Goal: Task Accomplishment & Management: Complete application form

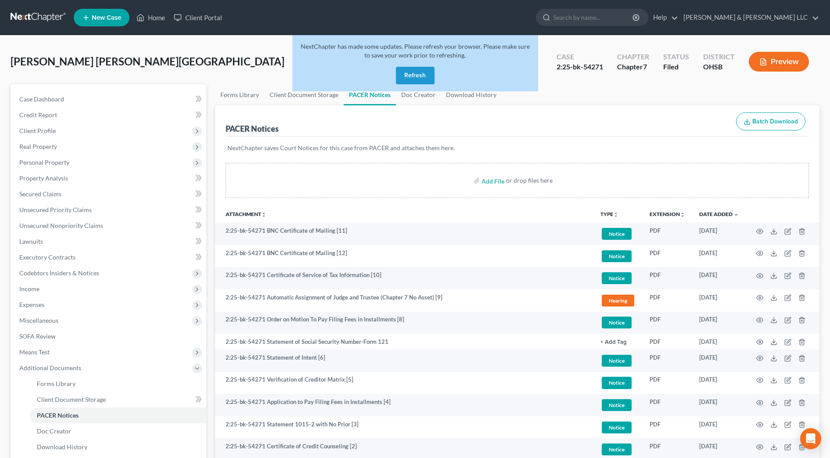
click at [425, 77] on button "Refresh" at bounding box center [415, 76] width 39 height 18
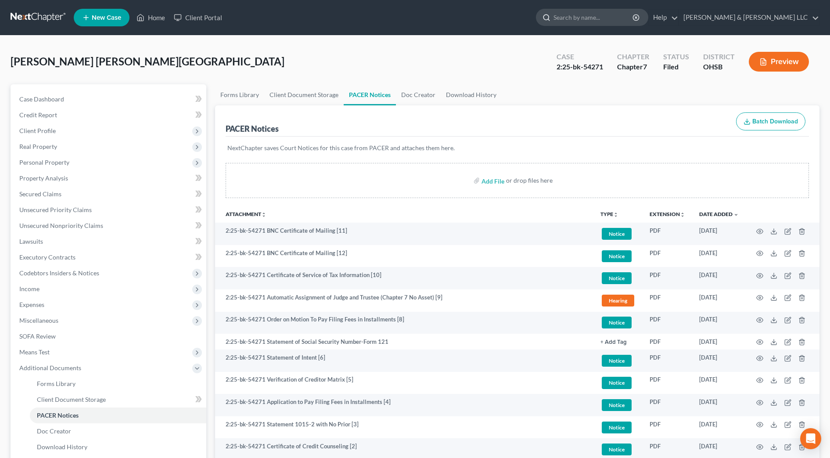
click at [625, 14] on input "search" at bounding box center [594, 17] width 80 height 16
type input "bisco"
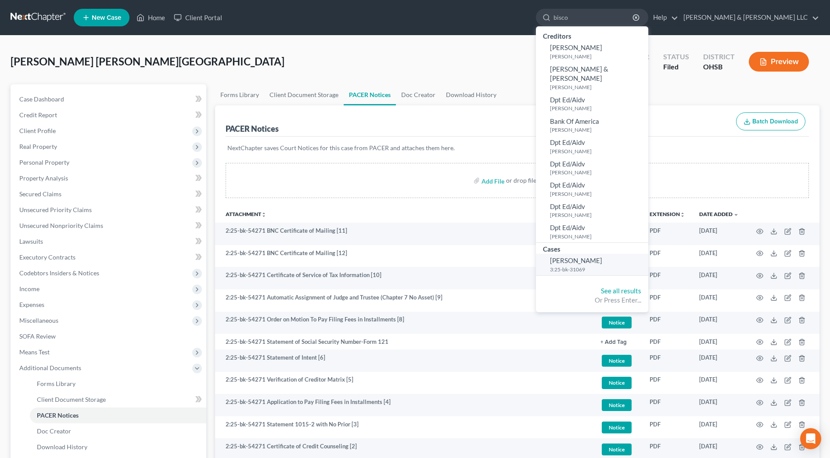
click at [602, 256] on span "[PERSON_NAME]" at bounding box center [576, 260] width 52 height 8
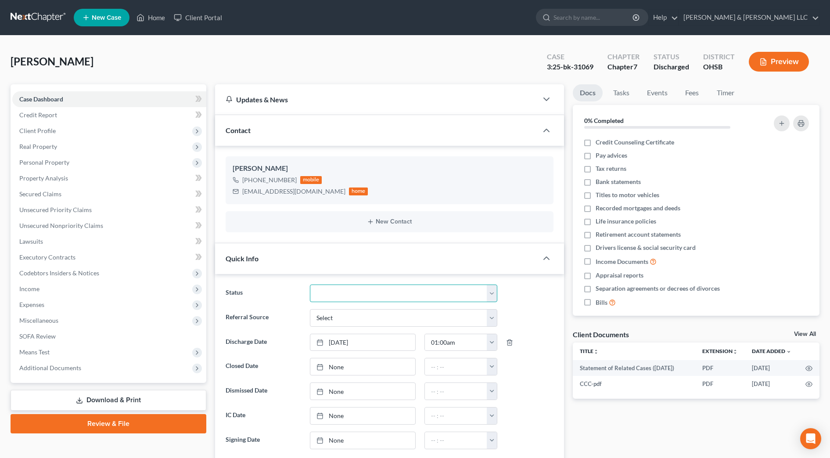
click at [361, 299] on select "Closed Discharged Dismissed Filed In Progress Lead Lost Lead Ready to File Reta…" at bounding box center [403, 293] width 187 height 18
select select "0"
click at [310, 284] on select "Closed Discharged Dismissed Filed In Progress Lead Lost Lead Ready to File Reta…" at bounding box center [403, 293] width 187 height 18
click at [374, 343] on link "[DATE]" at bounding box center [362, 342] width 105 height 17
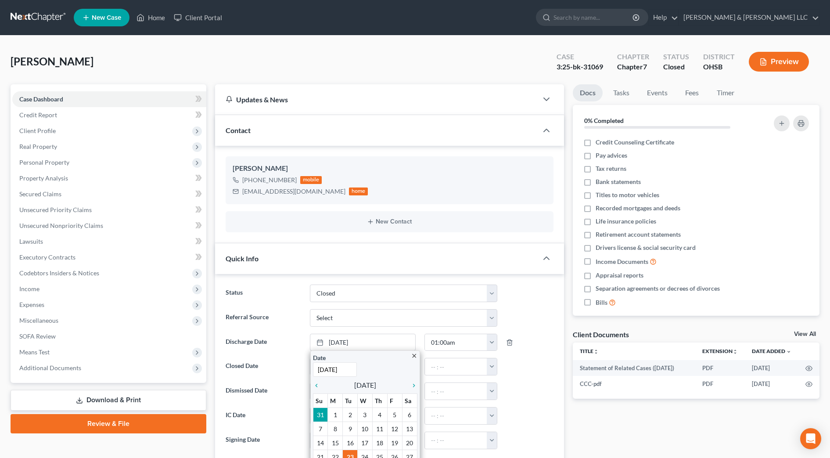
drag, startPoint x: 288, startPoint y: 309, endPoint x: 300, endPoint y: 349, distance: 41.7
click at [288, 309] on label "Referral Source" at bounding box center [263, 318] width 84 height 18
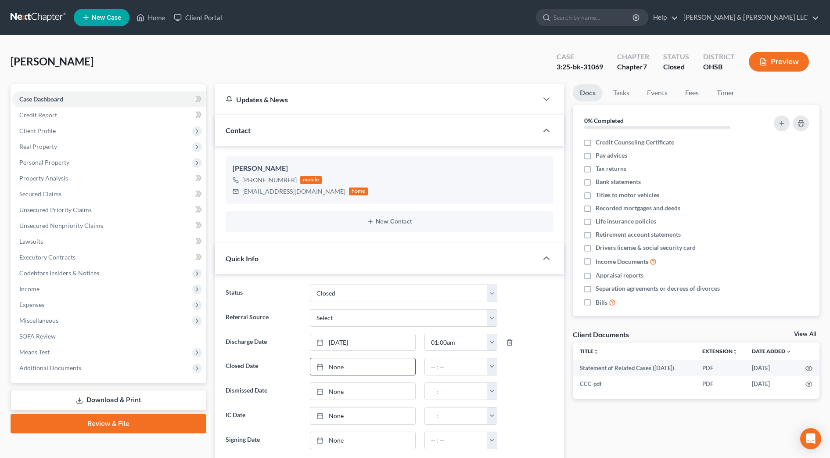
click at [344, 367] on link "None" at bounding box center [362, 366] width 105 height 17
type input "[DATE]"
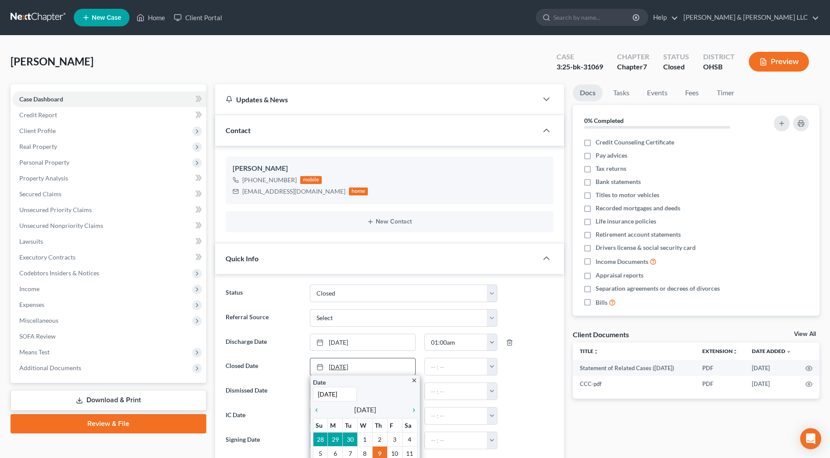
scroll to position [55, 0]
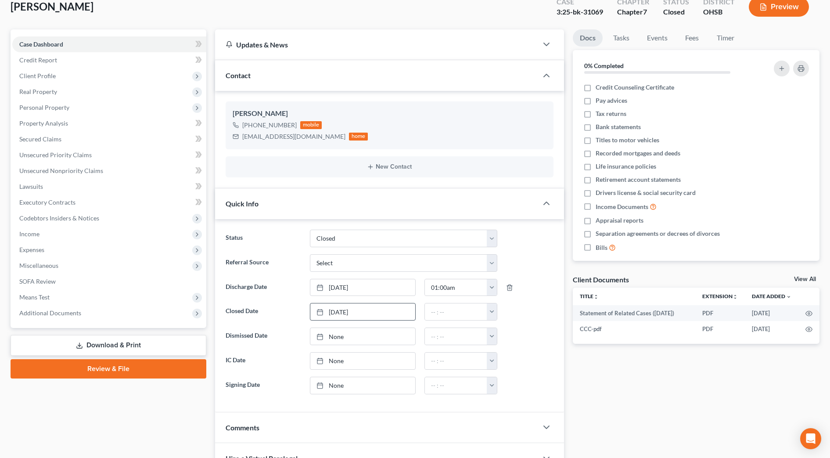
drag, startPoint x: 362, startPoint y: 393, endPoint x: 431, endPoint y: 354, distance: 78.9
click at [498, 310] on div "12:00am 12:30am 1:00am 1:30am 2:00am 2:30am 3:00am 3:30am 4:00am 4:30am 5:00am …" at bounding box center [461, 312] width 82 height 18
click at [494, 312] on button "button" at bounding box center [492, 311] width 10 height 17
click at [495, 328] on link "12:00am" at bounding box center [511, 331] width 49 height 15
type input "12:00am"
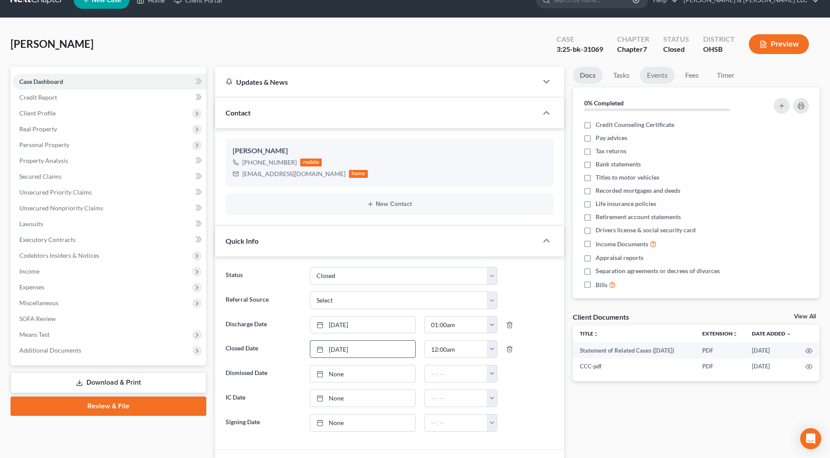
scroll to position [0, 0]
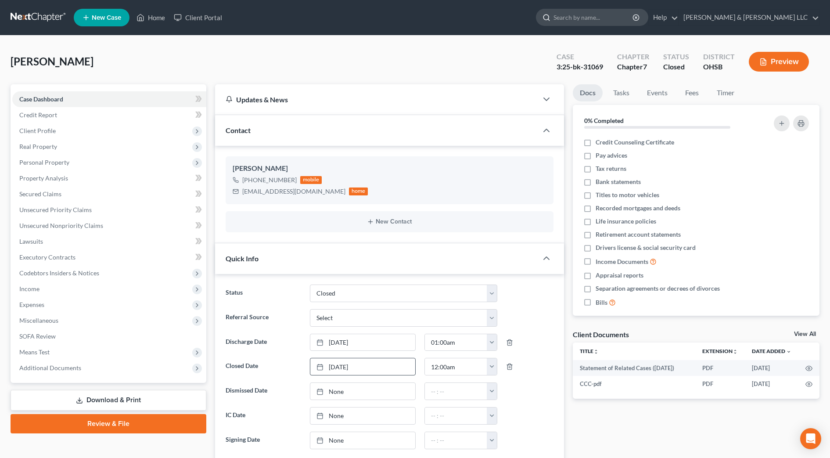
click at [634, 21] on input "search" at bounding box center [594, 17] width 80 height 16
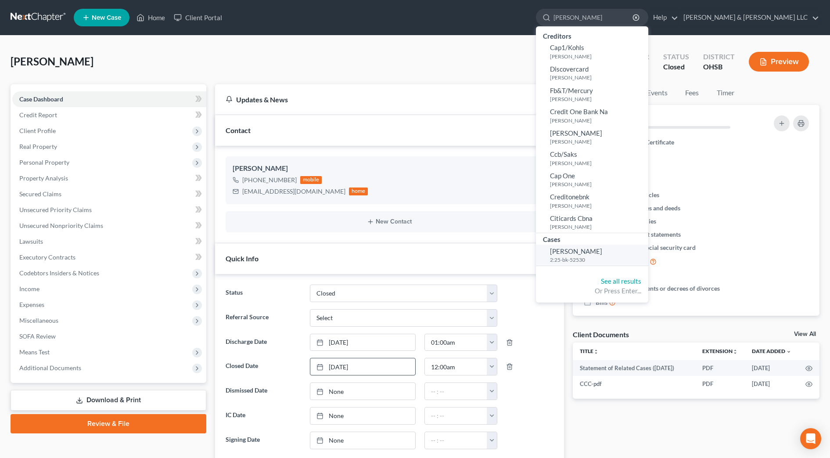
type input "[PERSON_NAME]"
click at [602, 251] on span "[PERSON_NAME]" at bounding box center [576, 251] width 52 height 8
select select "0"
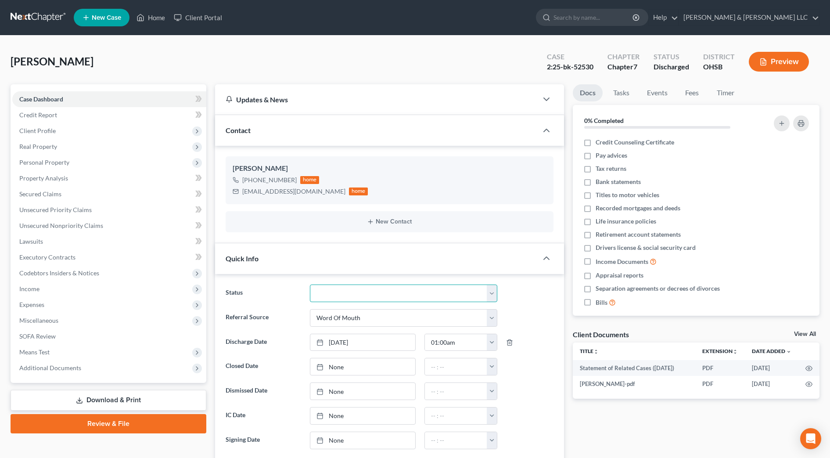
click at [362, 294] on select "Closed Discharged Dismissed Filed In Progress Lead Lost Lead Ready to File Reta…" at bounding box center [403, 293] width 187 height 18
select select "0"
click at [310, 284] on select "Closed Discharged Dismissed Filed In Progress Lead Lost Lead Ready to File Reta…" at bounding box center [403, 293] width 187 height 18
click at [342, 367] on link "None" at bounding box center [362, 366] width 105 height 17
type input "[DATE]"
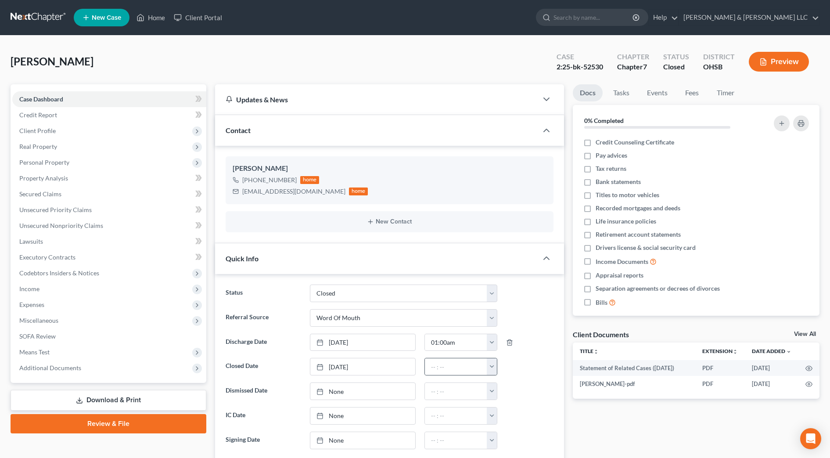
click at [492, 367] on button "button" at bounding box center [492, 366] width 10 height 17
click at [505, 279] on link "12:00am" at bounding box center [511, 281] width 49 height 15
type input "12:00am"
click at [634, 11] on input "search" at bounding box center [594, 17] width 80 height 16
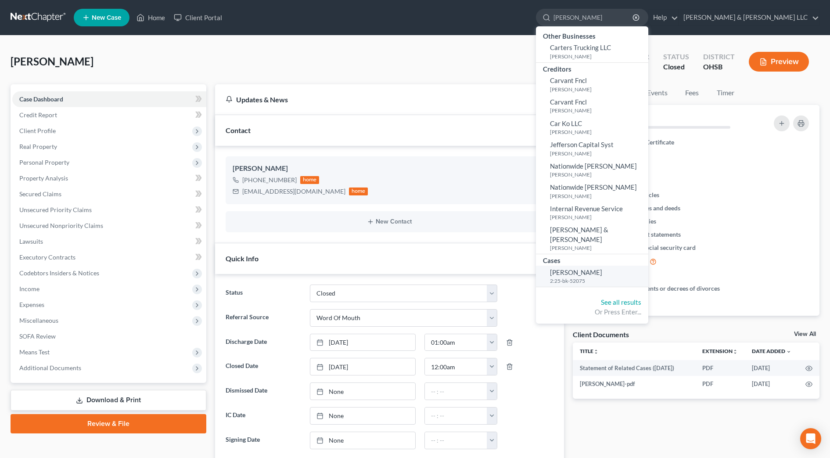
type input "[PERSON_NAME]"
click at [607, 277] on link "[PERSON_NAME] 2:25-bk-52075" at bounding box center [592, 277] width 112 height 22
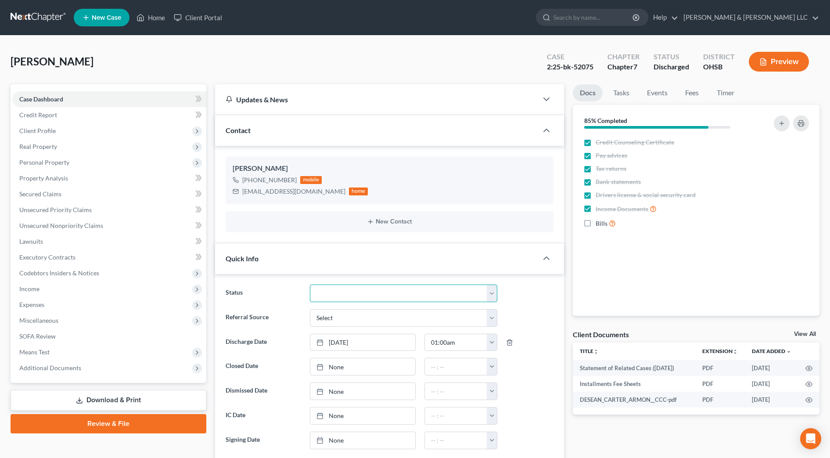
click at [374, 288] on select "Closed Discharged Dismissed Filed In Progress Lead Lost Lead Ready to File Reta…" at bounding box center [403, 293] width 187 height 18
select select "0"
click at [310, 284] on select "Closed Discharged Dismissed Filed In Progress Lead Lost Lead Ready to File Reta…" at bounding box center [403, 293] width 187 height 18
click at [352, 366] on link "None" at bounding box center [362, 366] width 105 height 17
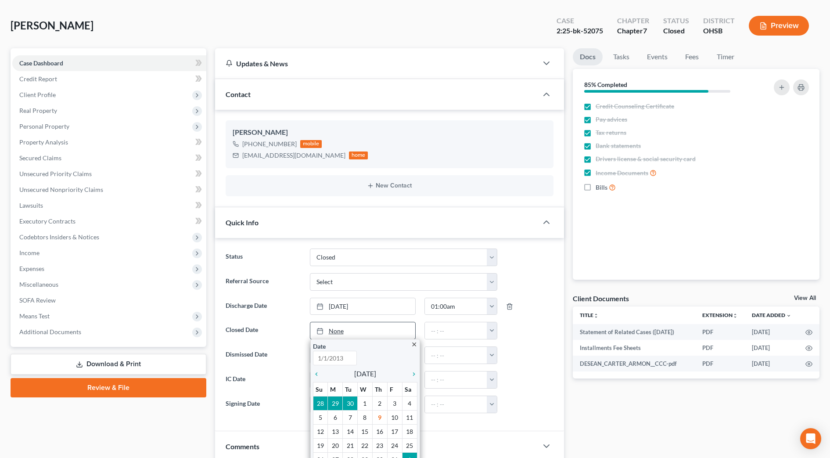
scroll to position [55, 0]
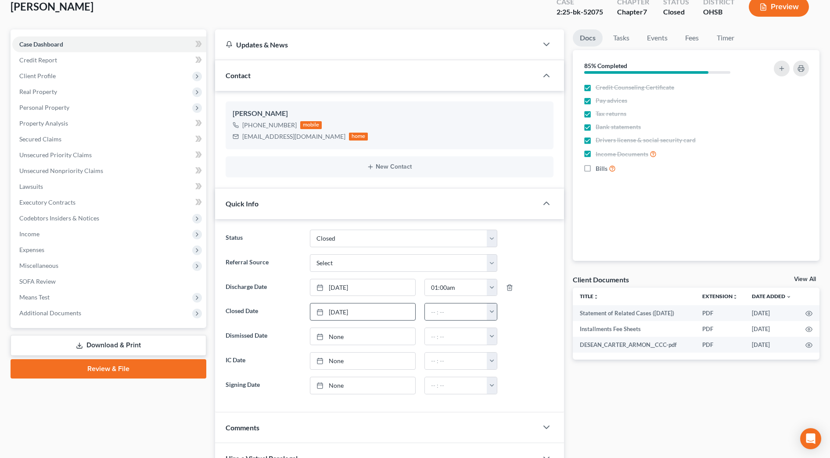
click at [490, 313] on button "button" at bounding box center [492, 311] width 10 height 17
click at [496, 331] on link "12:00am" at bounding box center [511, 331] width 49 height 15
type input "12:00am"
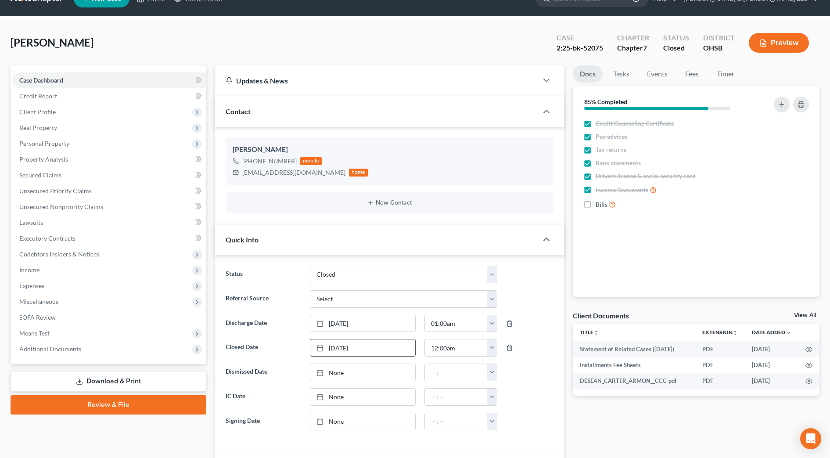
scroll to position [0, 0]
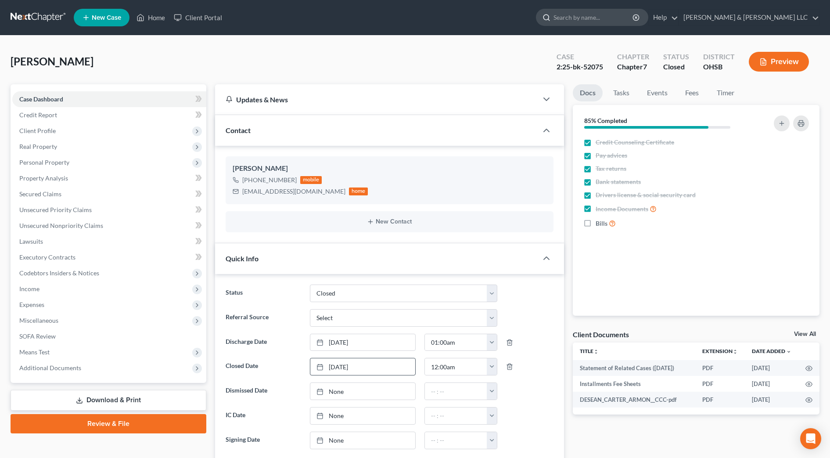
click at [630, 14] on input "search" at bounding box center [594, 17] width 80 height 16
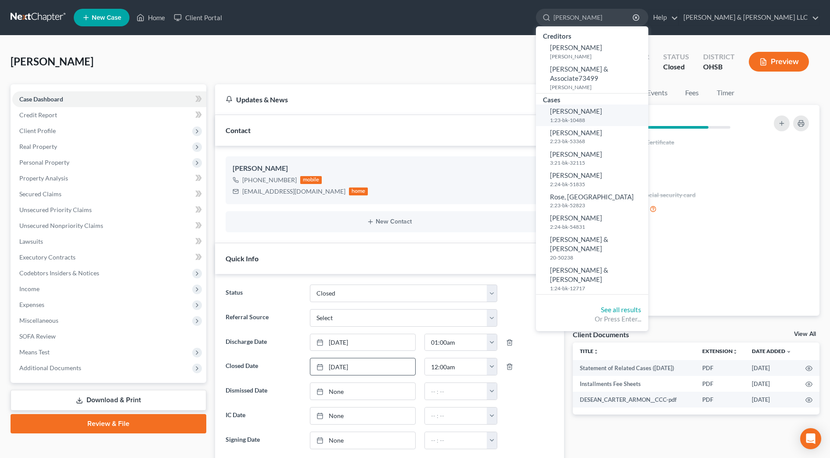
type input "[PERSON_NAME]"
click at [602, 107] on span "[PERSON_NAME]" at bounding box center [576, 111] width 52 height 8
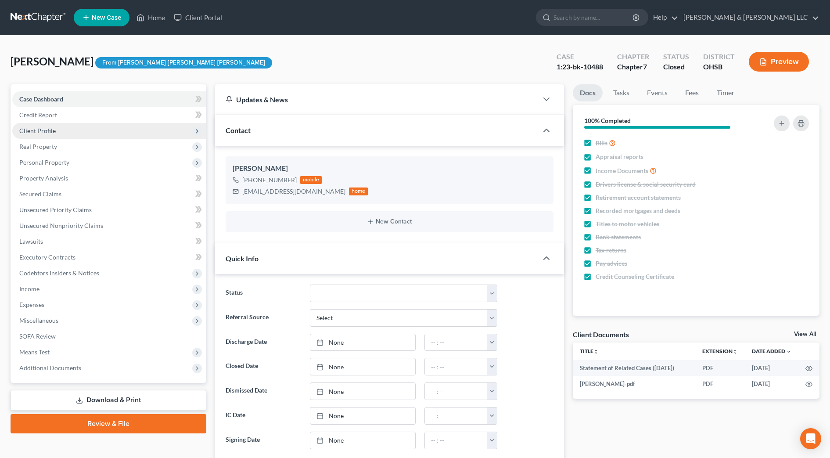
scroll to position [45, 0]
click at [27, 134] on span "Client Profile" at bounding box center [37, 130] width 36 height 7
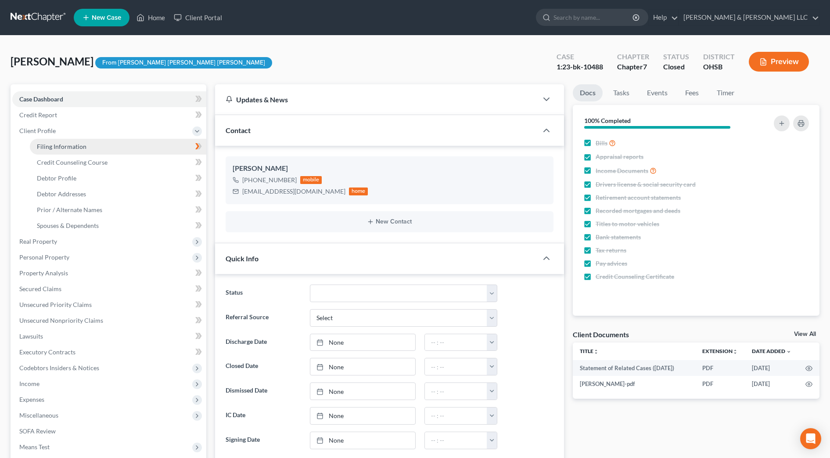
click at [38, 145] on span "Filing Information" at bounding box center [62, 146] width 50 height 7
select select "1"
select select "0"
select select "36"
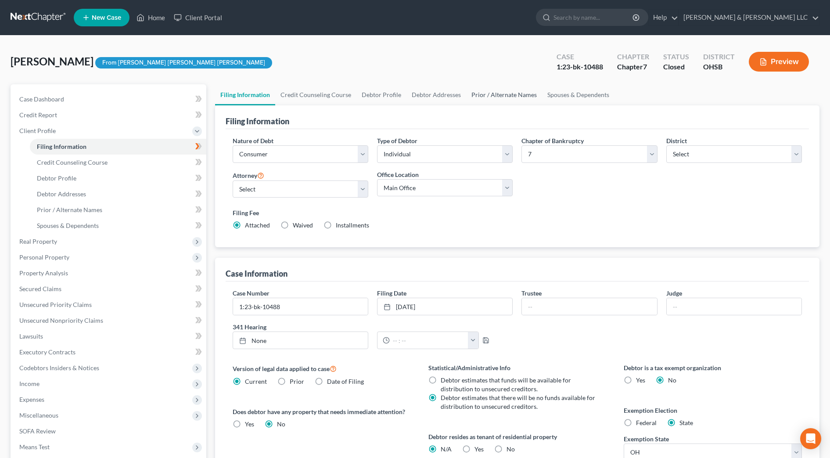
click at [497, 99] on link "Prior / Alternate Names" at bounding box center [504, 94] width 76 height 21
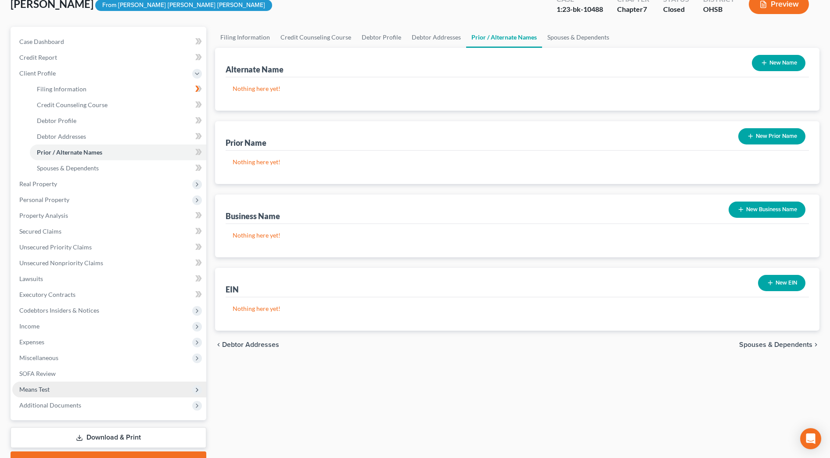
scroll to position [104, 0]
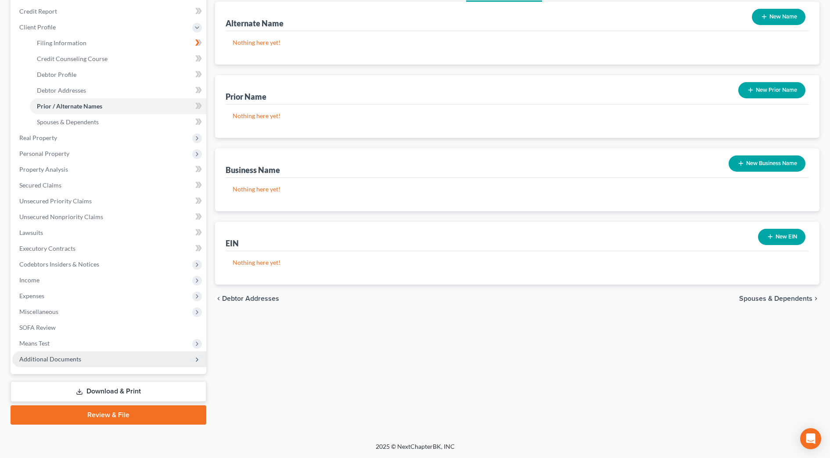
click at [40, 356] on span "Additional Documents" at bounding box center [50, 358] width 62 height 7
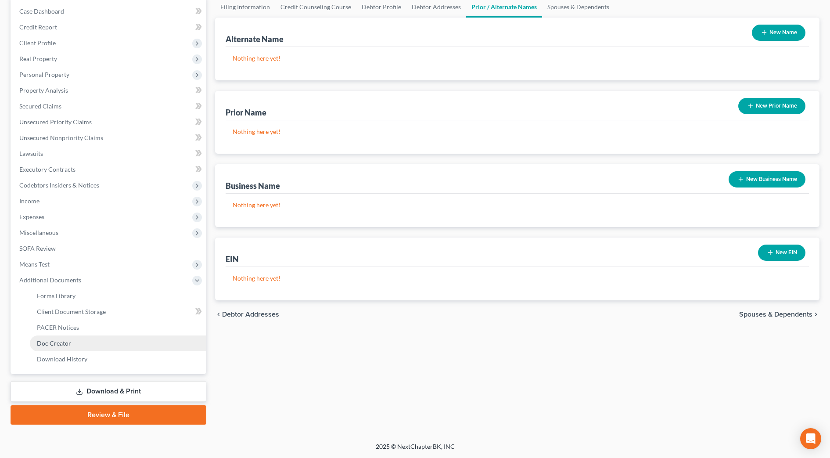
scroll to position [88, 0]
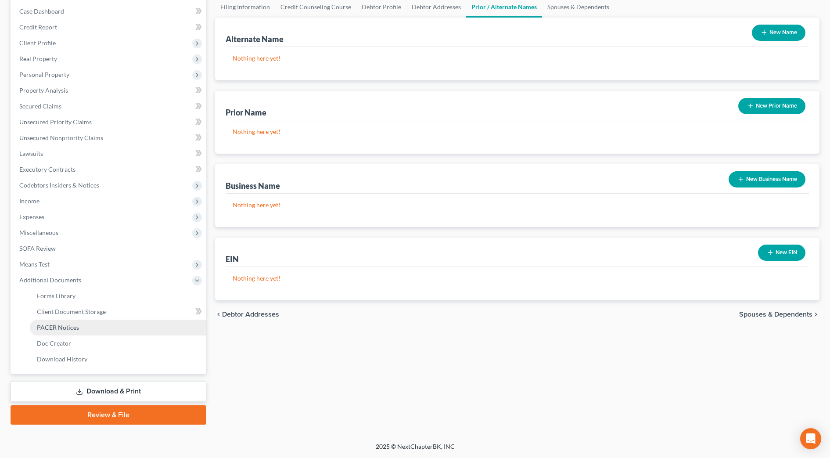
click at [63, 324] on span "PACER Notices" at bounding box center [58, 327] width 42 height 7
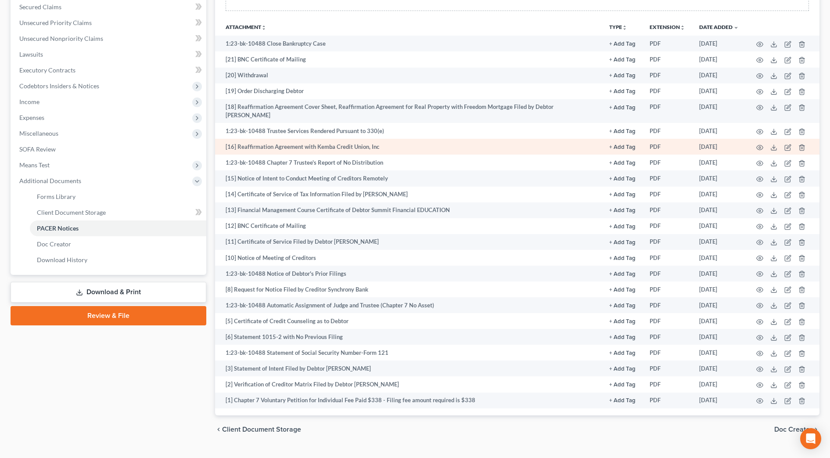
scroll to position [198, 0]
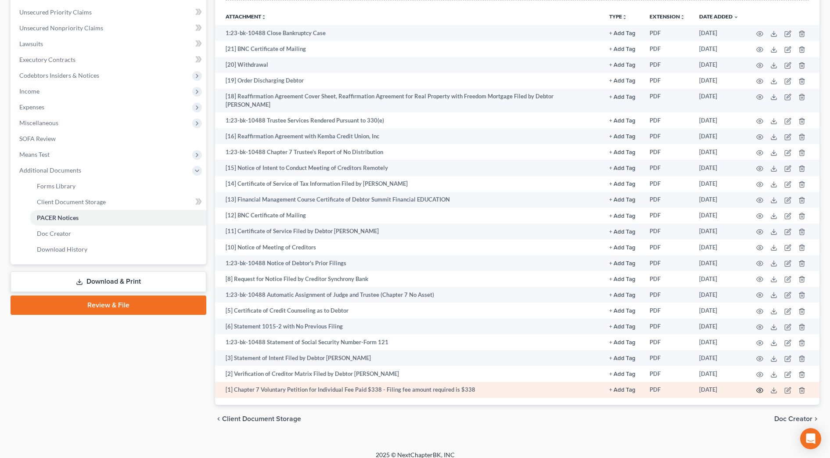
click at [760, 389] on circle "button" at bounding box center [760, 390] width 2 height 2
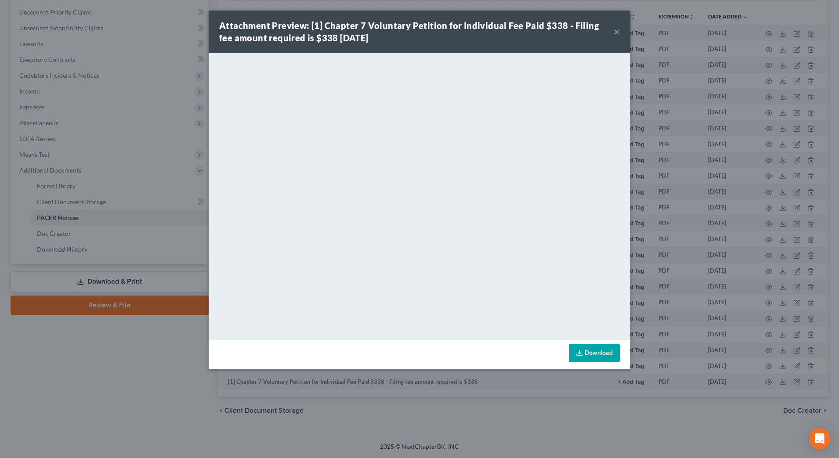
click at [614, 33] on button "×" at bounding box center [616, 31] width 6 height 11
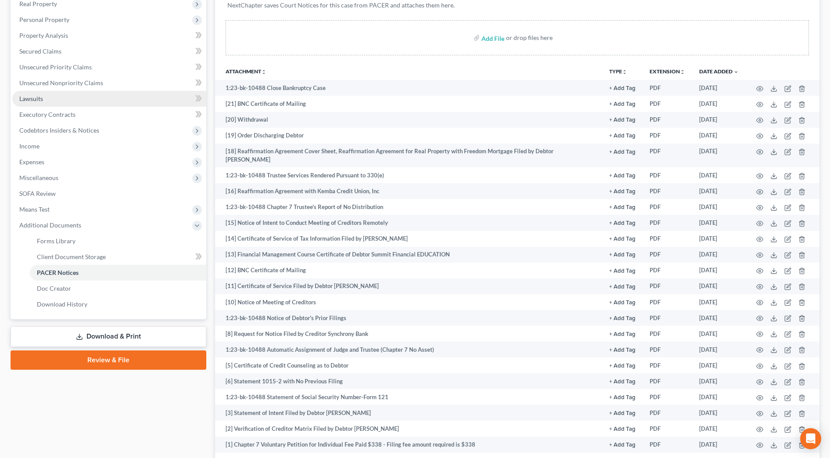
click at [69, 102] on link "Lawsuits" at bounding box center [109, 99] width 194 height 16
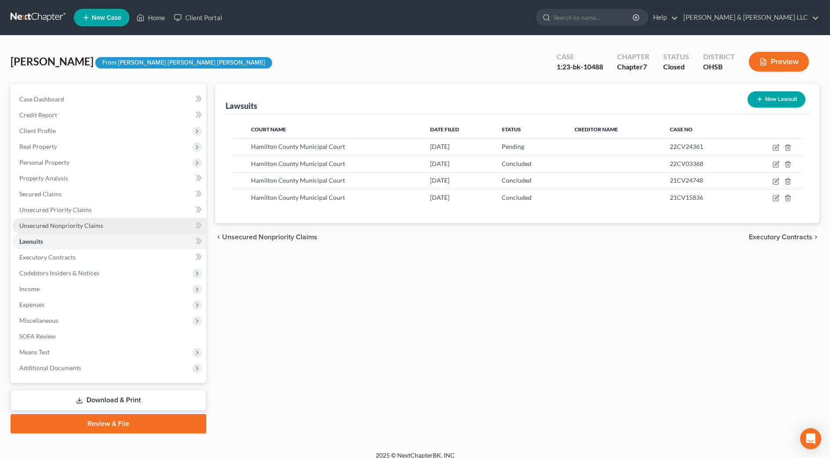
click at [79, 223] on span "Unsecured Nonpriority Claims" at bounding box center [61, 225] width 84 height 7
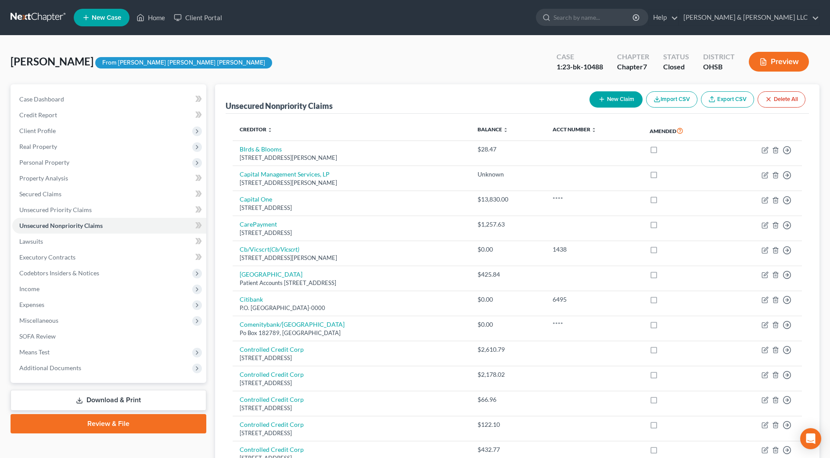
click at [100, 403] on link "Download & Print" at bounding box center [109, 400] width 196 height 21
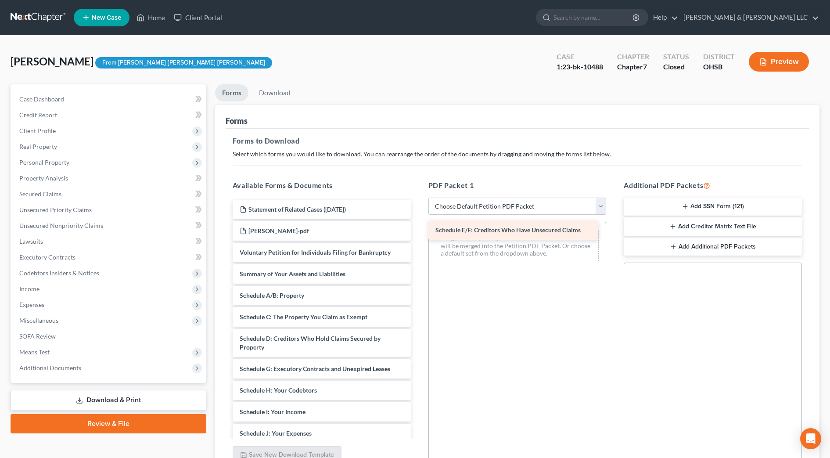
drag, startPoint x: 345, startPoint y: 362, endPoint x: 541, endPoint y: 223, distance: 240.0
click at [418, 223] on div "Schedule E/F: Creditors Who Have Unsecured Claims Statement of Related Cases ([…" at bounding box center [322, 425] width 192 height 450
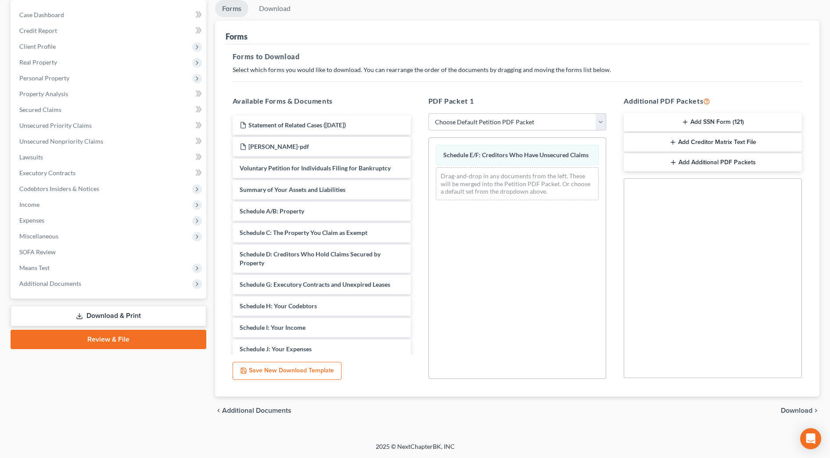
click at [801, 410] on span "Download" at bounding box center [797, 410] width 32 height 7
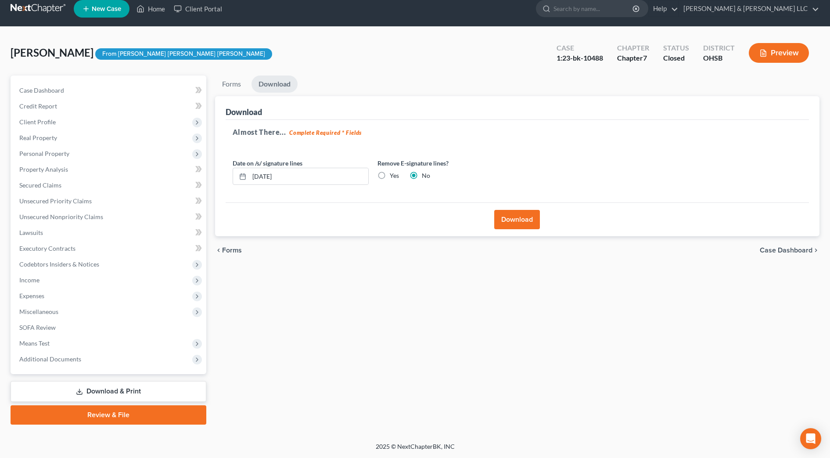
scroll to position [9, 0]
click at [508, 224] on button "Download" at bounding box center [517, 219] width 46 height 19
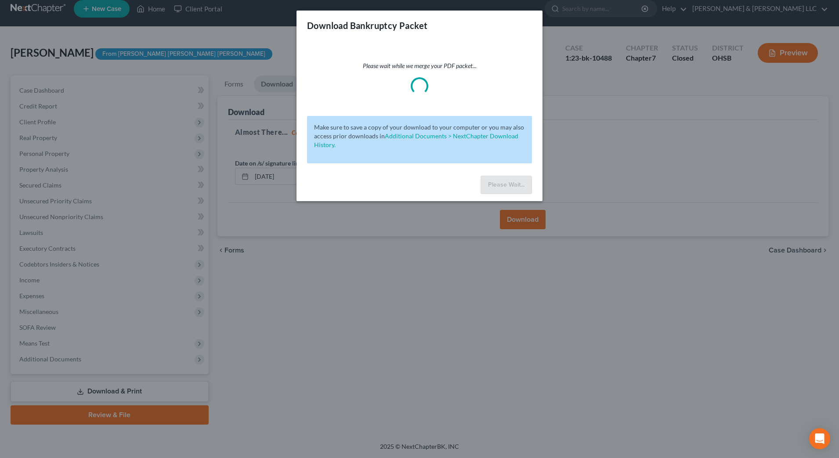
click at [634, 335] on div "Download Bankruptcy Packet Please wait while we merge your PDF packet... Make s…" at bounding box center [419, 229] width 839 height 458
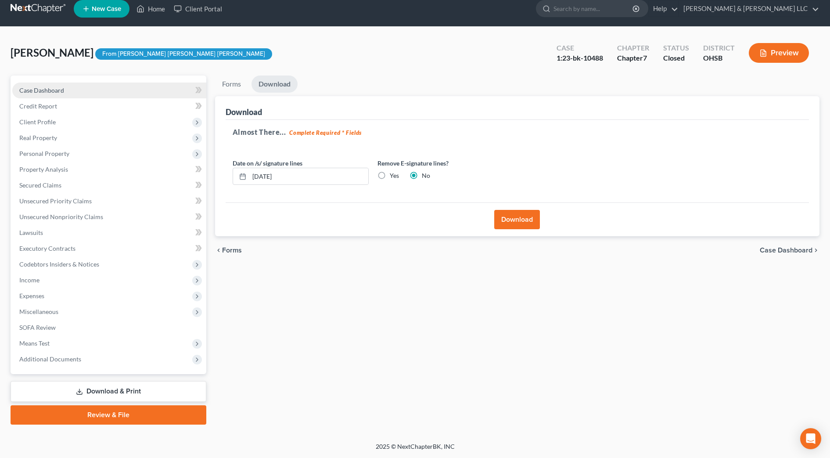
click at [68, 91] on link "Case Dashboard" at bounding box center [109, 91] width 194 height 16
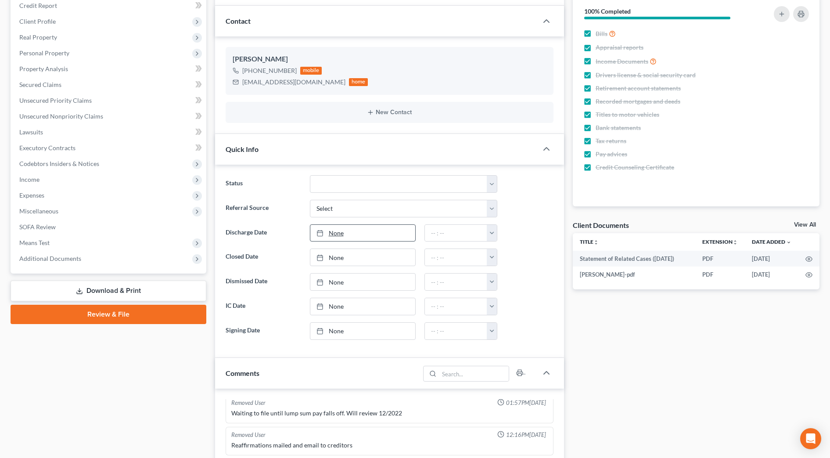
scroll to position [274, 0]
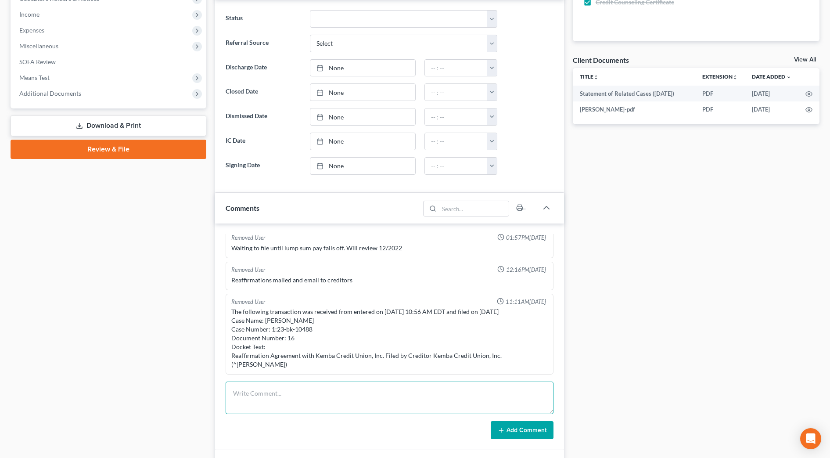
click at [293, 400] on textarea at bounding box center [390, 398] width 328 height 32
type textarea "Sent client copy of discharge and bankruptcy documents."
click at [496, 427] on button "Add Comment" at bounding box center [522, 430] width 63 height 18
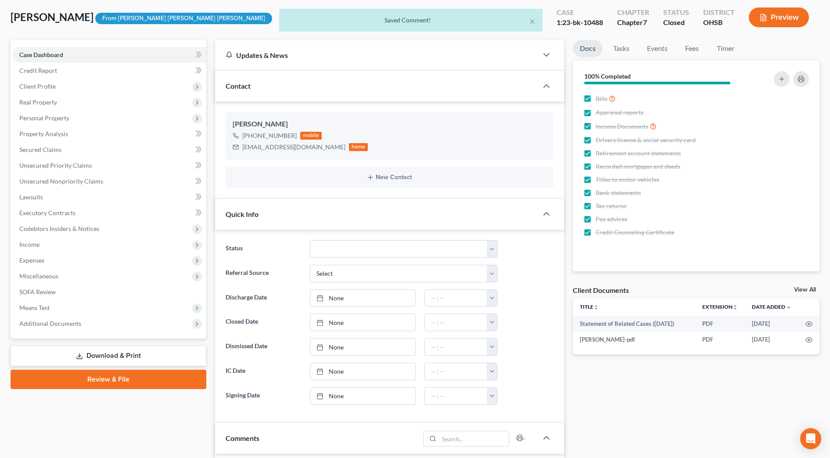
scroll to position [0, 0]
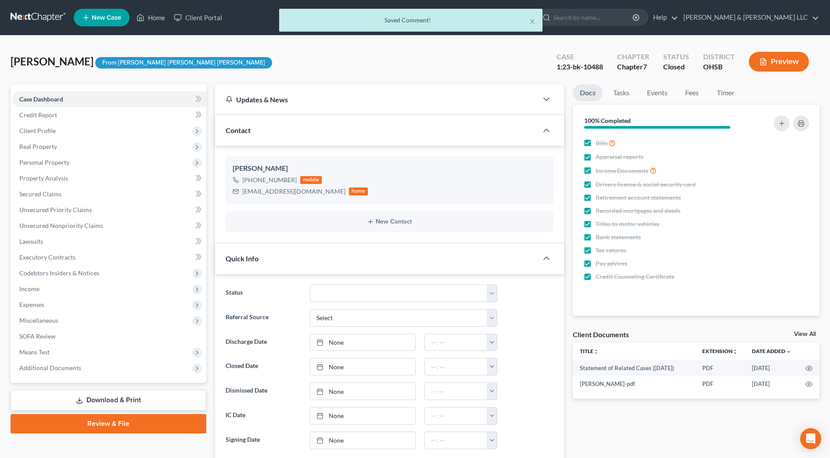
click at [646, 15] on div "× Saved Comment!" at bounding box center [411, 22] width 830 height 27
click at [533, 18] on button "×" at bounding box center [532, 21] width 6 height 11
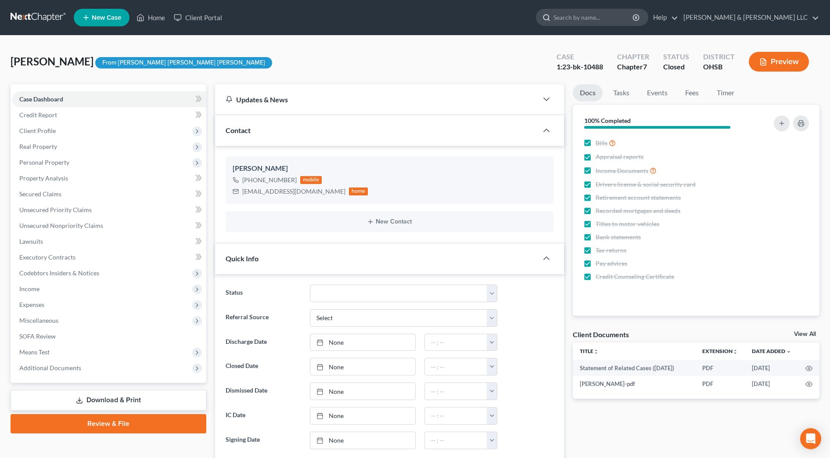
click at [554, 18] on div at bounding box center [545, 17] width 17 height 16
click at [607, 18] on input "search" at bounding box center [594, 17] width 80 height 16
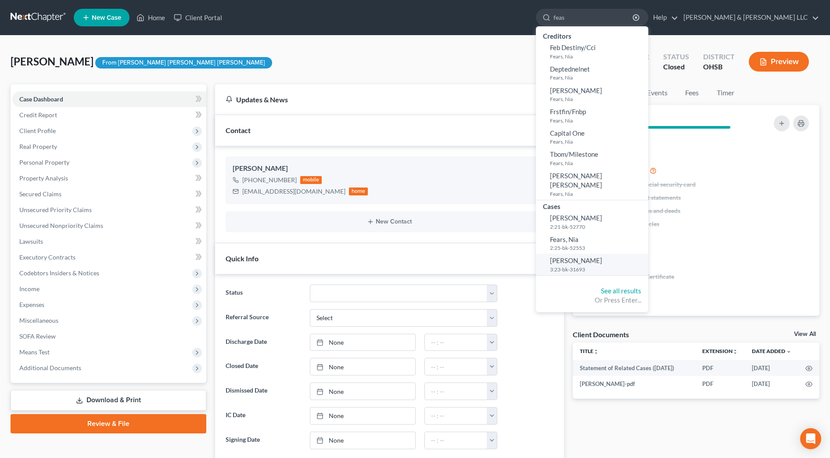
type input "feas"
click at [602, 256] on span "[PERSON_NAME]" at bounding box center [576, 260] width 52 height 8
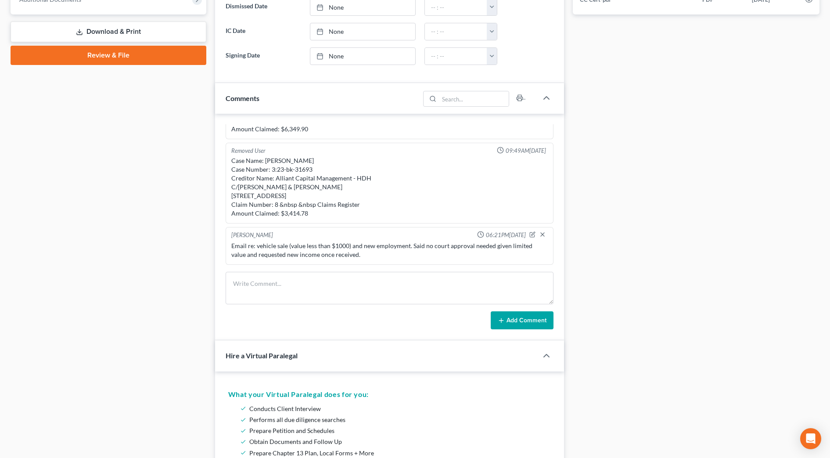
scroll to position [274, 0]
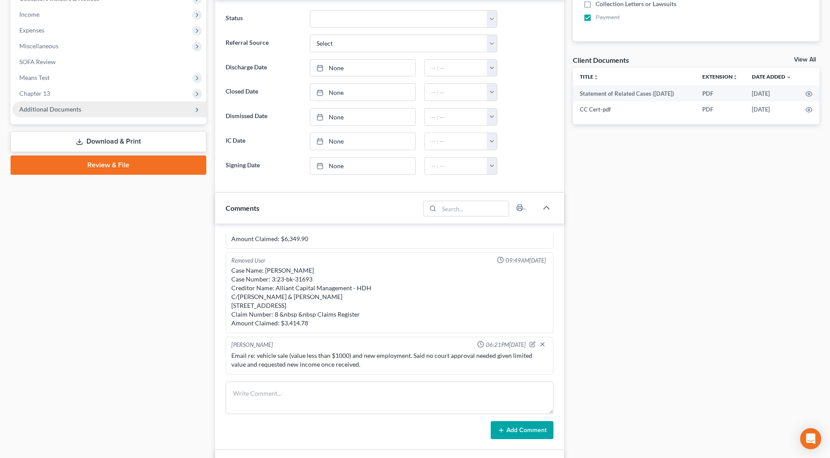
click at [42, 105] on span "Additional Documents" at bounding box center [50, 108] width 62 height 7
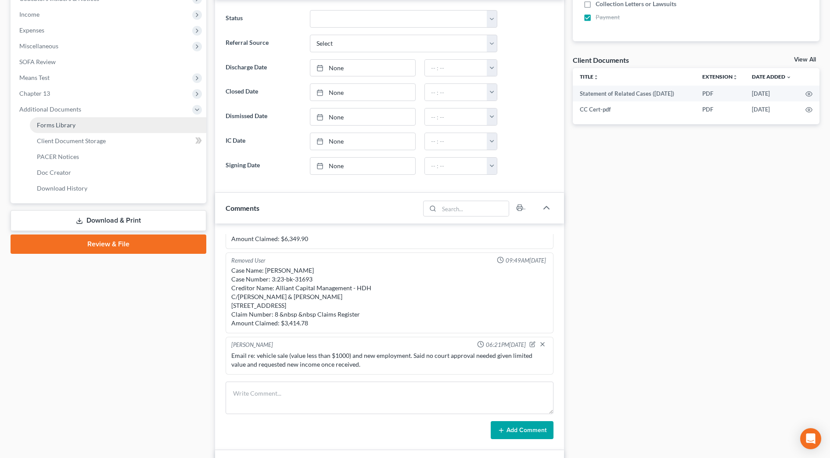
click at [78, 130] on link "Forms Library" at bounding box center [118, 125] width 176 height 16
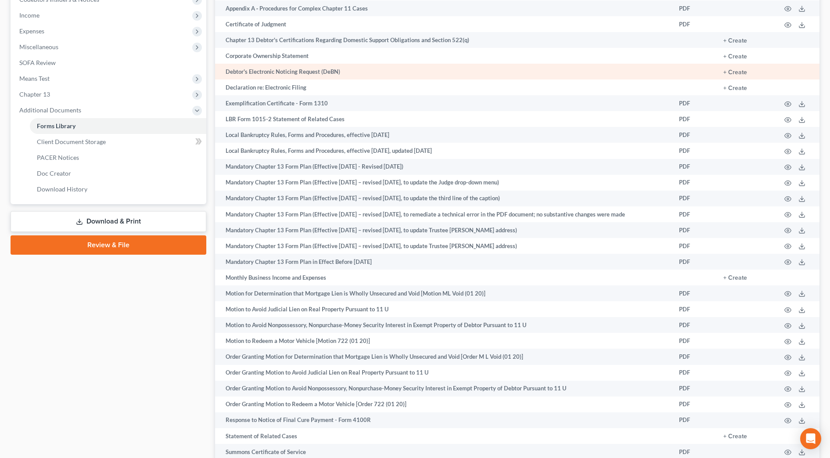
scroll to position [274, 0]
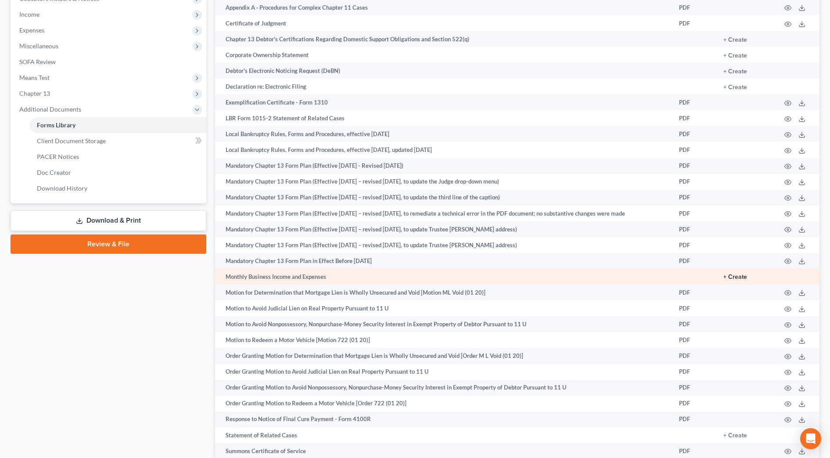
click at [733, 280] on button "+ Create" at bounding box center [736, 277] width 24 height 6
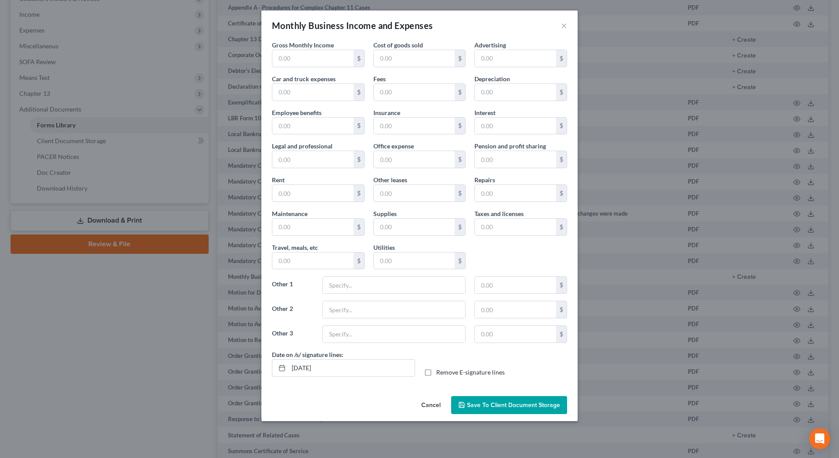
click at [434, 401] on button "Cancel" at bounding box center [430, 406] width 33 height 18
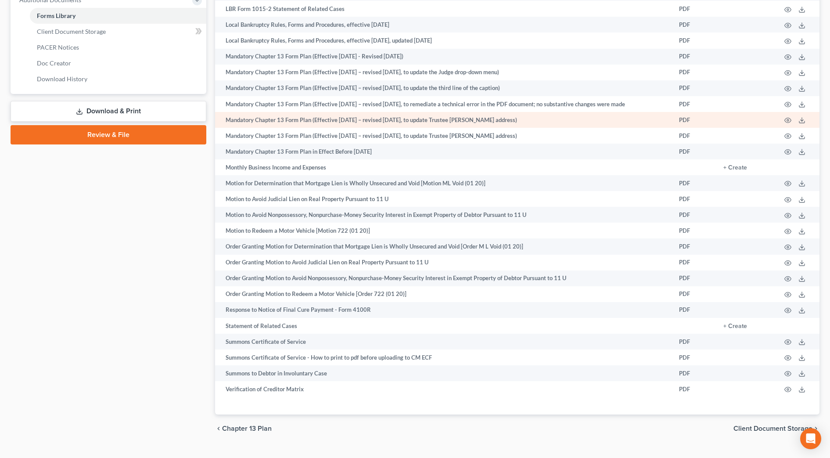
scroll to position [384, 0]
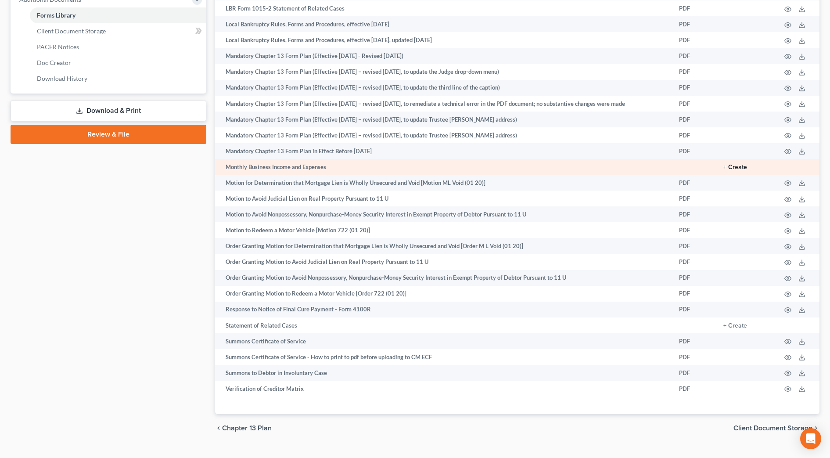
click at [731, 170] on button "+ Create" at bounding box center [736, 167] width 24 height 6
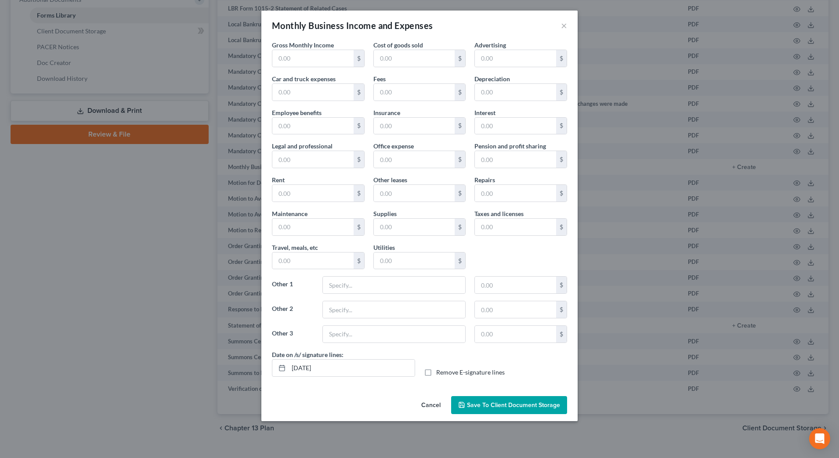
click at [538, 407] on span "Save to Client Document Storage" at bounding box center [513, 404] width 93 height 7
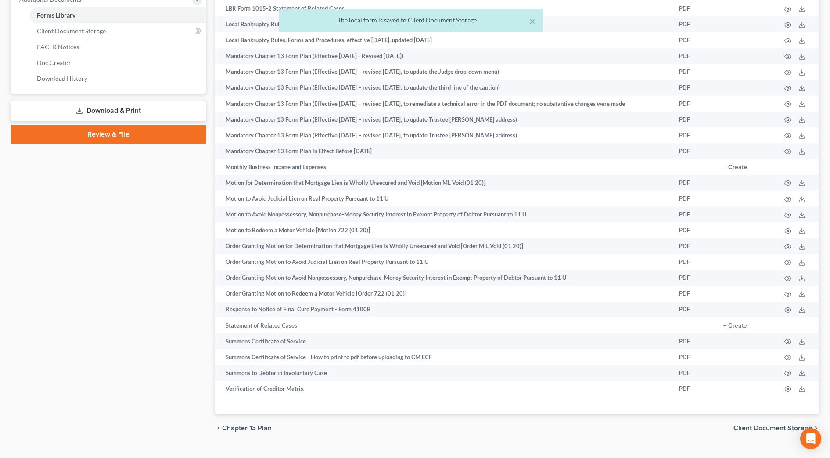
scroll to position [165, 0]
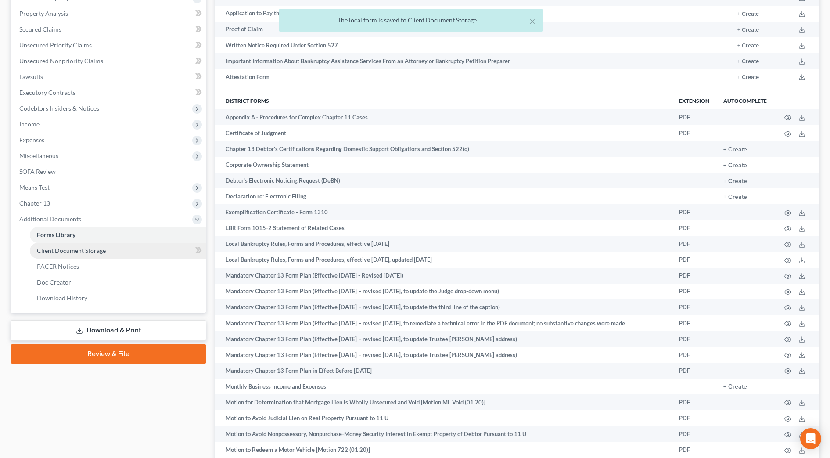
click at [94, 250] on span "Client Document Storage" at bounding box center [71, 250] width 69 height 7
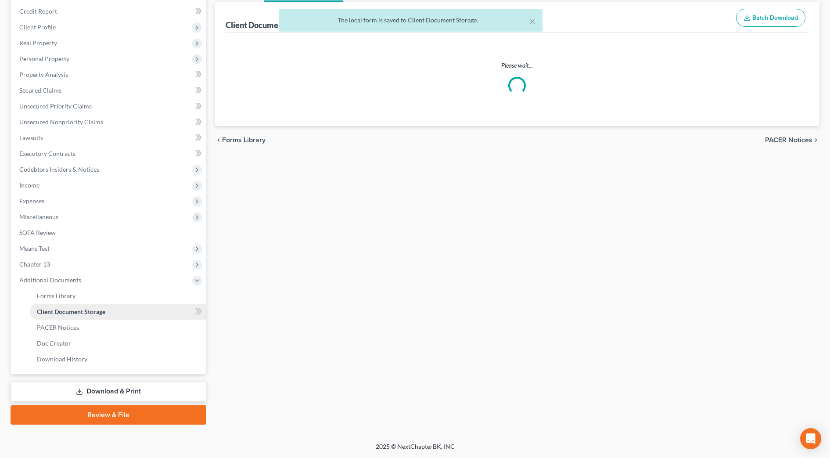
scroll to position [60, 0]
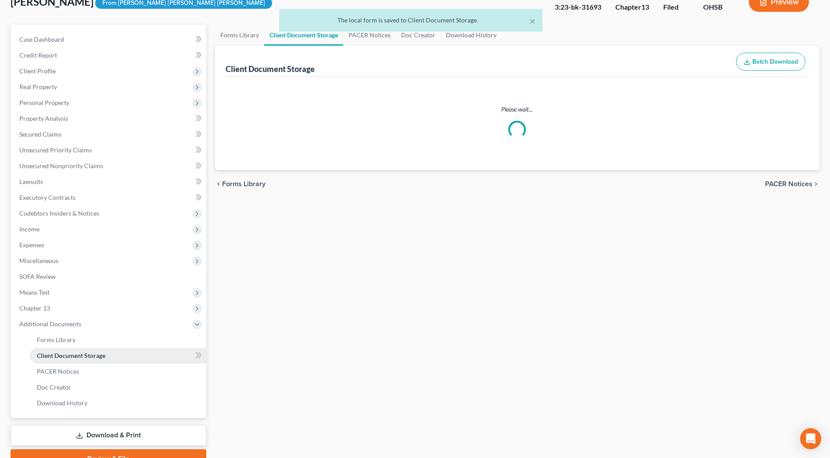
select select "7"
select select "52"
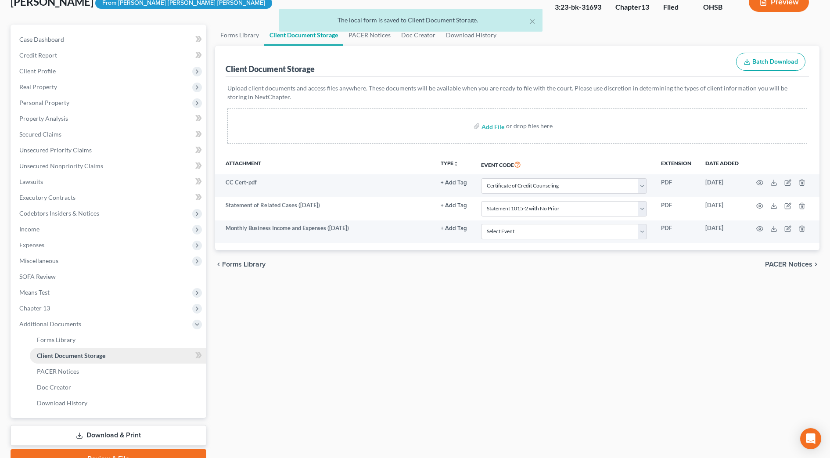
scroll to position [0, 0]
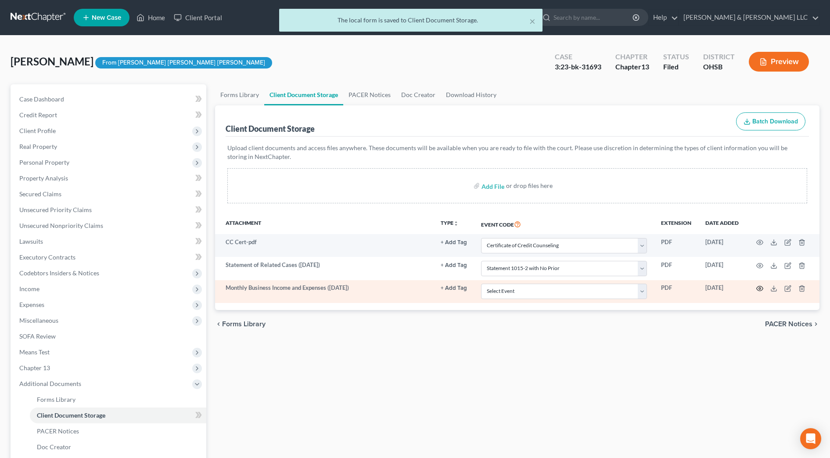
click at [763, 288] on icon "button" at bounding box center [759, 288] width 7 height 7
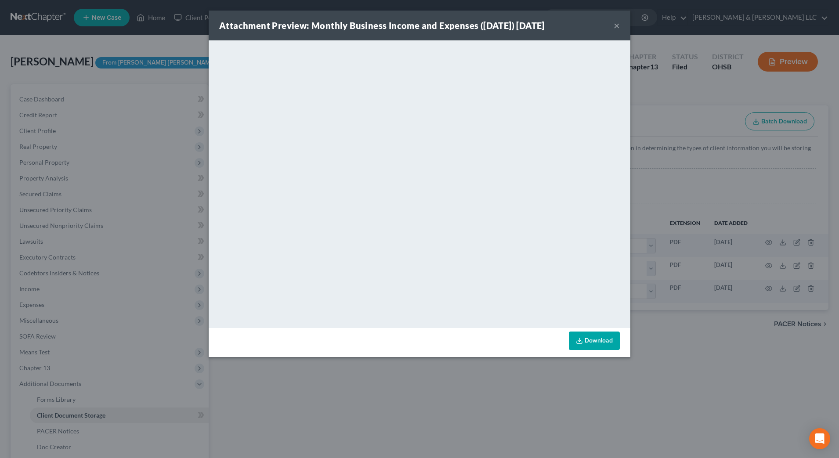
drag, startPoint x: 616, startPoint y: 28, endPoint x: 644, endPoint y: 12, distance: 31.7
click at [617, 28] on button "×" at bounding box center [616, 25] width 6 height 11
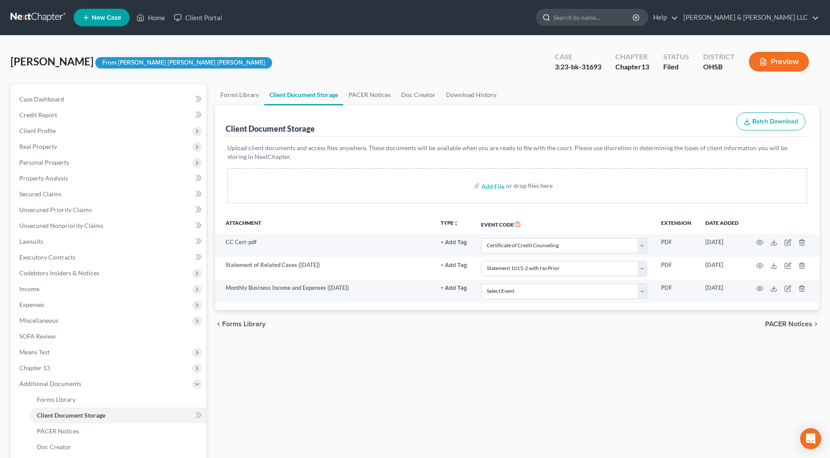
click at [634, 17] on input "search" at bounding box center [594, 17] width 80 height 16
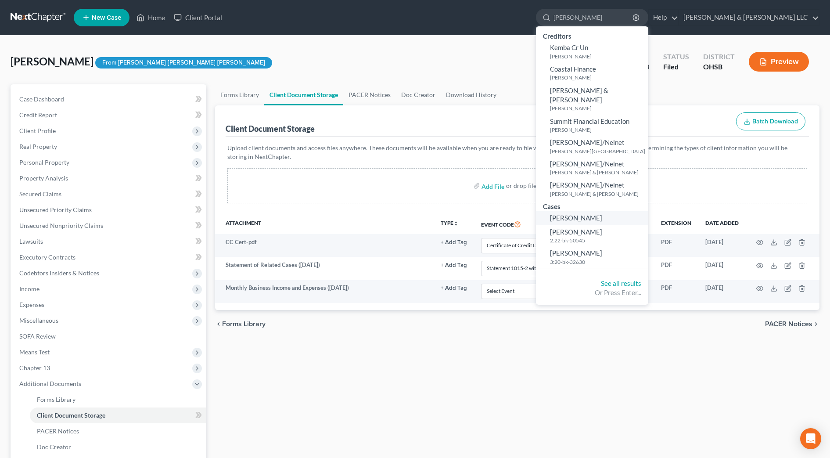
type input "[PERSON_NAME]"
click at [602, 214] on span "[PERSON_NAME]" at bounding box center [576, 218] width 52 height 8
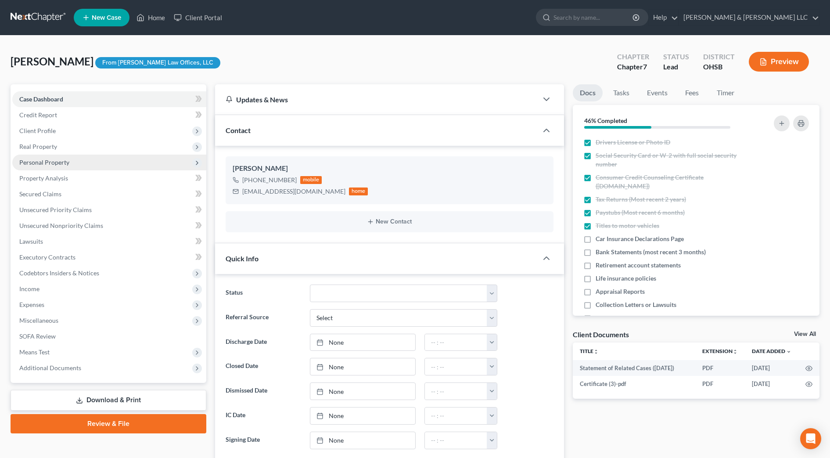
click at [60, 161] on span "Personal Property" at bounding box center [44, 161] width 50 height 7
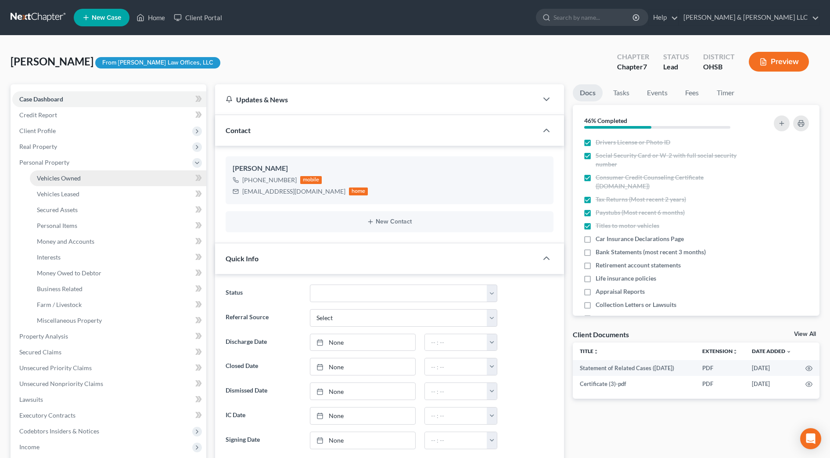
click at [60, 176] on span "Vehicles Owned" at bounding box center [59, 177] width 44 height 7
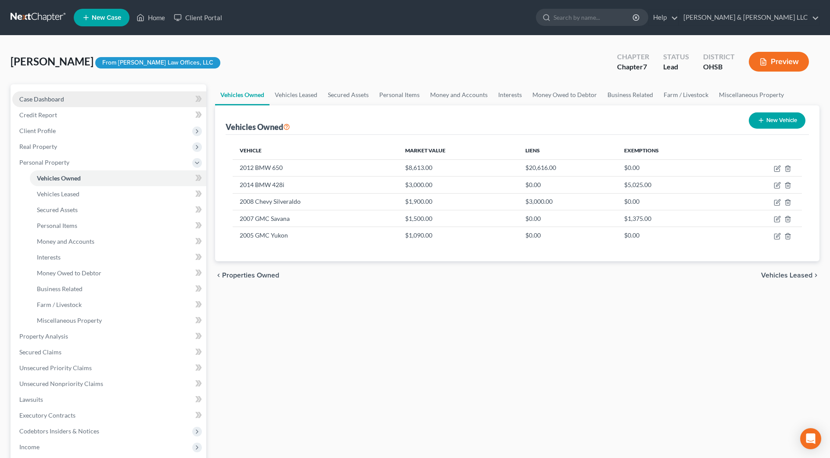
click at [40, 92] on link "Case Dashboard" at bounding box center [109, 99] width 194 height 16
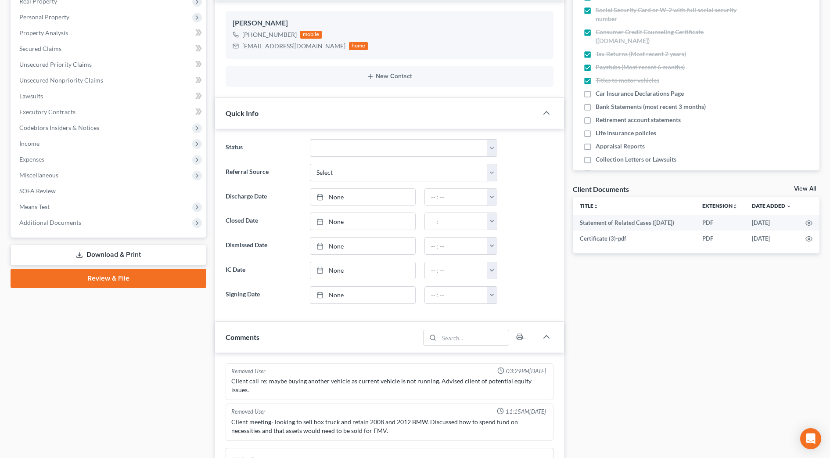
scroll to position [165, 0]
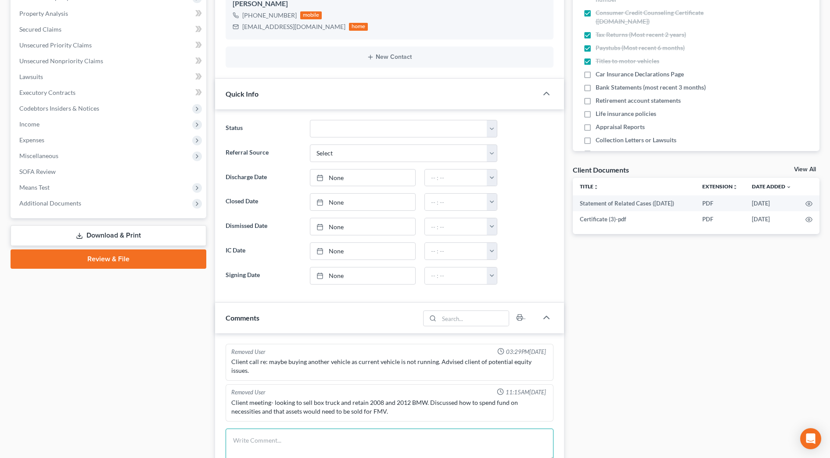
click at [270, 429] on textarea at bounding box center [390, 445] width 328 height 32
paste textarea "I received the final payment on your file. To move forward I need the following…"
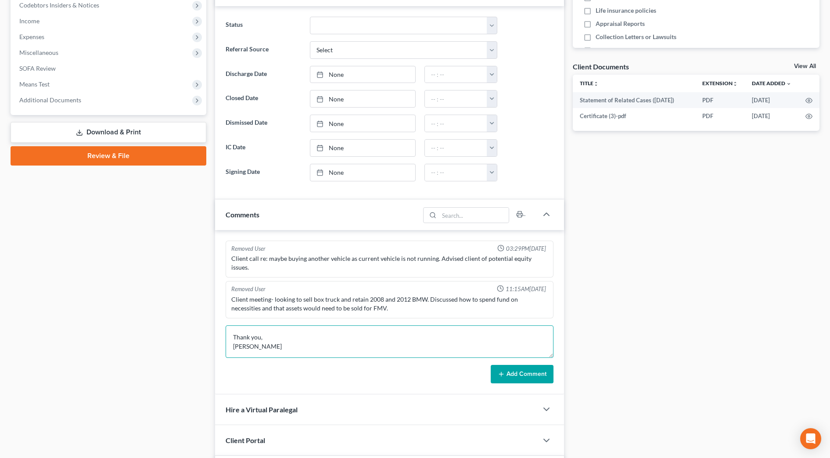
scroll to position [274, 0]
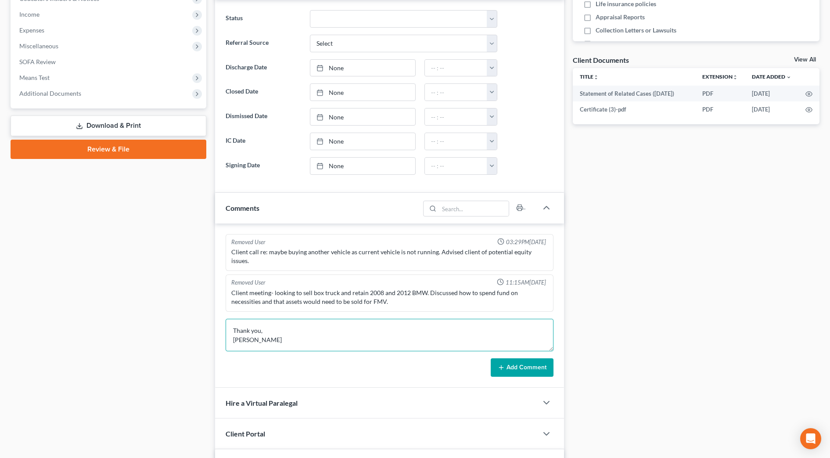
type textarea "I received the final payment on your file. To move forward I need the following…"
click at [540, 364] on button "Add Comment" at bounding box center [522, 367] width 63 height 18
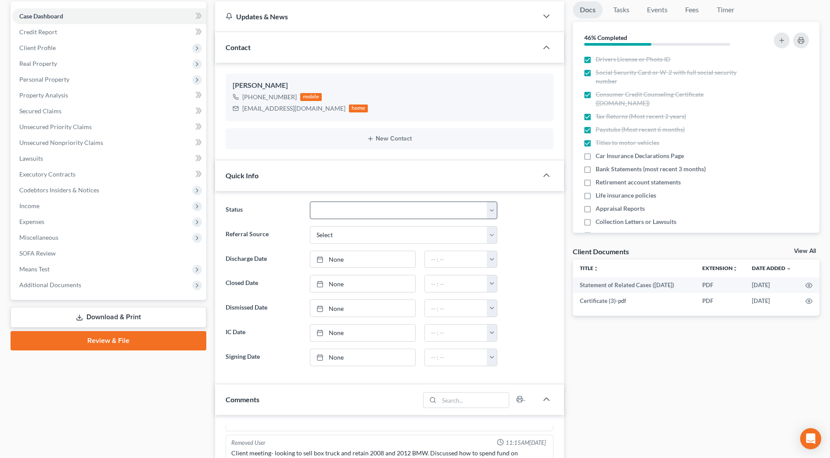
scroll to position [0, 0]
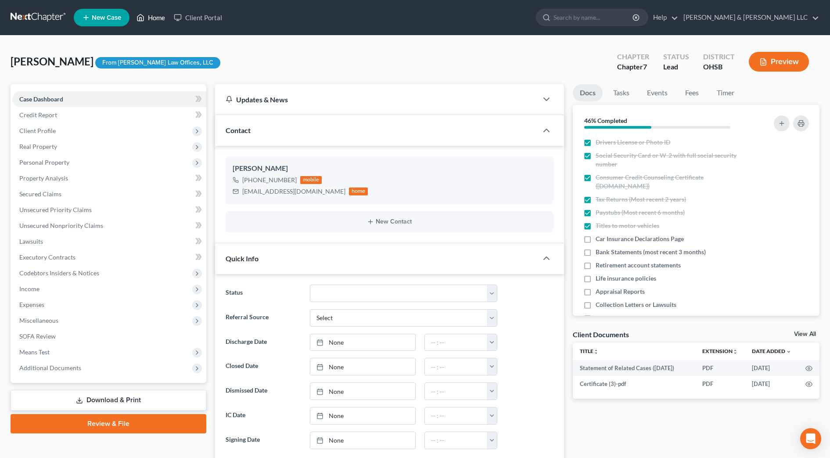
click at [157, 20] on link "Home" at bounding box center [150, 18] width 37 height 16
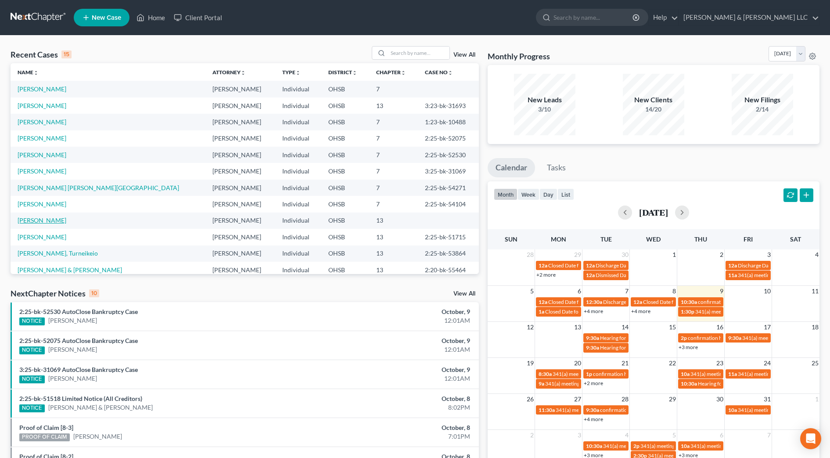
click at [29, 221] on link "[PERSON_NAME]" at bounding box center [42, 219] width 49 height 7
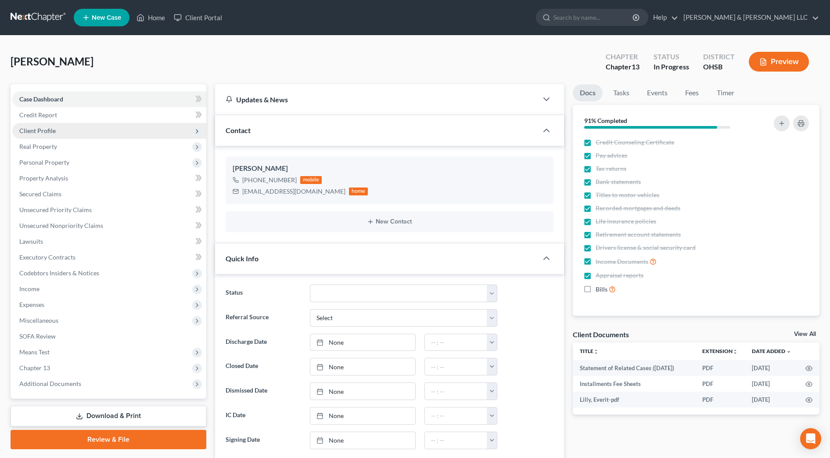
click at [55, 130] on span "Client Profile" at bounding box center [109, 131] width 194 height 16
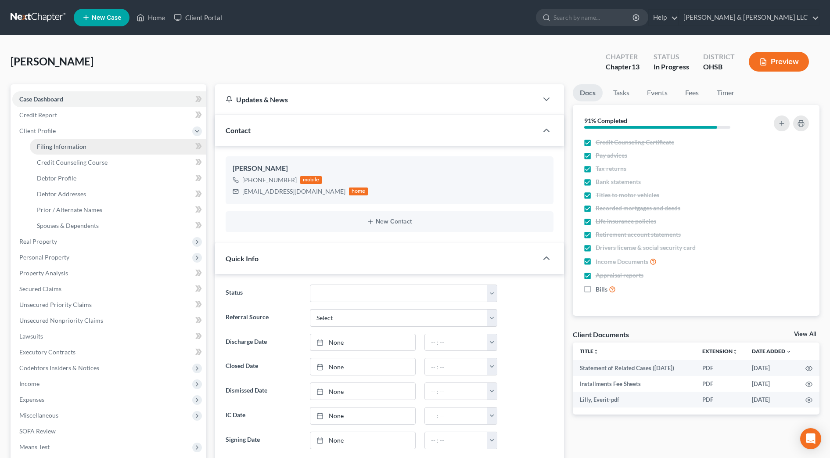
click at [61, 144] on span "Filing Information" at bounding box center [62, 146] width 50 height 7
select select "1"
select select "0"
select select "3"
select select "62"
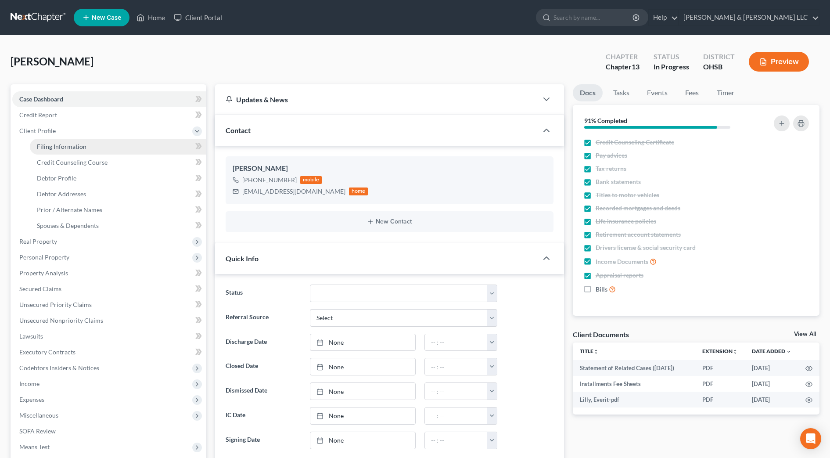
select select "2"
select select "36"
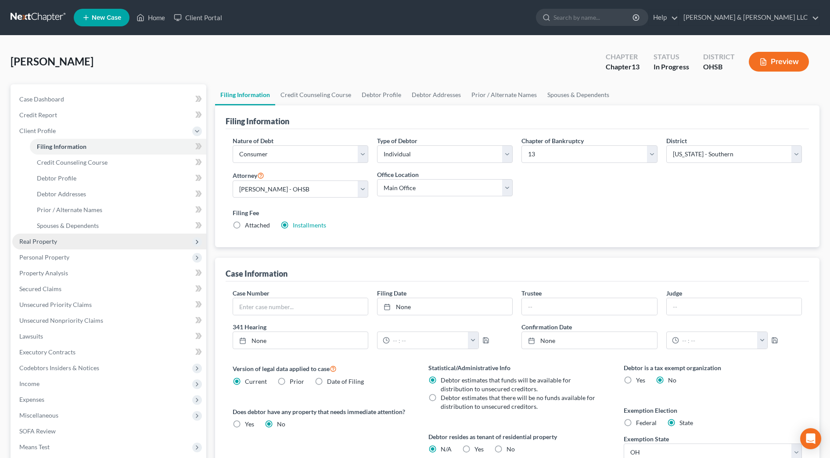
click at [76, 239] on span "Real Property" at bounding box center [109, 242] width 194 height 16
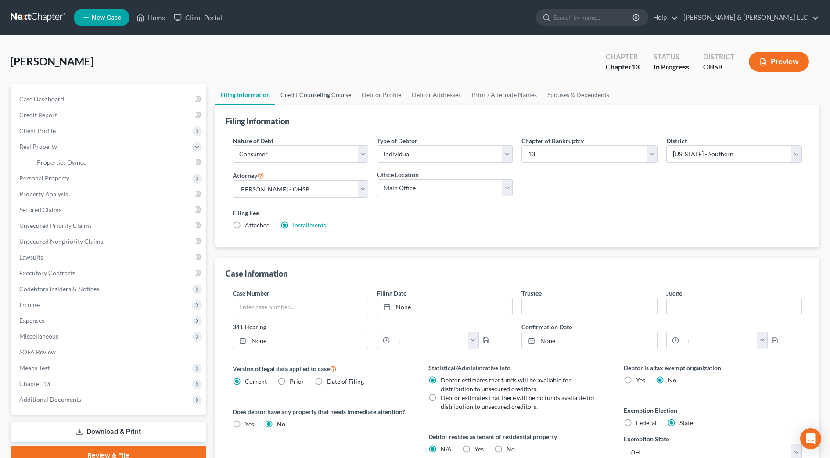
click at [334, 100] on link "Credit Counseling Course" at bounding box center [315, 94] width 81 height 21
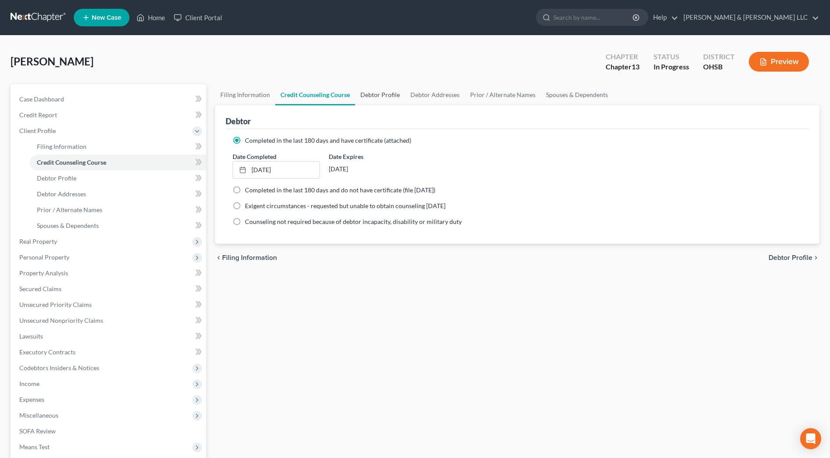
click at [394, 97] on link "Debtor Profile" at bounding box center [380, 94] width 50 height 21
select select "0"
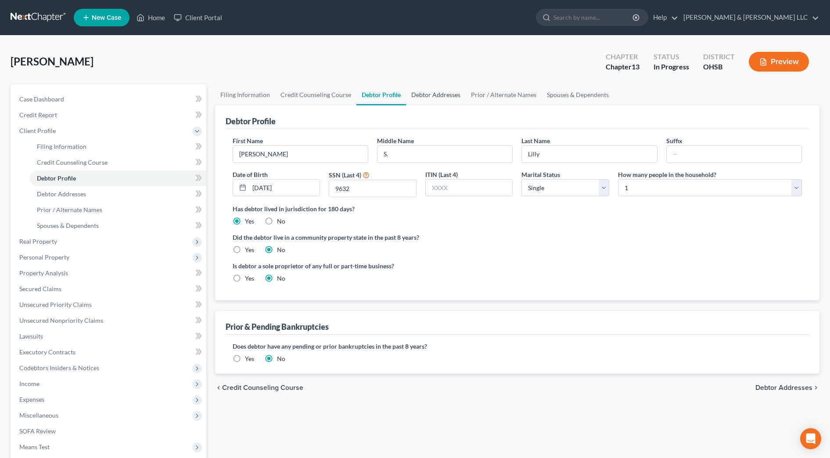
click at [427, 96] on link "Debtor Addresses" at bounding box center [436, 94] width 60 height 21
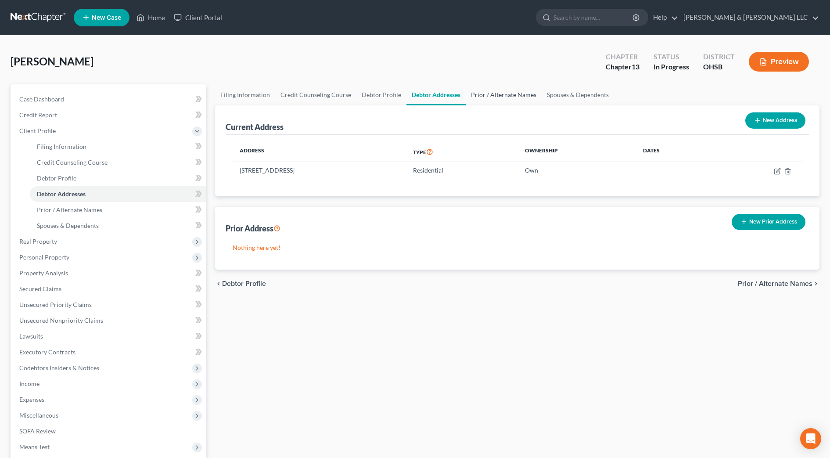
click at [491, 94] on link "Prior / Alternate Names" at bounding box center [504, 94] width 76 height 21
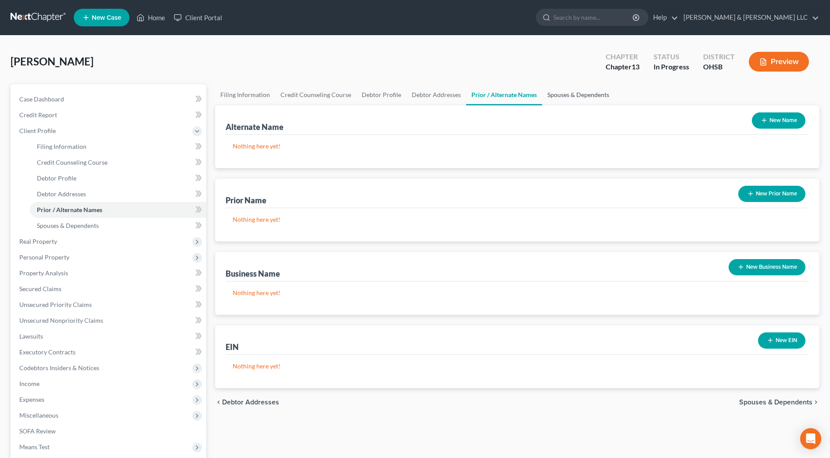
click at [575, 90] on link "Spouses & Dependents" at bounding box center [578, 94] width 72 height 21
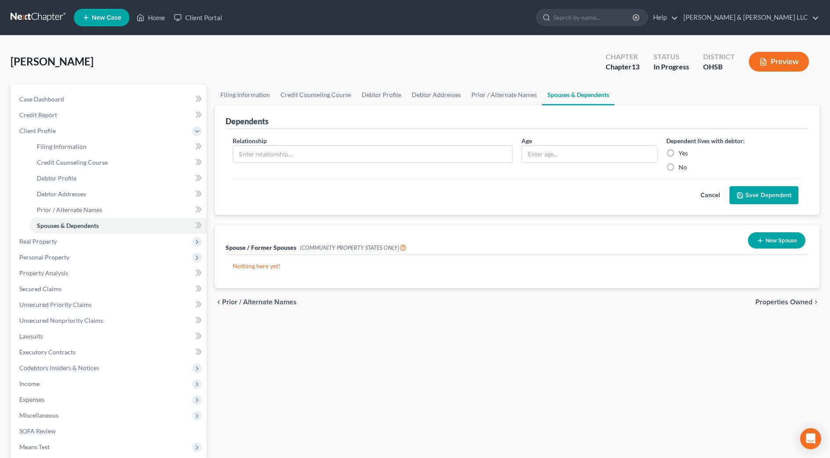
click at [775, 299] on span "Properties Owned" at bounding box center [784, 302] width 57 height 7
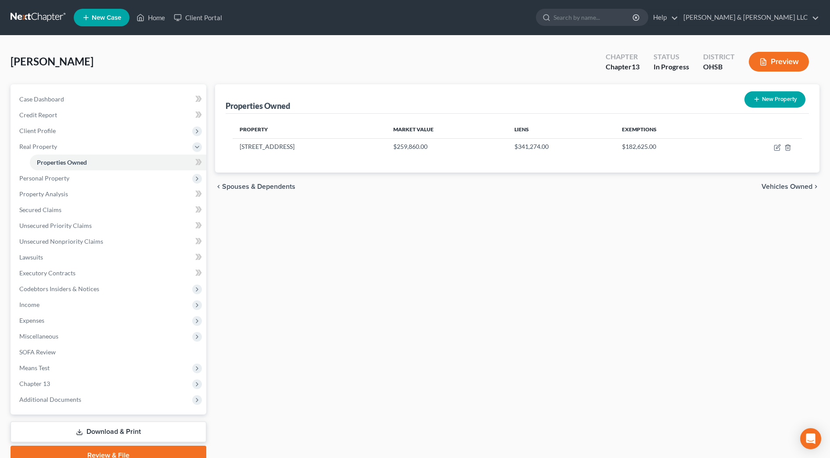
click at [779, 187] on span "Vehicles Owned" at bounding box center [787, 186] width 51 height 7
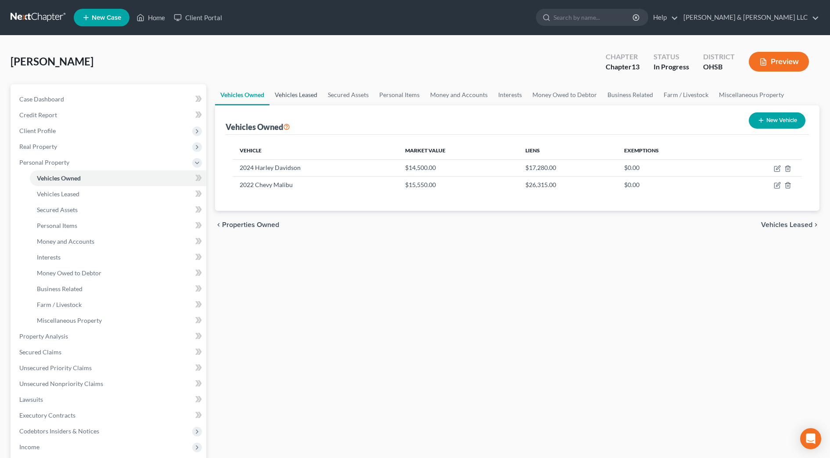
click at [293, 100] on link "Vehicles Leased" at bounding box center [296, 94] width 53 height 21
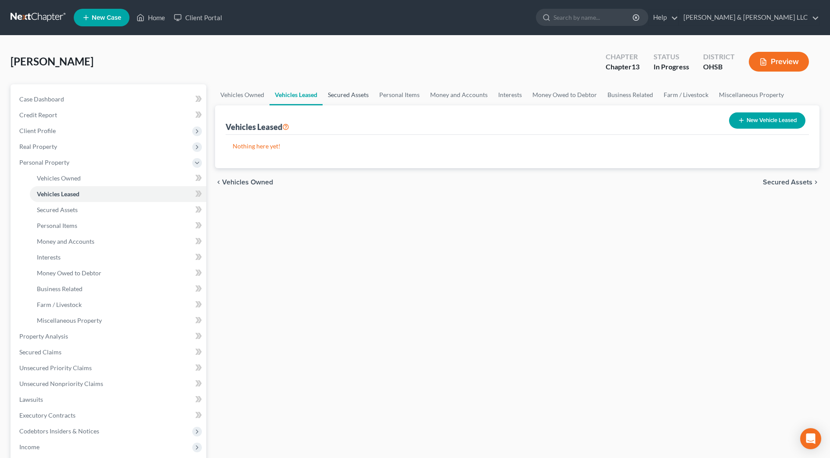
click at [358, 97] on link "Secured Assets" at bounding box center [348, 94] width 51 height 21
click at [384, 96] on link "Personal Items" at bounding box center [400, 94] width 51 height 21
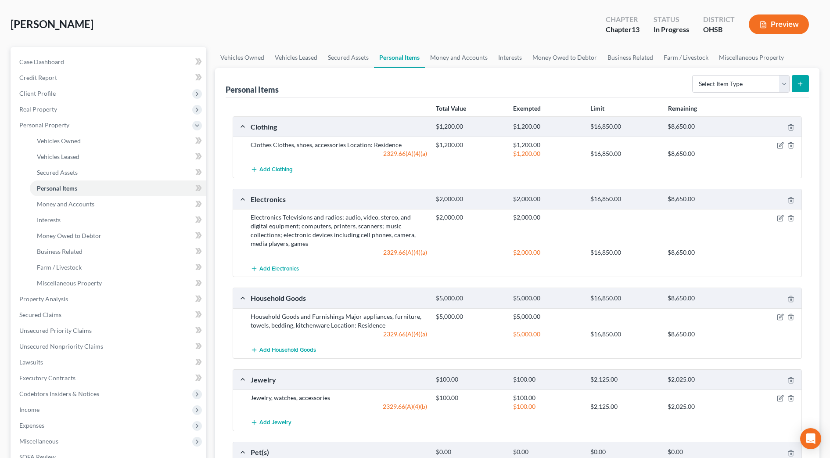
scroll to position [55, 0]
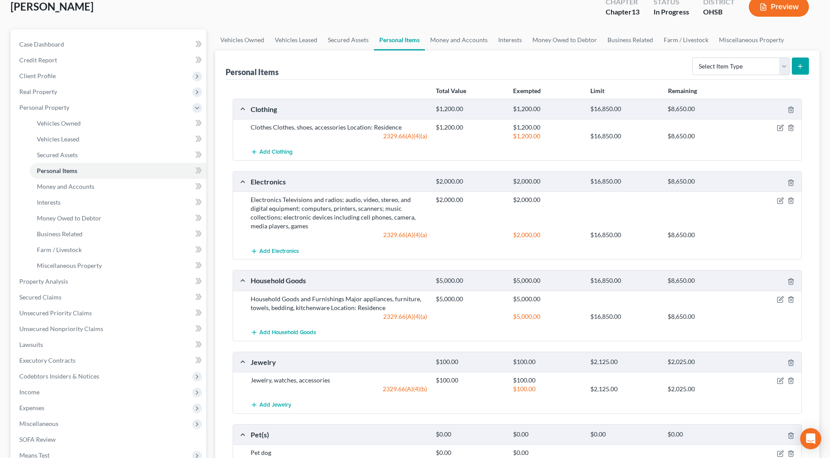
click at [785, 299] on div at bounding box center [772, 299] width 62 height 9
click at [781, 300] on icon "button" at bounding box center [781, 298] width 4 height 4
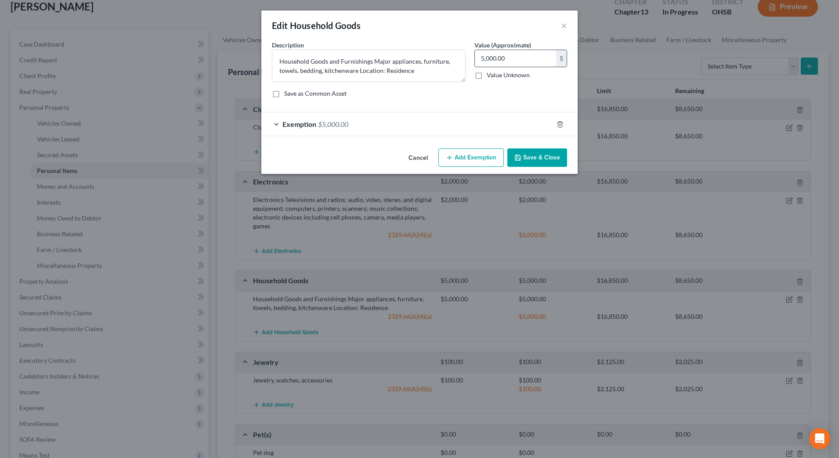
click at [515, 59] on input "5,000.00" at bounding box center [515, 58] width 81 height 17
type input "3,000"
click at [525, 158] on button "Save & Close" at bounding box center [537, 157] width 60 height 18
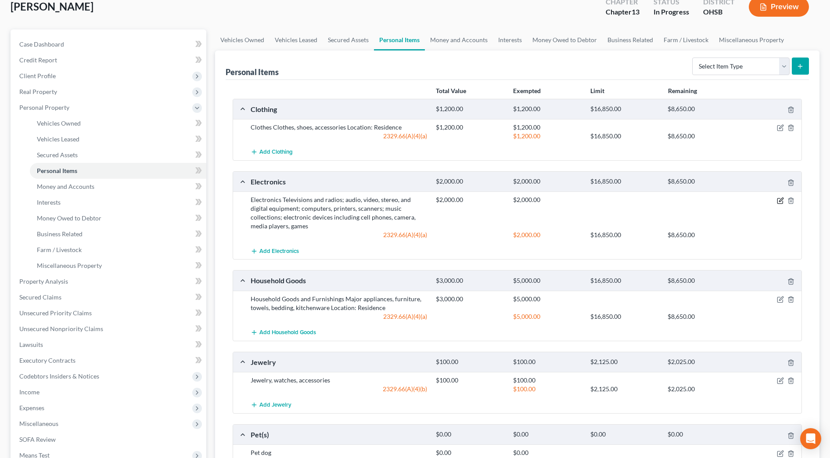
click at [781, 200] on icon "button" at bounding box center [780, 200] width 7 height 7
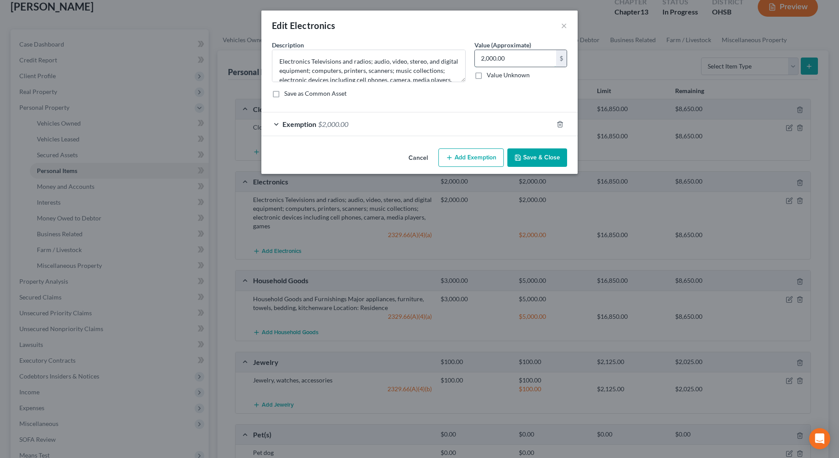
click at [520, 58] on input "2,000.00" at bounding box center [515, 58] width 81 height 17
type input "1,000"
click at [526, 159] on button "Save & Close" at bounding box center [537, 157] width 60 height 18
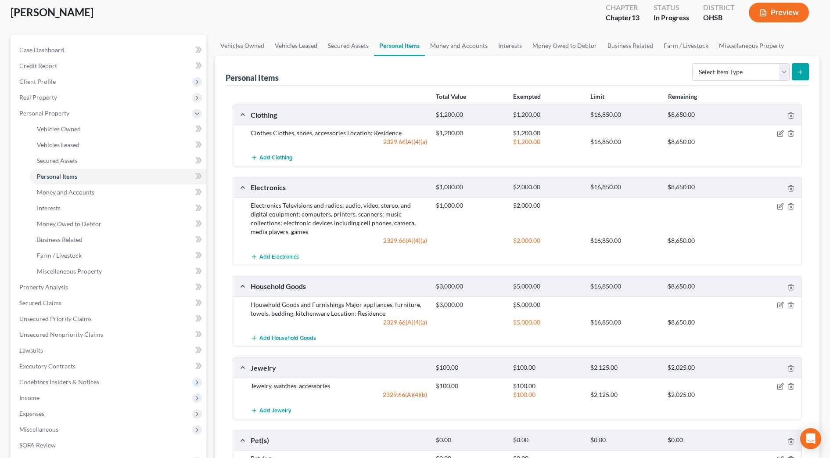
scroll to position [0, 0]
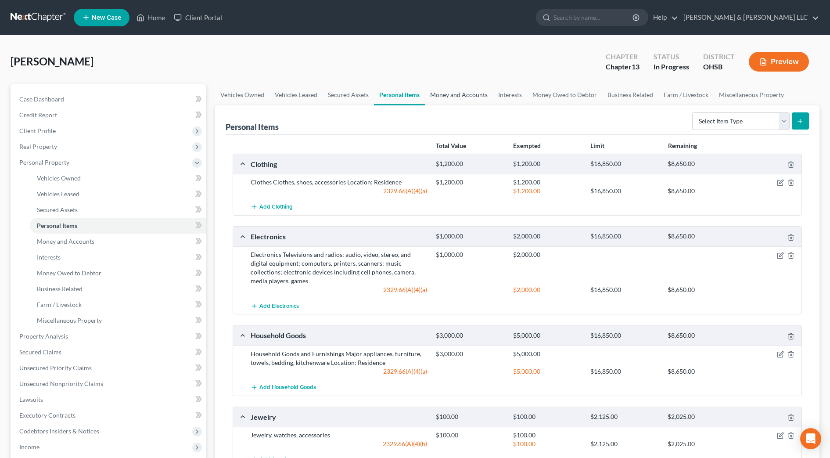
click at [451, 95] on link "Money and Accounts" at bounding box center [459, 94] width 68 height 21
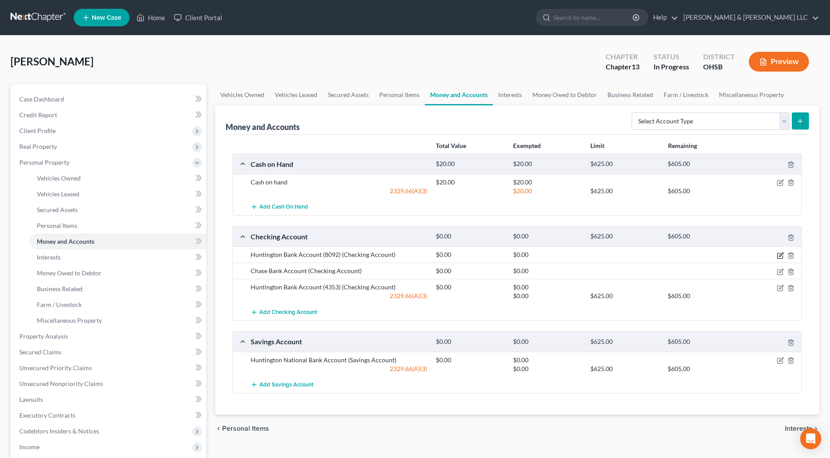
click at [782, 255] on icon "button" at bounding box center [781, 254] width 4 height 4
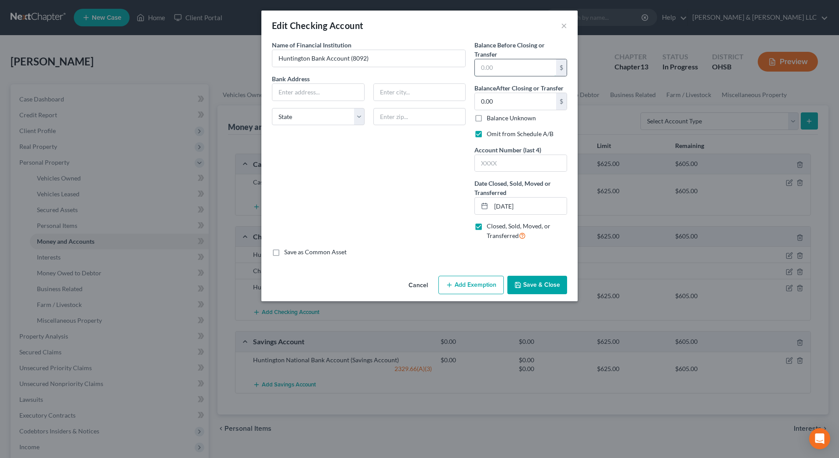
click at [525, 72] on input "text" at bounding box center [515, 67] width 81 height 17
drag, startPoint x: 422, startPoint y: 185, endPoint x: 475, endPoint y: 264, distance: 94.4
click at [422, 186] on div "Name of Financial Institution * Huntington Bank Account (8092) Bank Address Sta…" at bounding box center [368, 143] width 202 height 207
click at [427, 285] on button "Cancel" at bounding box center [417, 286] width 33 height 18
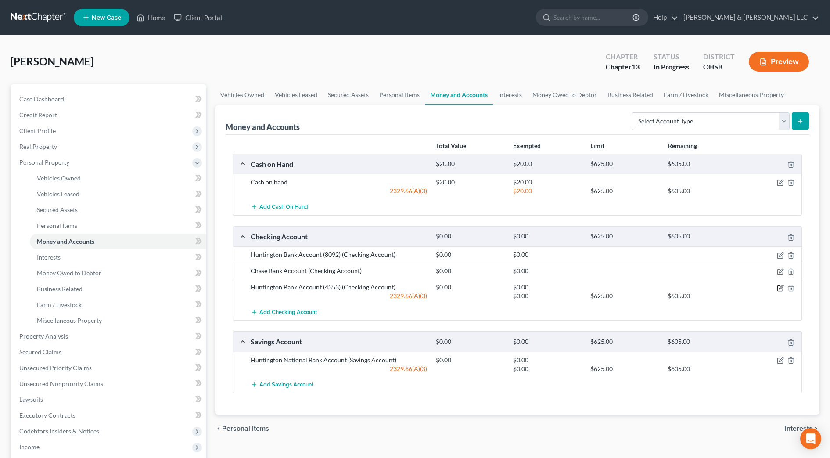
click at [779, 287] on icon "button" at bounding box center [780, 287] width 7 height 7
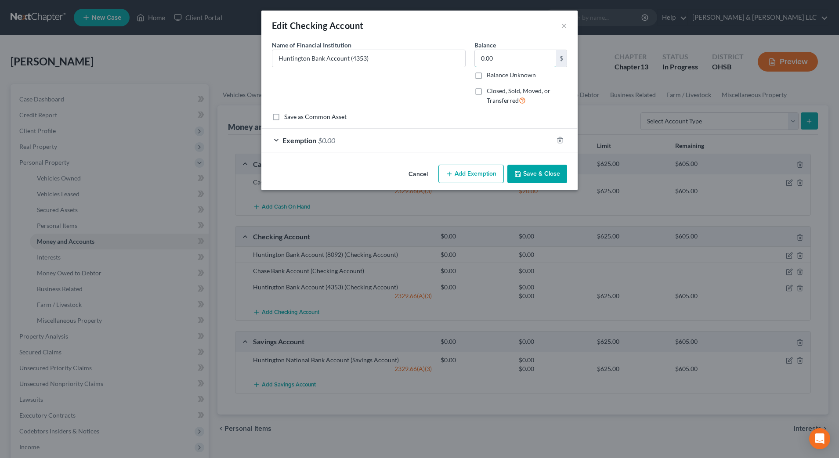
click at [506, 60] on input "0.00" at bounding box center [515, 58] width 81 height 17
type input "75"
click at [491, 134] on div "Exemption $0.00" at bounding box center [407, 140] width 292 height 23
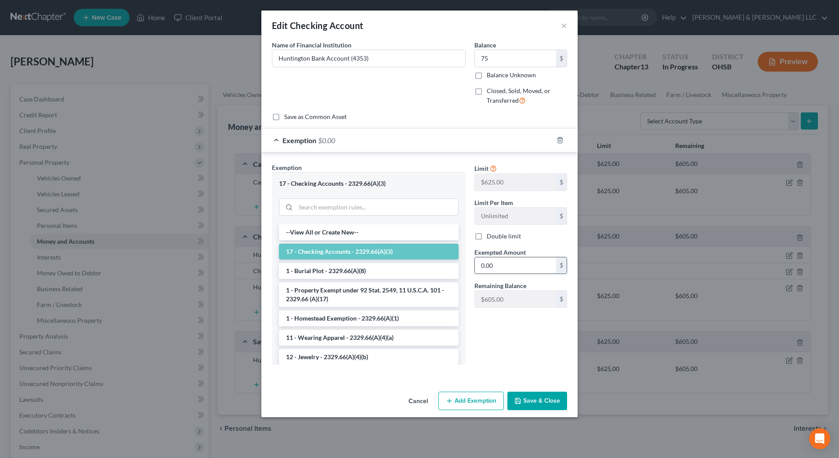
click at [506, 269] on input "0.00" at bounding box center [515, 265] width 81 height 17
type input "75"
drag, startPoint x: 492, startPoint y: 348, endPoint x: 499, endPoint y: 360, distance: 14.0
click at [492, 348] on div "Limit $625.00 $ Limit Per Item Unlimited $ Double limit Exempted Amount * 75 $ …" at bounding box center [520, 267] width 101 height 209
click at [533, 404] on button "Save & Close" at bounding box center [537, 401] width 60 height 18
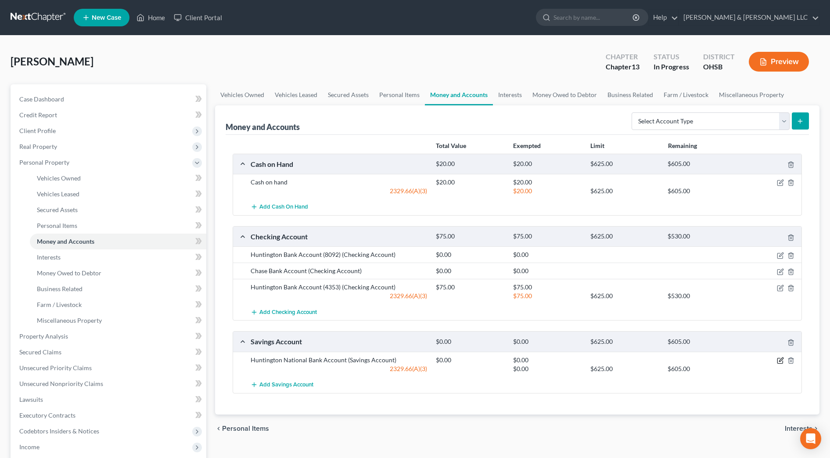
click at [780, 360] on icon "button" at bounding box center [781, 359] width 4 height 4
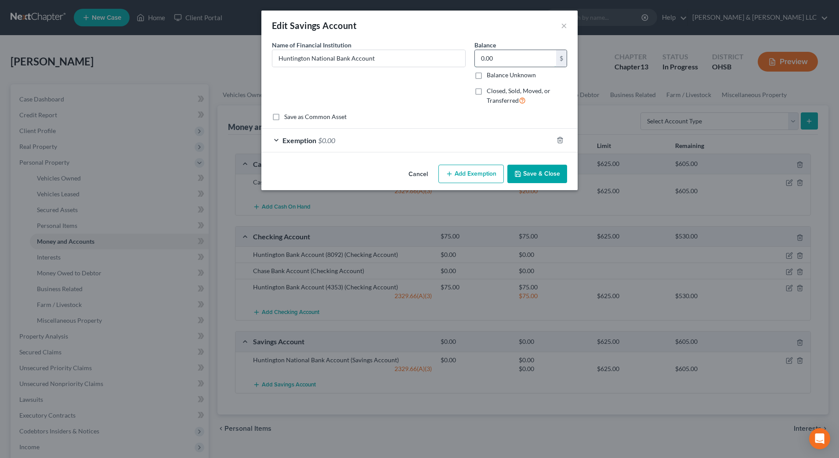
click at [508, 61] on input "0.00" at bounding box center [515, 58] width 81 height 17
type input "399.92"
click at [489, 139] on div "Exemption $0.00" at bounding box center [407, 140] width 292 height 23
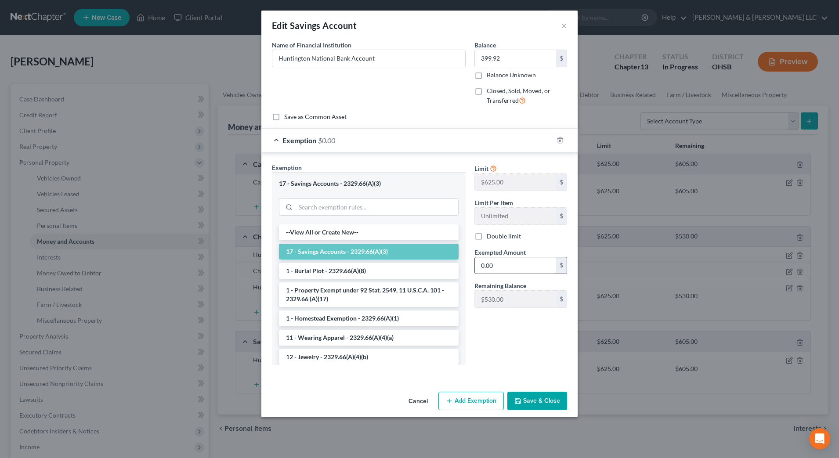
click at [530, 262] on input "0.00" at bounding box center [515, 265] width 81 height 17
type input "399.92"
click at [526, 401] on button "Save & Close" at bounding box center [537, 401] width 60 height 18
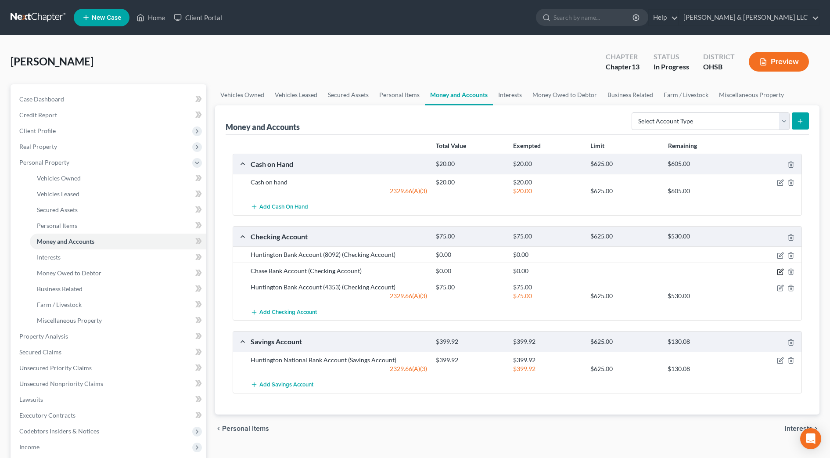
click at [783, 272] on icon "button" at bounding box center [780, 271] width 5 height 5
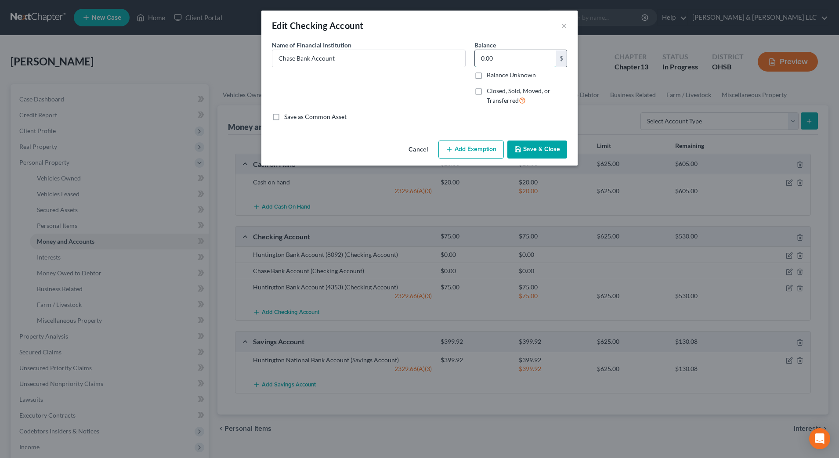
click at [522, 62] on input "0.00" at bounding box center [515, 58] width 81 height 17
type input "3.59"
click at [488, 142] on button "Add Exemption" at bounding box center [470, 149] width 65 height 18
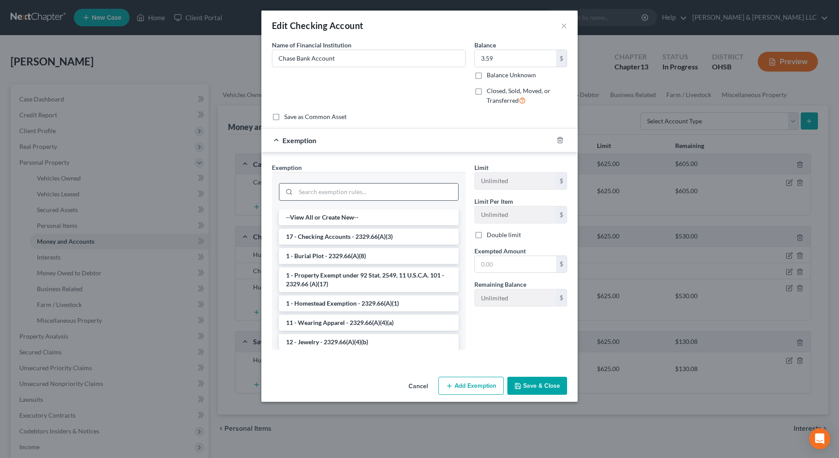
click at [402, 195] on input "search" at bounding box center [376, 192] width 162 height 17
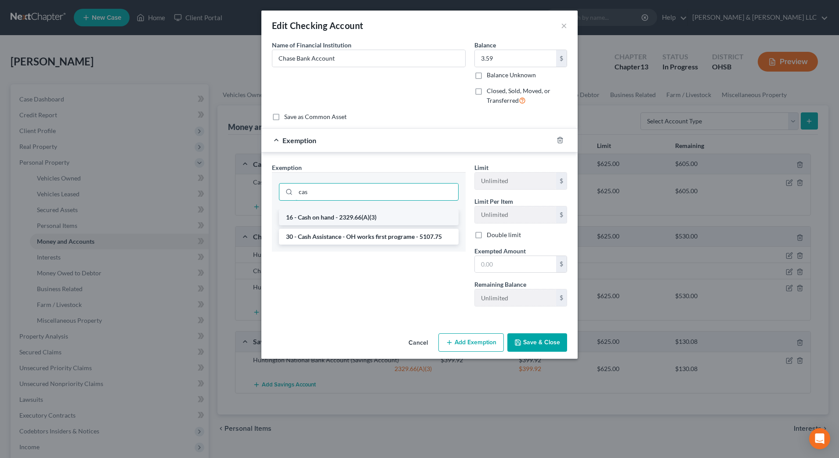
type input "cas"
click at [399, 217] on li "16 - Cash on hand - 2329.66(A)(3)" at bounding box center [369, 217] width 180 height 16
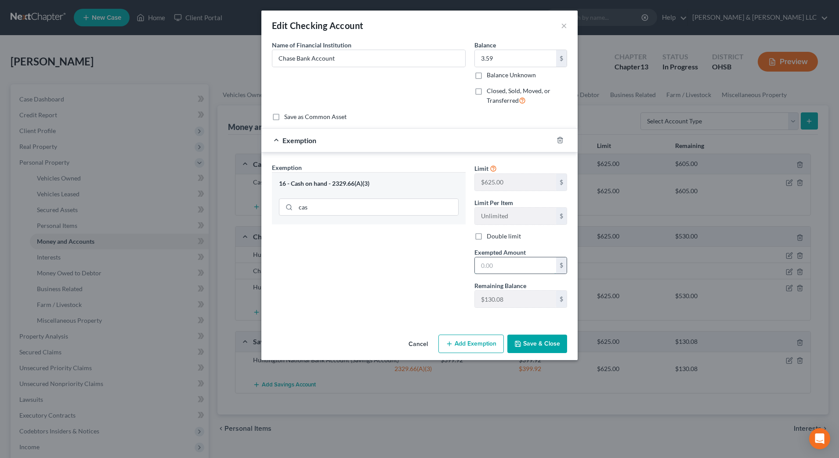
click at [504, 263] on input "text" at bounding box center [515, 265] width 81 height 17
type input "3.59"
click at [532, 340] on button "Save & Close" at bounding box center [537, 344] width 60 height 18
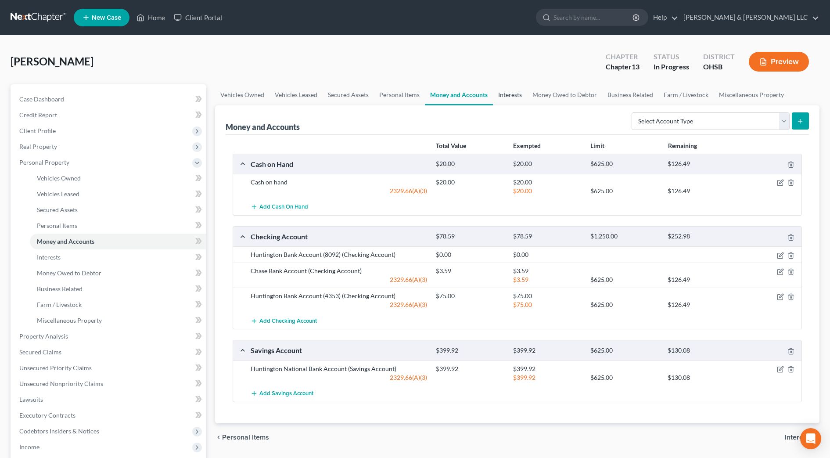
click at [512, 93] on link "Interests" at bounding box center [510, 94] width 34 height 21
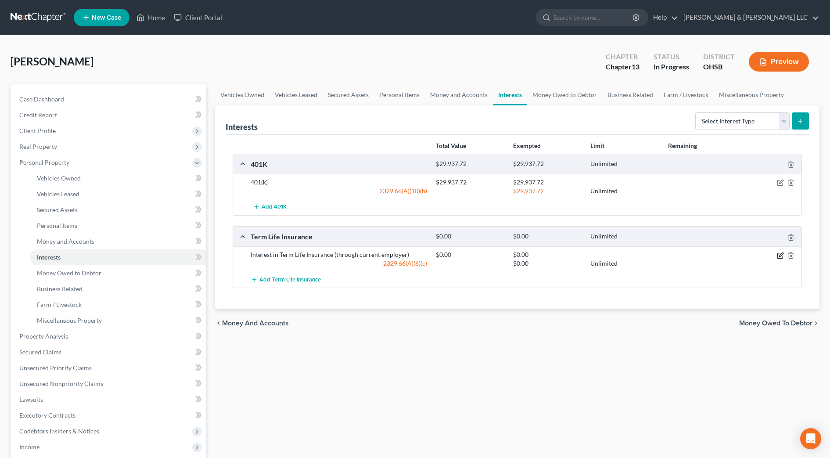
click at [779, 258] on icon "button" at bounding box center [780, 255] width 5 height 5
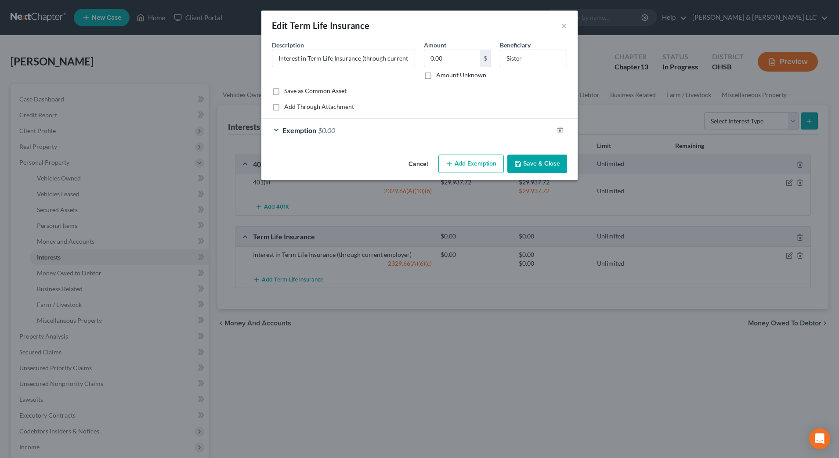
click at [540, 160] on button "Save & Close" at bounding box center [537, 164] width 60 height 18
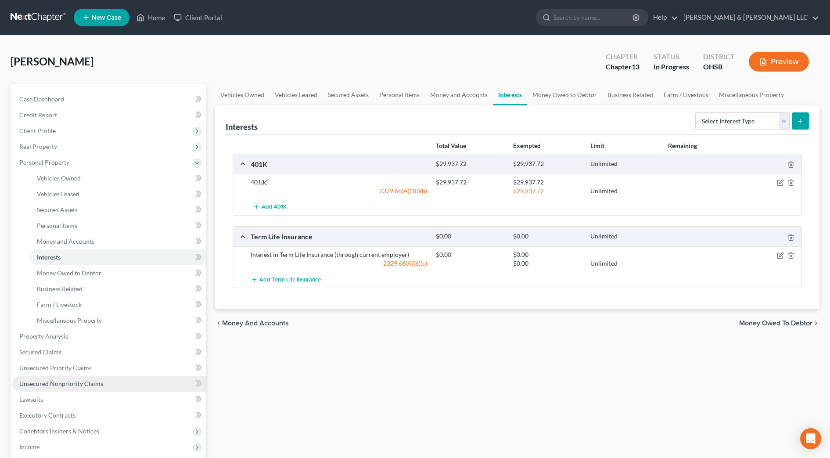
click at [133, 378] on link "Unsecured Nonpriority Claims" at bounding box center [109, 384] width 194 height 16
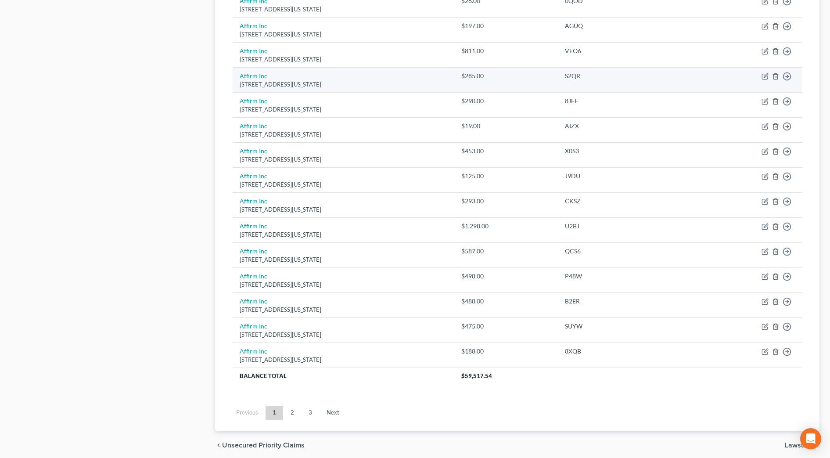
scroll to position [556, 0]
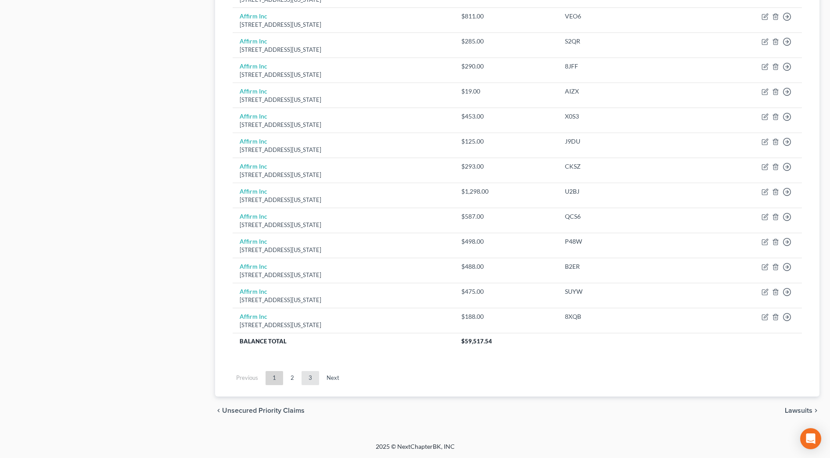
click at [302, 378] on link "3" at bounding box center [311, 378] width 18 height 14
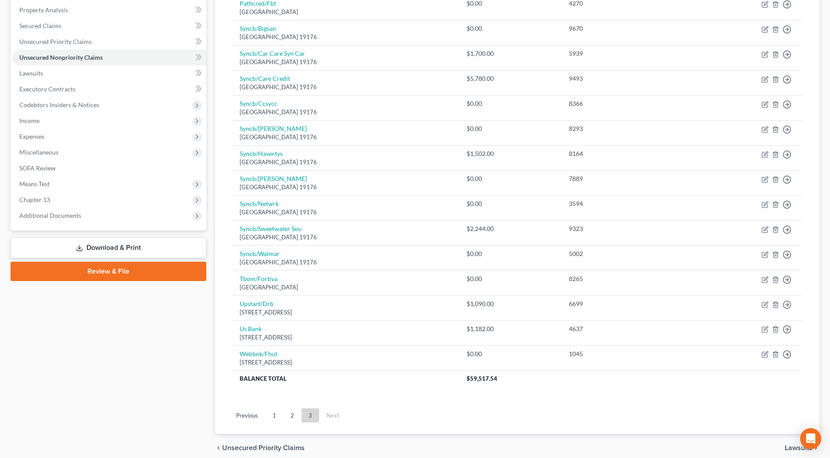
scroll to position [205, 0]
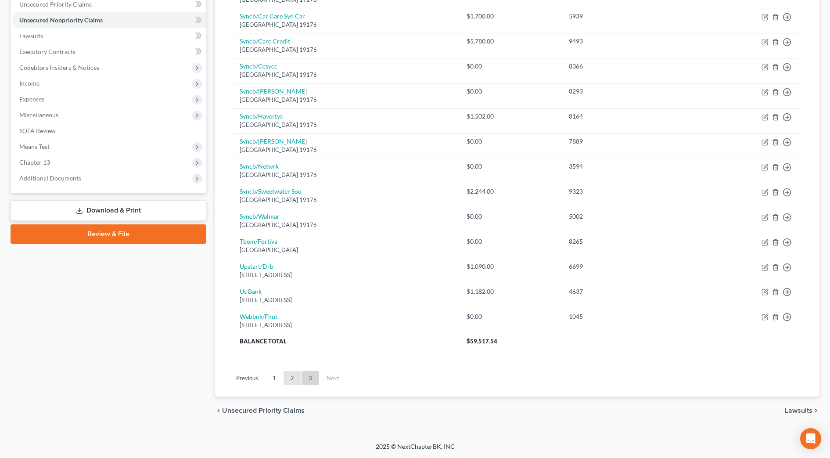
click at [292, 374] on link "2" at bounding box center [293, 378] width 18 height 14
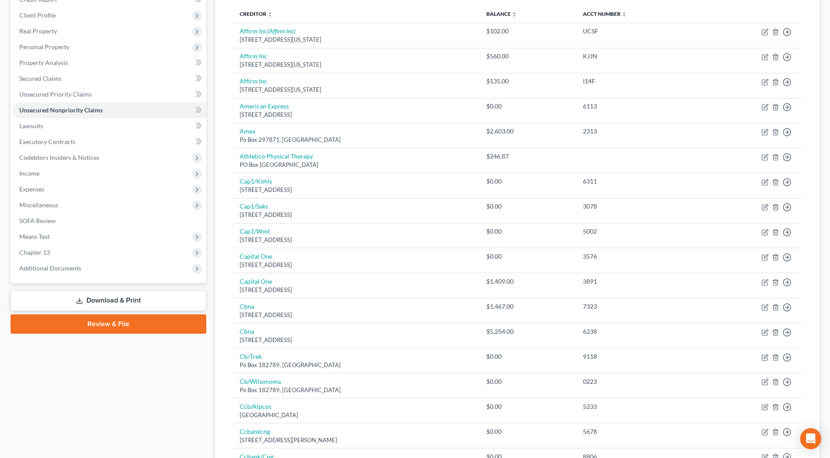
scroll to position [110, 0]
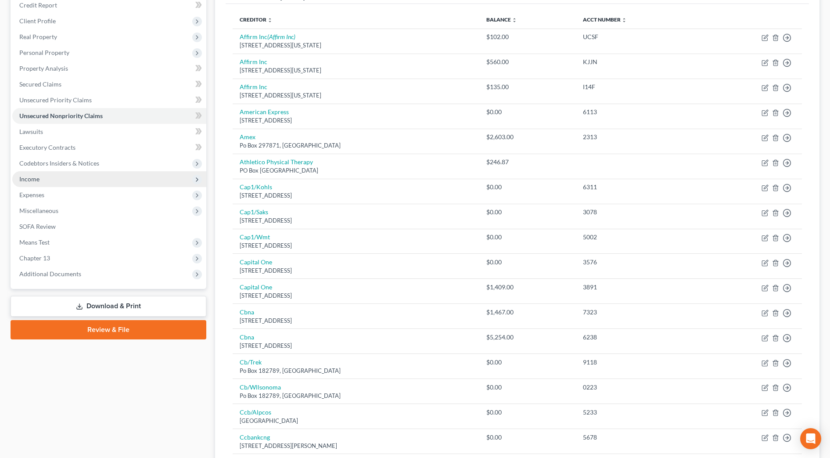
click at [50, 177] on span "Income" at bounding box center [109, 179] width 194 height 16
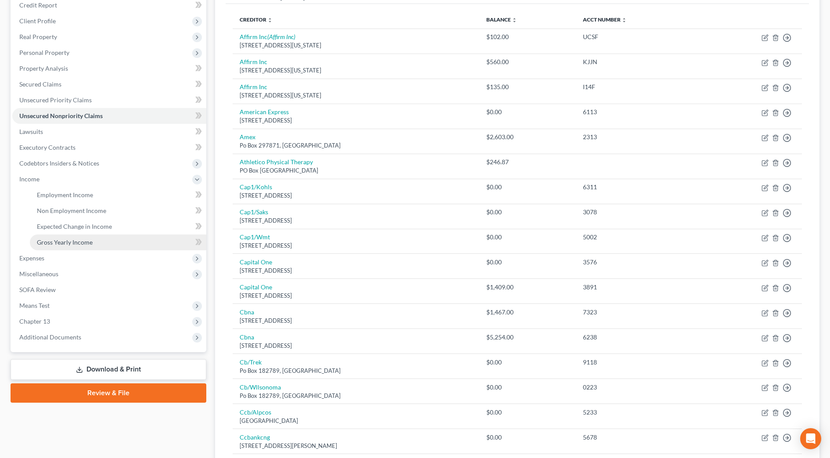
click at [108, 237] on link "Gross Yearly Income" at bounding box center [118, 242] width 176 height 16
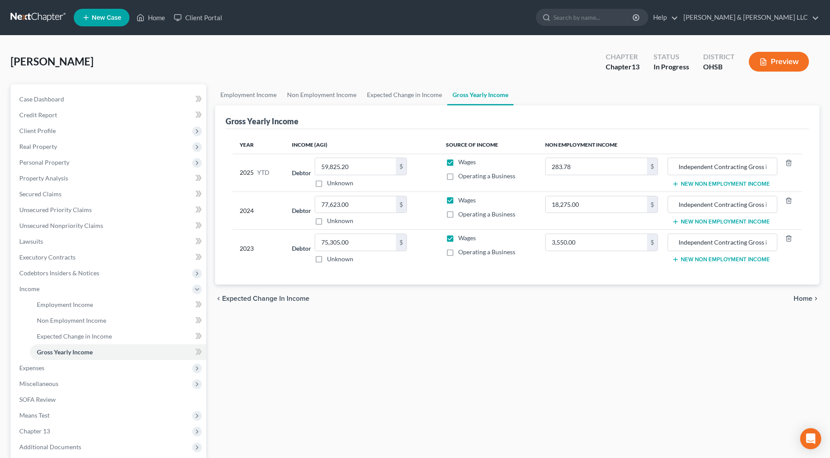
click at [262, 391] on div "Employment Income Non Employment Income Expected Change in Income Gross Yearly …" at bounding box center [517, 298] width 613 height 428
click at [77, 393] on link "SOFA Review" at bounding box center [109, 400] width 194 height 16
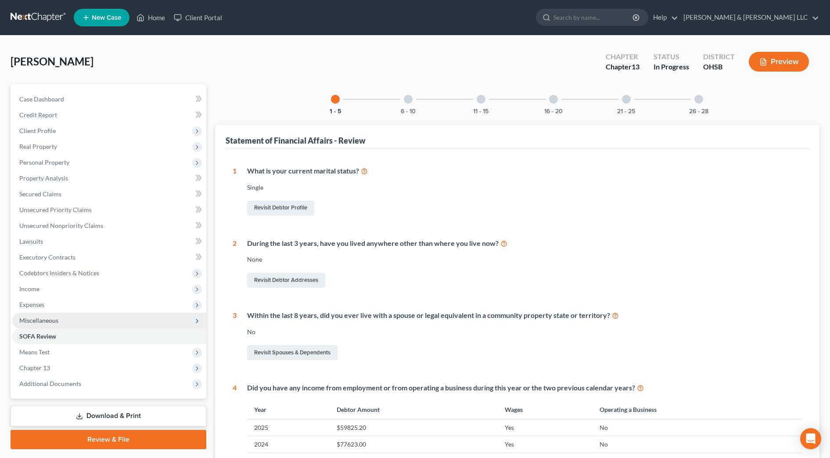
click at [54, 321] on span "Miscellaneous" at bounding box center [38, 320] width 39 height 7
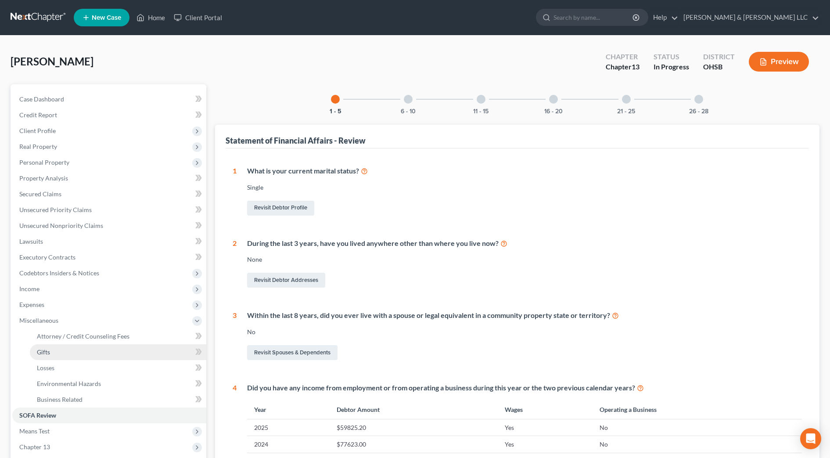
click at [49, 354] on span "Gifts" at bounding box center [43, 351] width 13 height 7
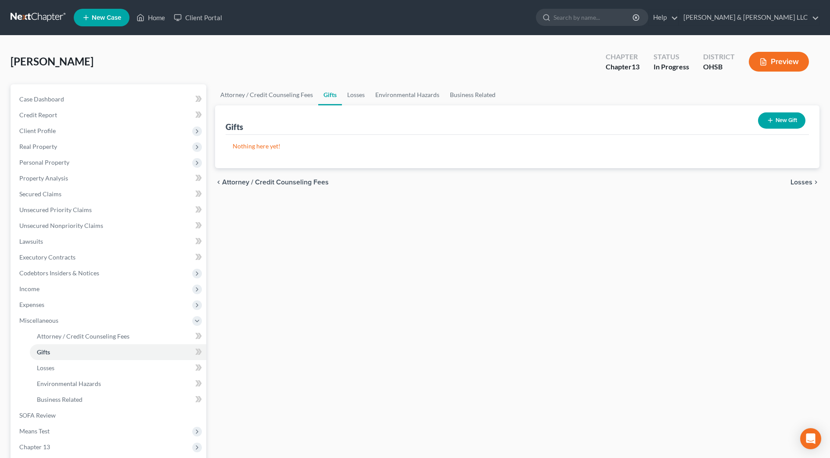
click at [786, 120] on button "New Gift" at bounding box center [781, 120] width 47 height 16
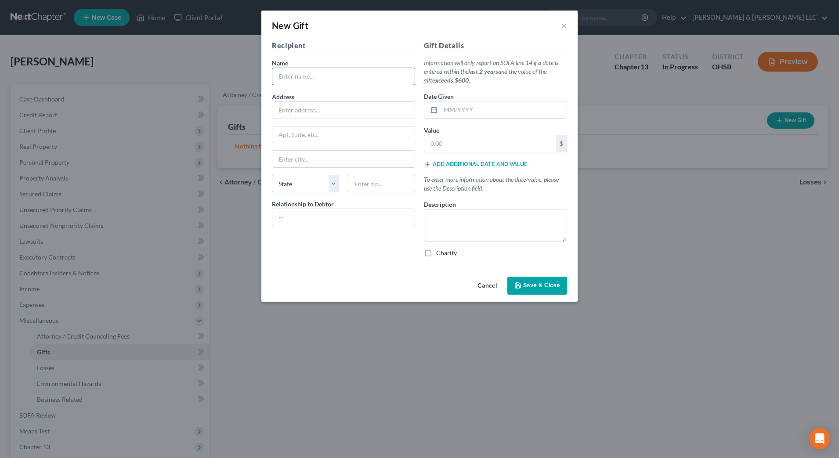
click at [360, 76] on input "text" at bounding box center [343, 76] width 142 height 17
type input "N"
type input "[DEMOGRAPHIC_DATA][GEOGRAPHIC_DATA]"
click at [344, 253] on div "Recipient Name * [DEMOGRAPHIC_DATA][GEOGRAPHIC_DATA] Address Apt, Suite, etc [G…" at bounding box center [343, 152] width 152 height 224
drag, startPoint x: 491, startPoint y: 108, endPoint x: 495, endPoint y: 102, distance: 6.3
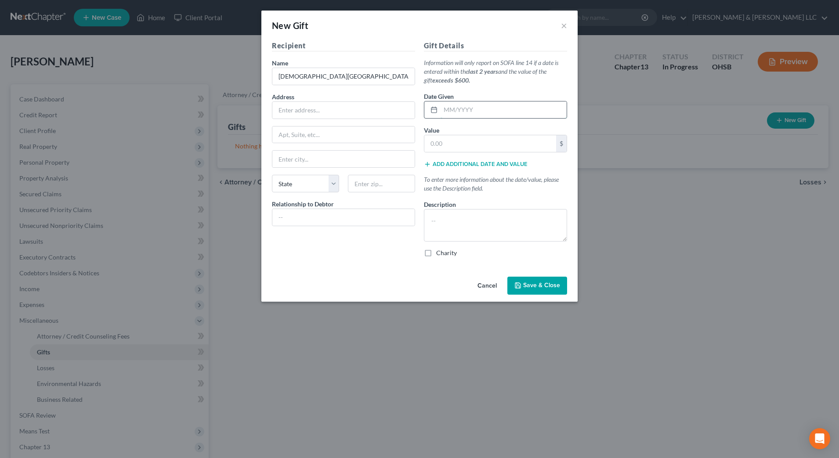
click at [491, 108] on input "text" at bounding box center [503, 109] width 126 height 17
type input "01/2025"
type input "3"
type input "240"
click at [354, 274] on div "Cancel Save & Close" at bounding box center [419, 287] width 316 height 29
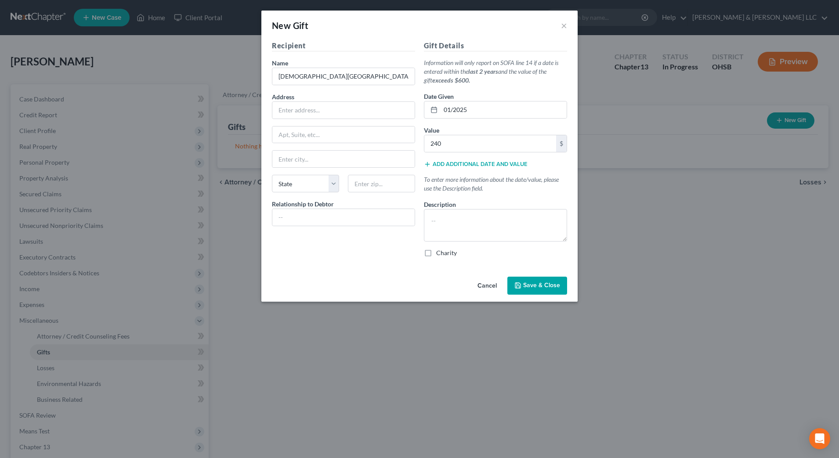
drag, startPoint x: 313, startPoint y: 271, endPoint x: 312, endPoint y: 245, distance: 26.3
click at [313, 271] on div "Recipient Name * [DEMOGRAPHIC_DATA] Grove City Address Apt, Suite, etc [GEOGRAP…" at bounding box center [419, 156] width 316 height 233
click at [436, 255] on label "Charity" at bounding box center [446, 252] width 21 height 9
click at [439, 254] on input "Charity" at bounding box center [442, 251] width 6 height 6
checkbox input "true"
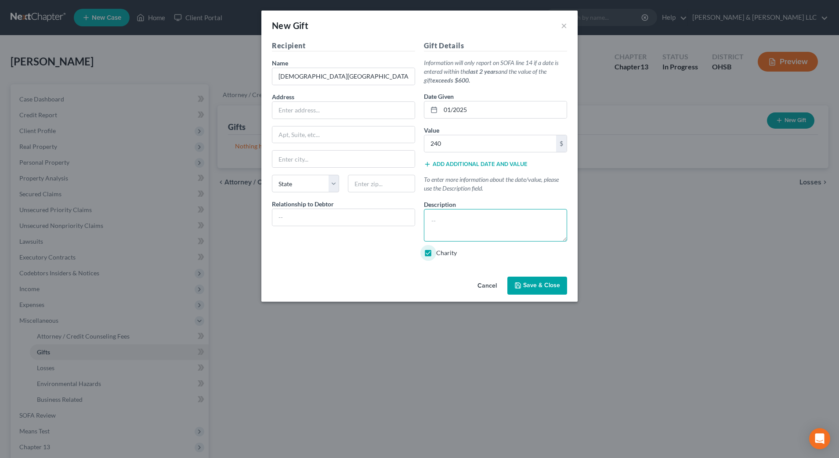
click at [459, 225] on textarea at bounding box center [495, 225] width 143 height 32
type textarea "Charitable tithes."
type input "480"
click at [324, 268] on div "Recipient Name * [DEMOGRAPHIC_DATA] Grove City Address Apt, Suite, etc [GEOGRAP…" at bounding box center [419, 156] width 316 height 233
click at [527, 288] on span "Save & Close" at bounding box center [541, 285] width 37 height 7
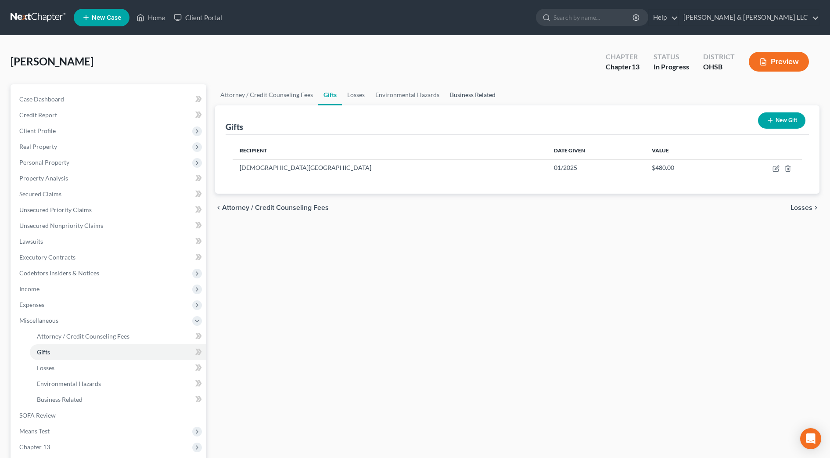
click at [481, 97] on link "Business Related" at bounding box center [473, 94] width 56 height 21
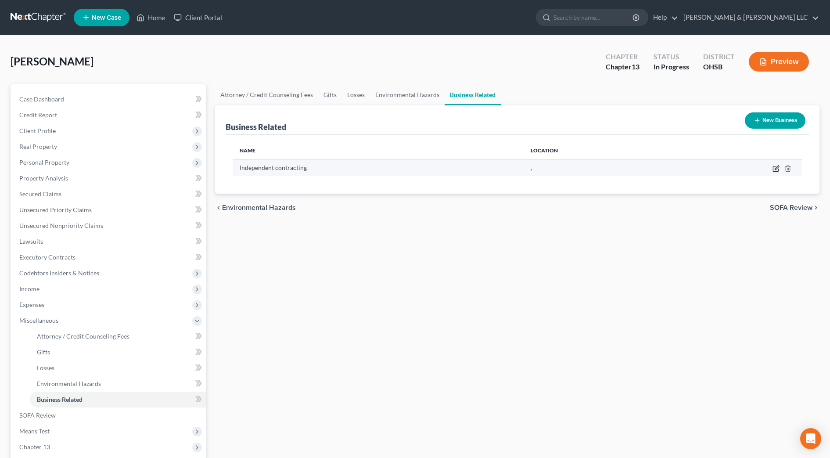
click at [777, 167] on icon "button" at bounding box center [776, 168] width 7 height 7
select select "sole_proprietor"
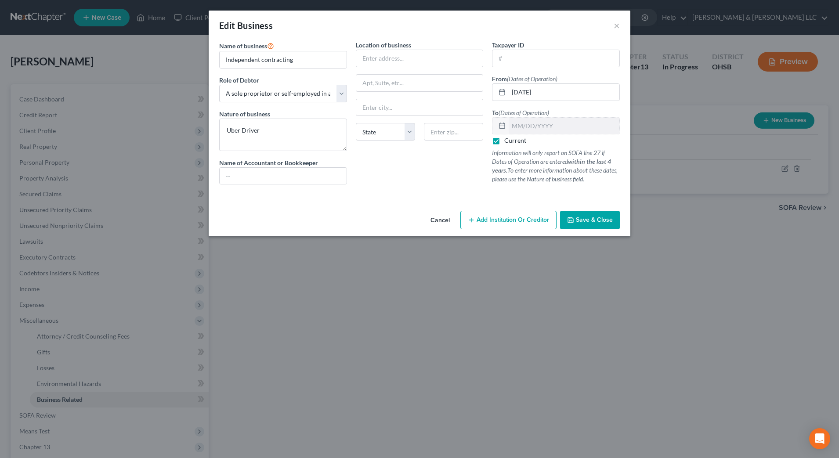
click at [606, 220] on span "Save & Close" at bounding box center [594, 219] width 37 height 7
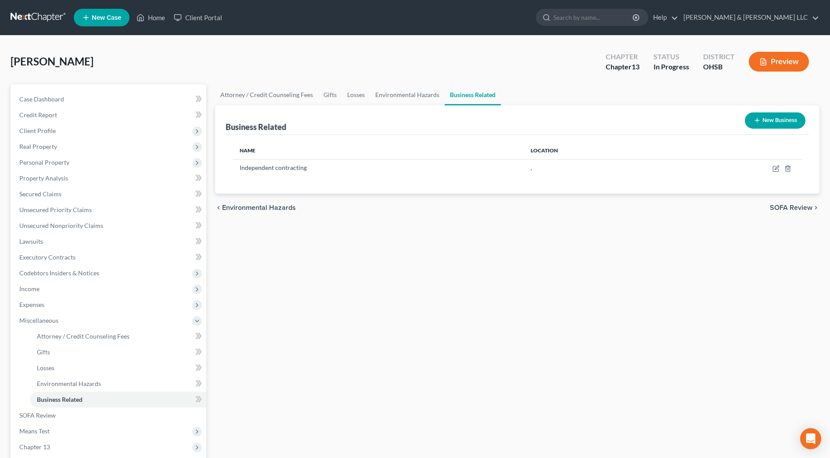
scroll to position [104, 0]
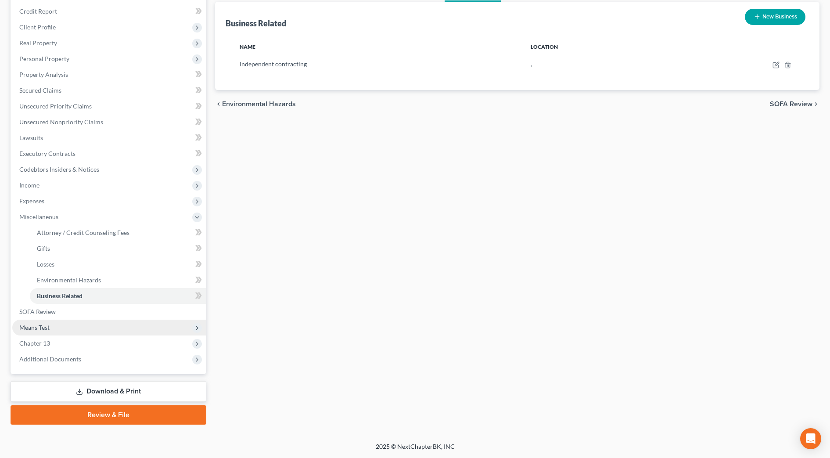
click at [64, 328] on span "Means Test" at bounding box center [109, 328] width 194 height 16
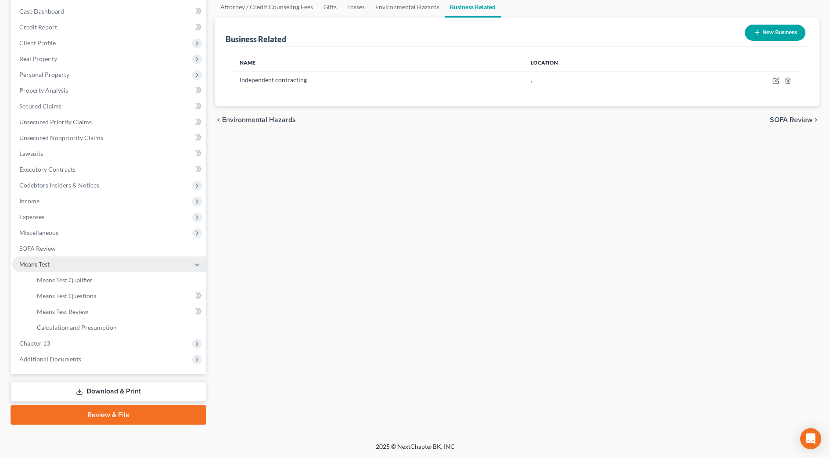
scroll to position [88, 0]
click at [85, 284] on link "Means Test Qualifier" at bounding box center [118, 280] width 176 height 16
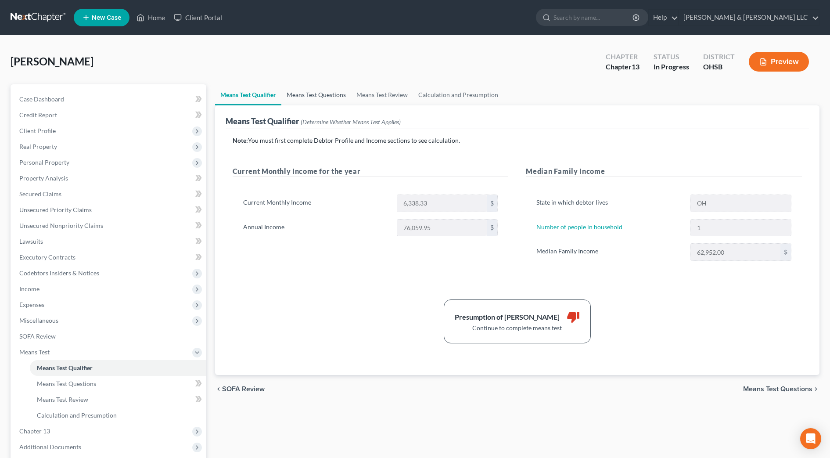
click at [325, 97] on link "Means Test Questions" at bounding box center [316, 94] width 70 height 21
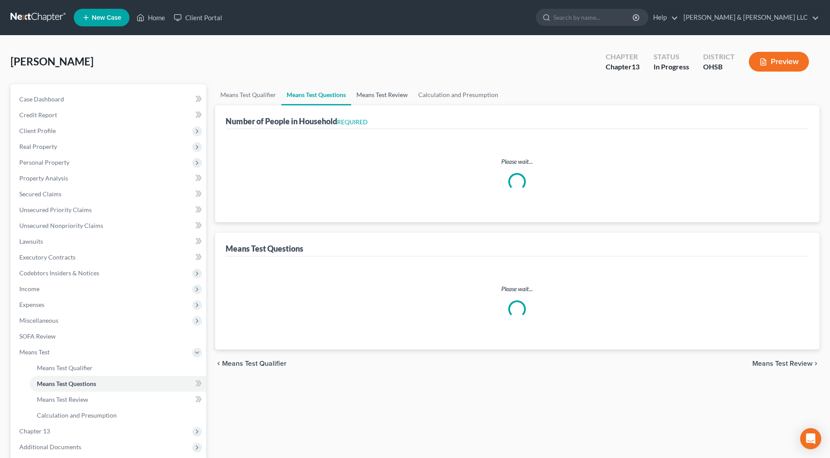
select select "0"
select select "60"
select select "1"
select select "60"
select select "1"
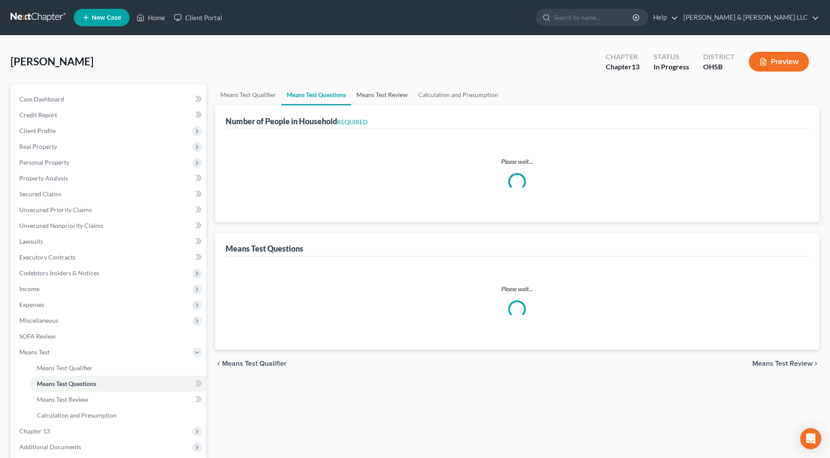
select select "60"
select select "2"
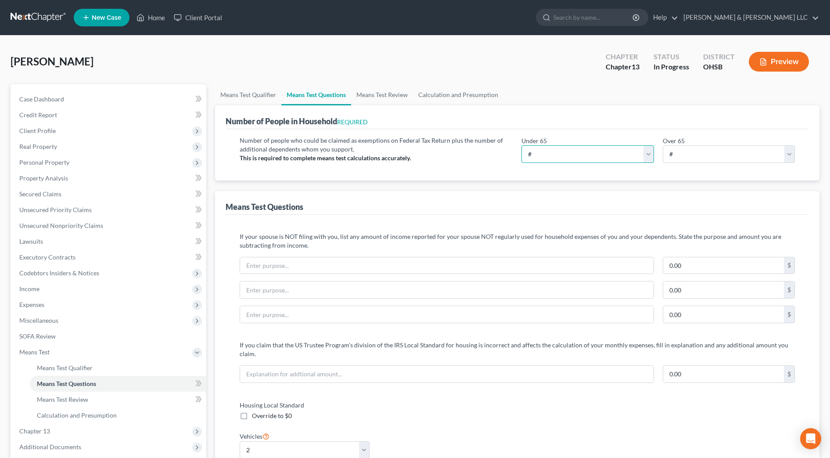
click at [619, 157] on select "# 0 1 2 3 4 5 6 7 8 9 10" at bounding box center [588, 154] width 132 height 18
select select "1"
click at [522, 145] on select "# 0 1 2 3 4 5 6 7 8 9 10" at bounding box center [588, 154] width 132 height 18
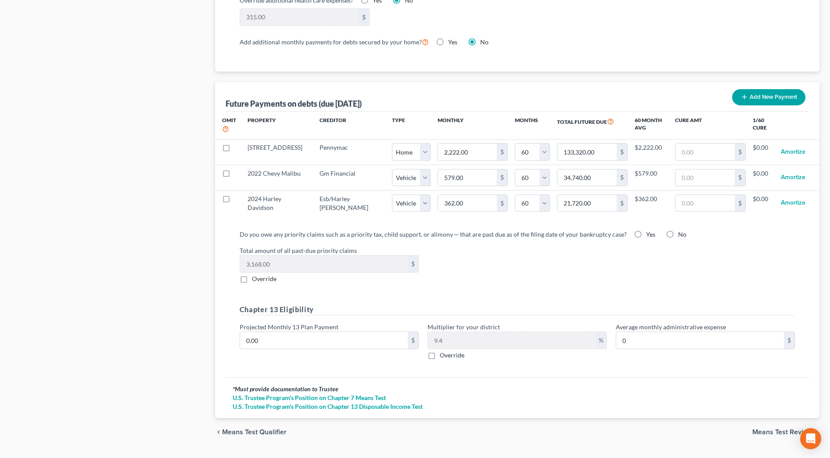
scroll to position [814, 0]
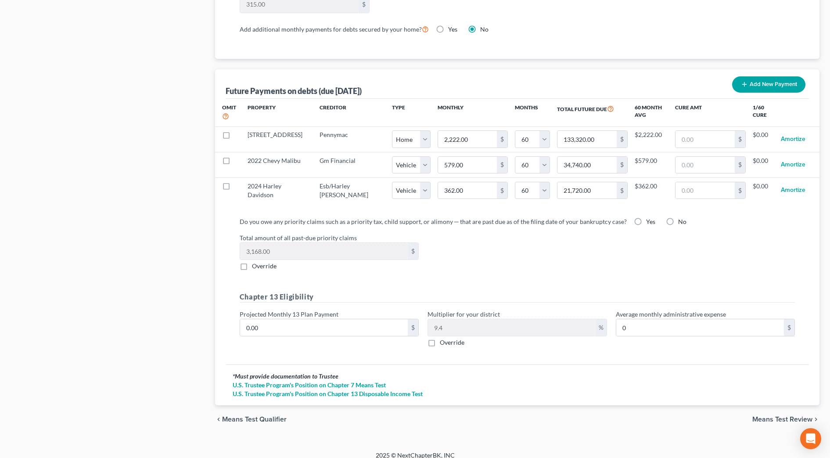
click at [260, 310] on label "Projected Monthly 13 Plan Payment" at bounding box center [289, 314] width 99 height 9
click at [263, 319] on input "0.00" at bounding box center [324, 327] width 168 height 17
type input "5"
type input "0.47"
type input "55"
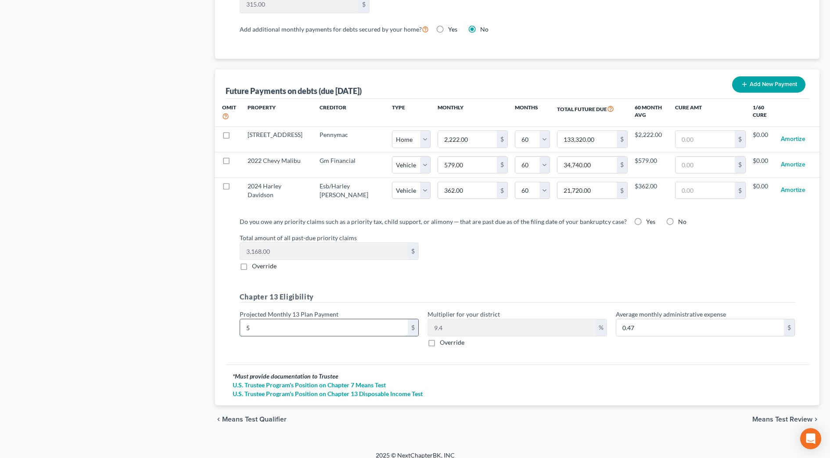
type input "5.17"
type input "550"
type input "51.70"
type input "550"
click at [646, 217] on label "Yes" at bounding box center [650, 221] width 9 height 9
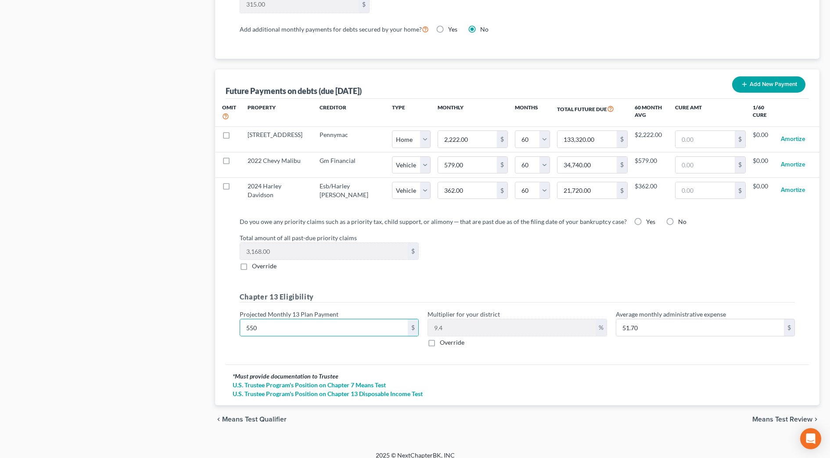
click at [650, 217] on input "Yes" at bounding box center [653, 220] width 6 height 6
radio input "true"
click at [793, 416] on span "Means Test Review" at bounding box center [783, 419] width 60 height 7
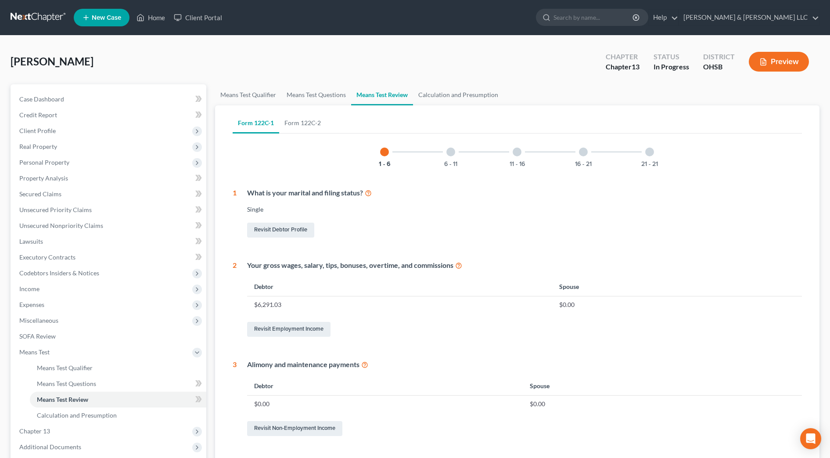
click at [450, 158] on div "6 - 11" at bounding box center [451, 152] width 30 height 30
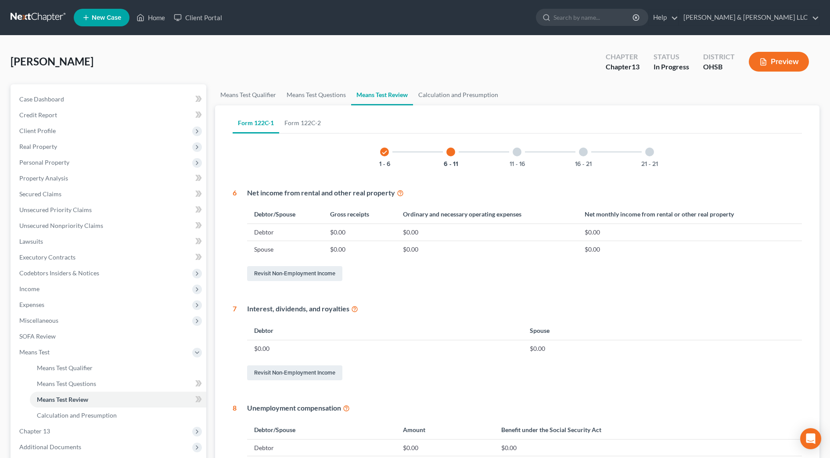
click at [498, 157] on div "check 1 - 6 6 - 11 11 - 16 16 - 21 21 - 21" at bounding box center [517, 152] width 295 height 30
click at [528, 162] on div "11 - 16" at bounding box center [517, 152] width 30 height 30
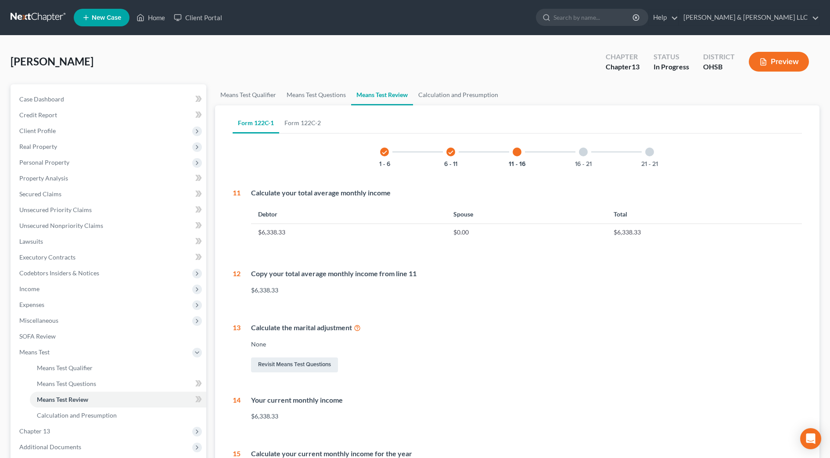
click at [565, 156] on div "check 1 - 6 check 6 - 11 11 - 16 16 - 21 21 - 21" at bounding box center [517, 152] width 295 height 30
click at [577, 155] on div "16 - 21" at bounding box center [584, 152] width 30 height 30
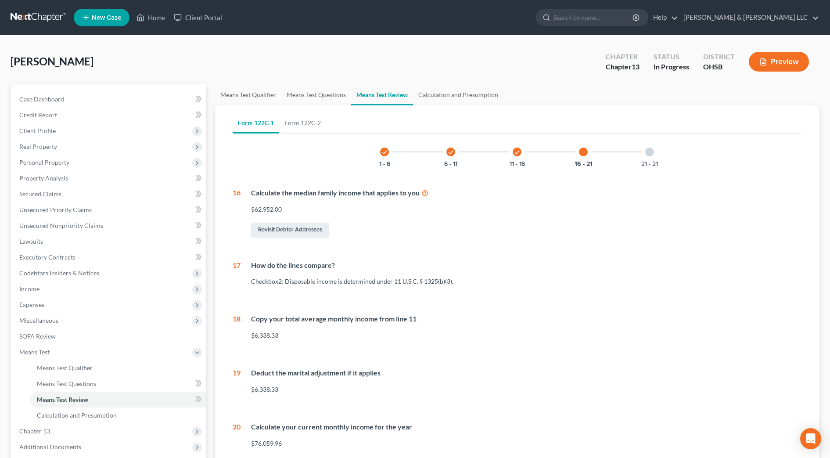
click at [653, 159] on div "21 - 21" at bounding box center [650, 152] width 30 height 30
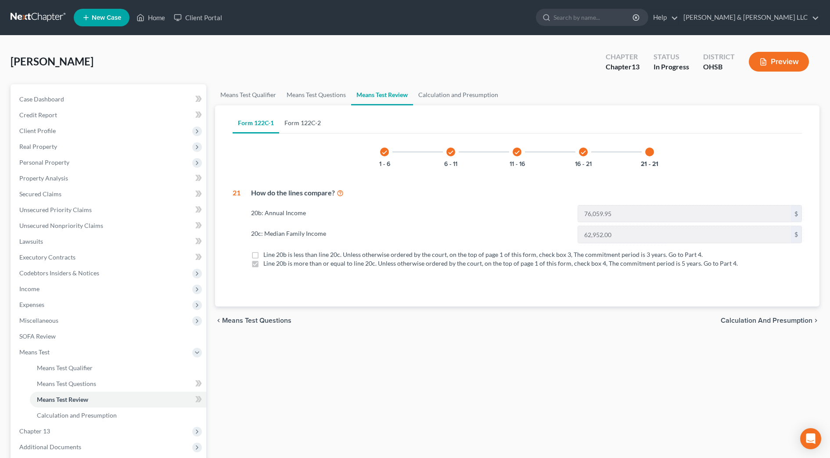
click at [311, 125] on link "Form 122C-2" at bounding box center [302, 122] width 47 height 21
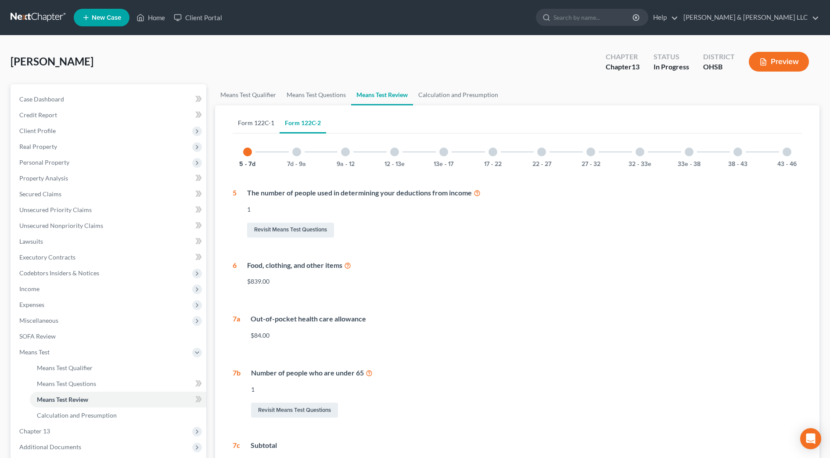
click at [246, 124] on link "Form 122C-1" at bounding box center [256, 122] width 47 height 21
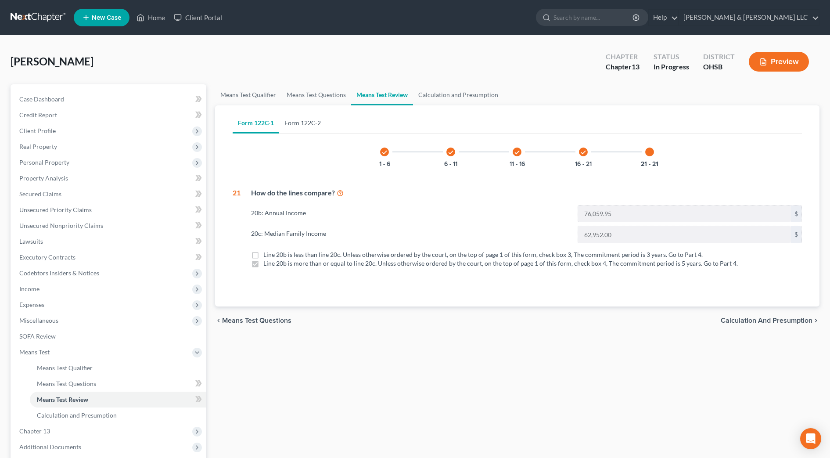
click at [299, 124] on link "Form 122C-2" at bounding box center [302, 122] width 47 height 21
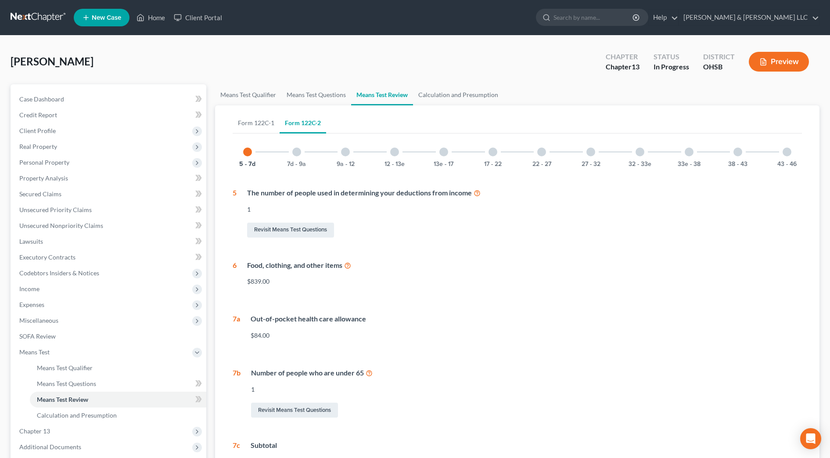
drag, startPoint x: 295, startPoint y: 150, endPoint x: 335, endPoint y: 153, distance: 39.6
click at [295, 150] on div at bounding box center [296, 152] width 9 height 9
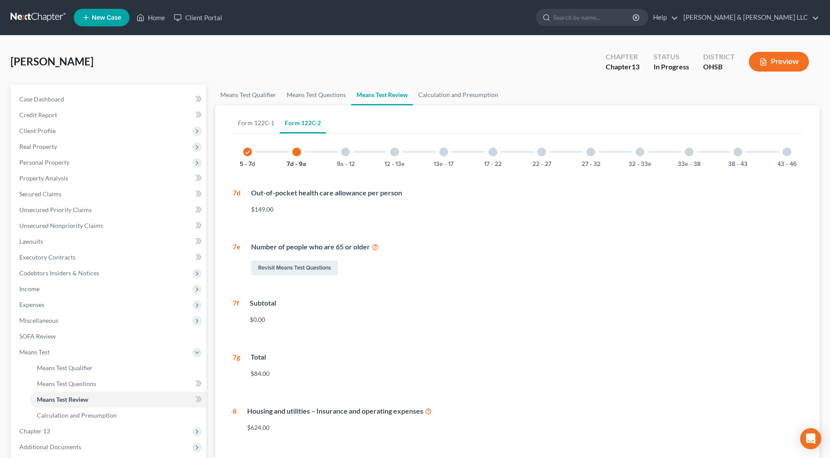
click at [337, 153] on div "9a - 12" at bounding box center [346, 152] width 30 height 30
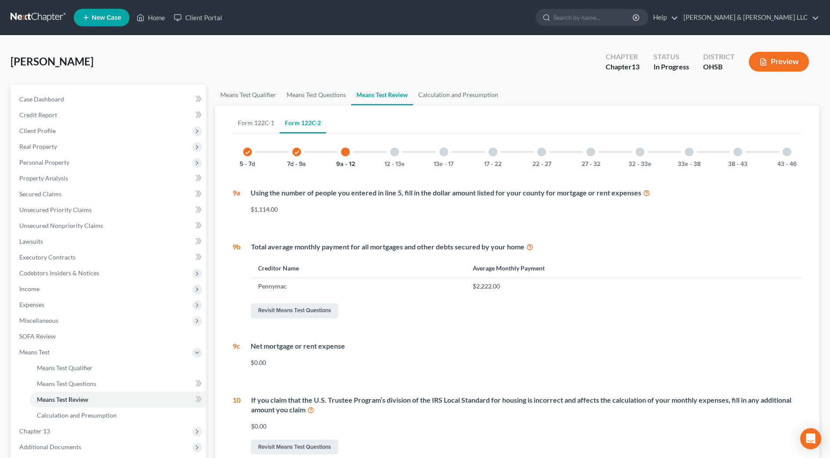
click at [777, 156] on div "43 - 46" at bounding box center [787, 152] width 30 height 30
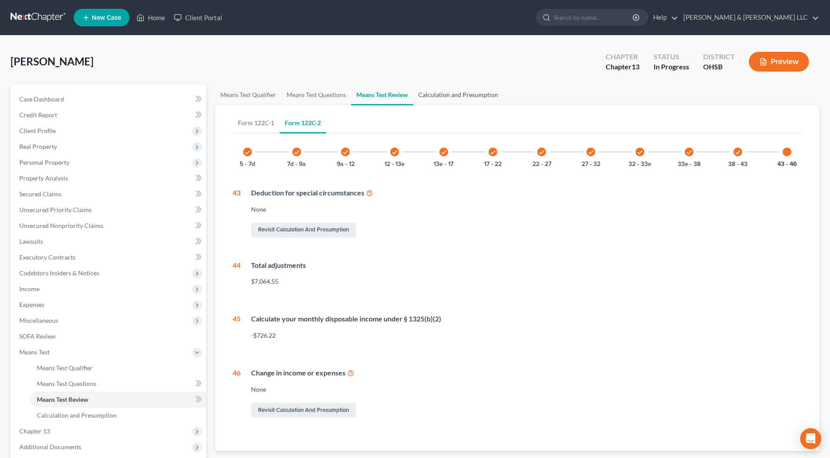
click at [478, 102] on link "Calculation and Presumption" at bounding box center [458, 94] width 90 height 21
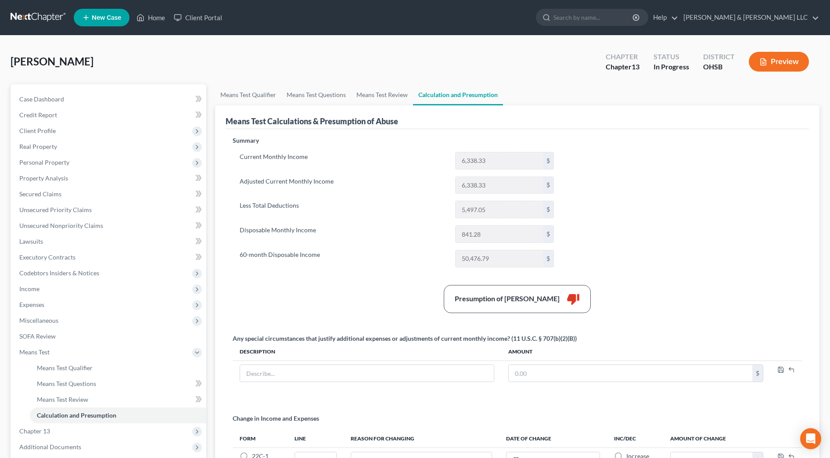
click at [368, 247] on div "Current Monthly Income 6,338.33 $ Adjusted Current Monthly Income 6,338.33 $ Le…" at bounding box center [397, 209] width 328 height 115
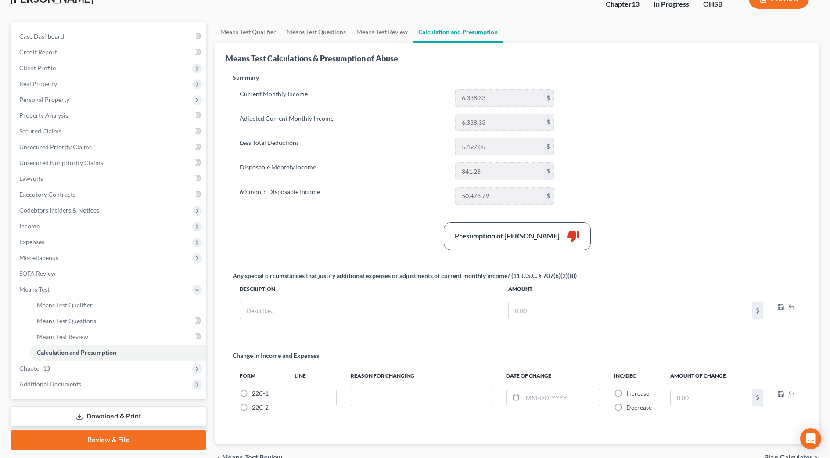
scroll to position [110, 0]
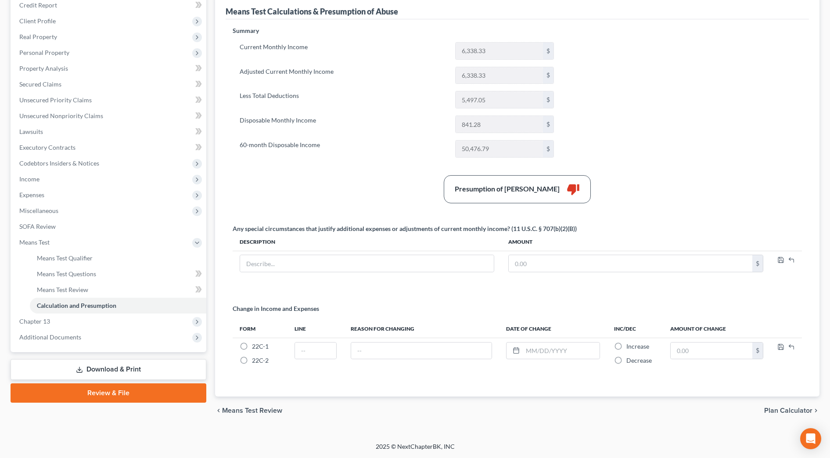
click at [137, 393] on link "Review & File" at bounding box center [109, 392] width 196 height 19
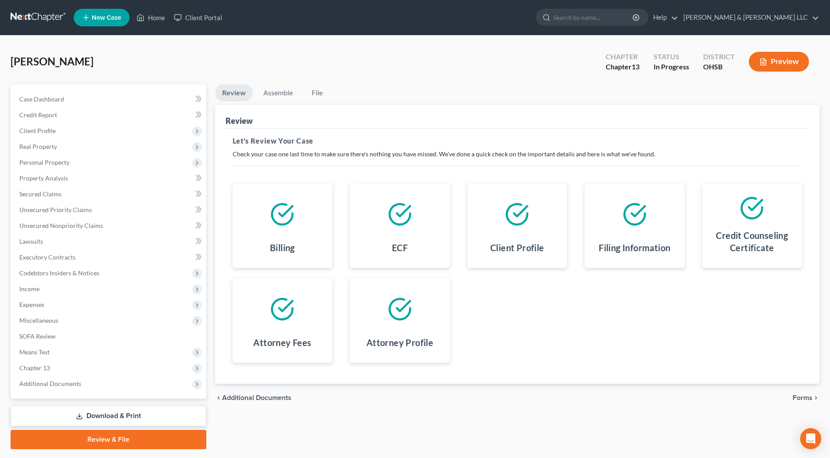
click at [804, 401] on span "Forms" at bounding box center [803, 397] width 20 height 7
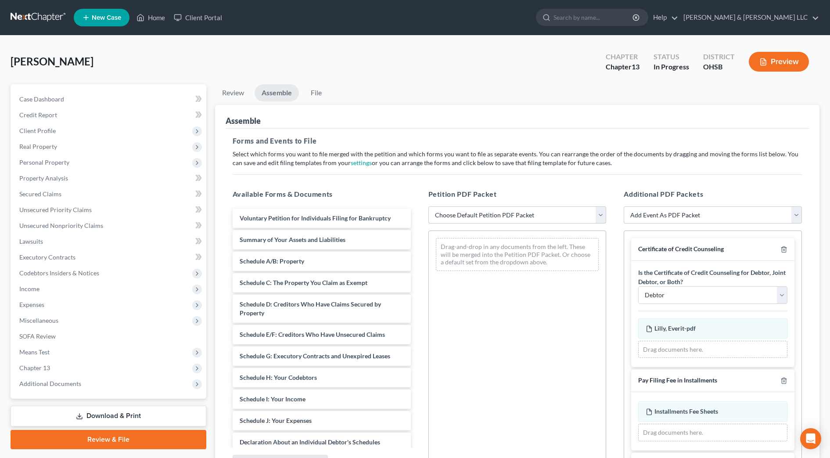
click at [599, 217] on select "Choose Default Petition PDF Packet Complete Bankruptcy Petition (all forms and …" at bounding box center [518, 215] width 178 height 18
select select "2"
click at [429, 206] on select "Choose Default Petition PDF Packet Complete Bankruptcy Petition (all forms and …" at bounding box center [518, 215] width 178 height 18
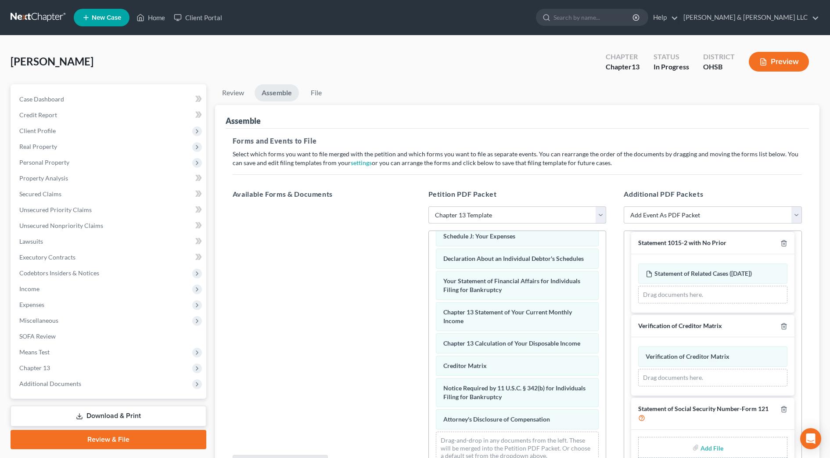
scroll to position [221, 0]
click at [710, 443] on input "file" at bounding box center [711, 447] width 21 height 16
type input "C:\fakepath\SSN.pdf"
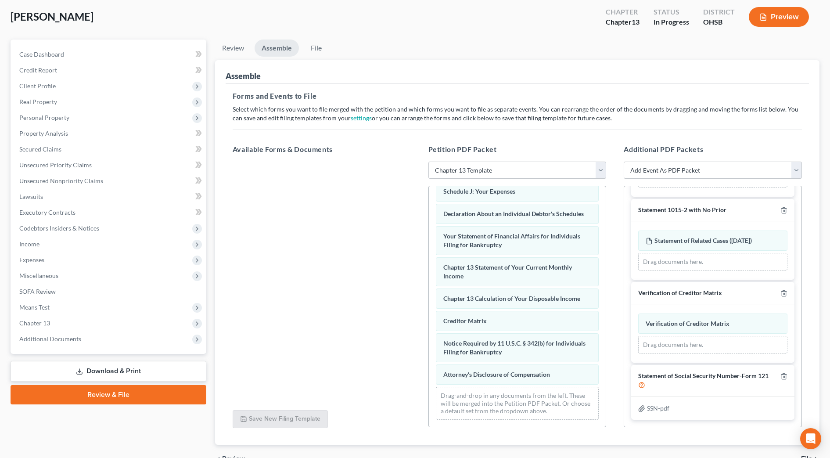
scroll to position [93, 0]
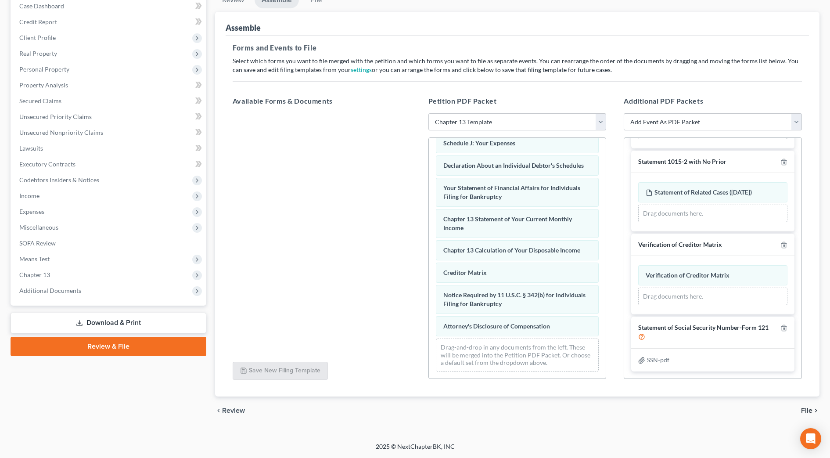
click at [810, 411] on span "File" at bounding box center [806, 410] width 11 height 7
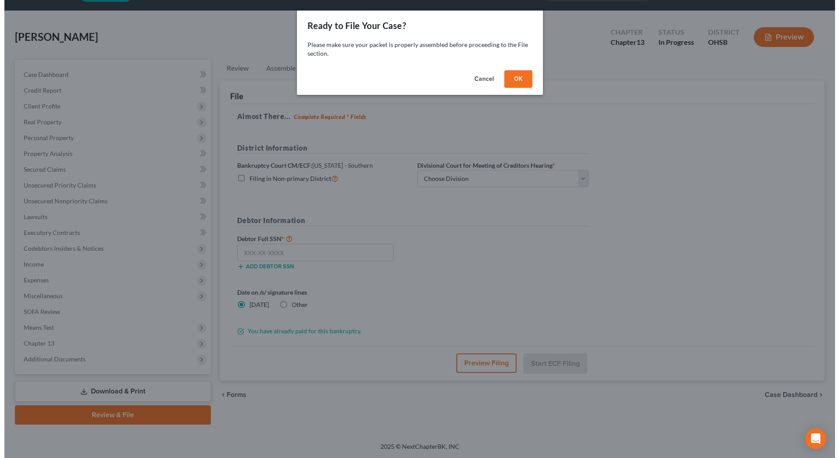
scroll to position [25, 0]
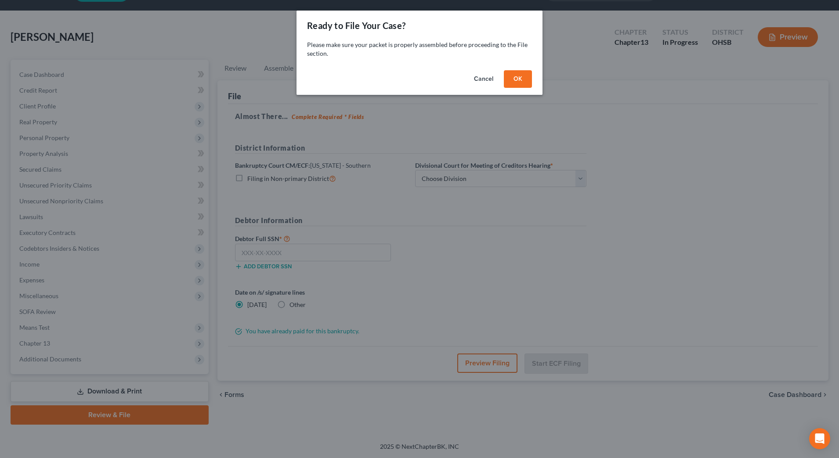
click at [519, 83] on button "OK" at bounding box center [518, 79] width 28 height 18
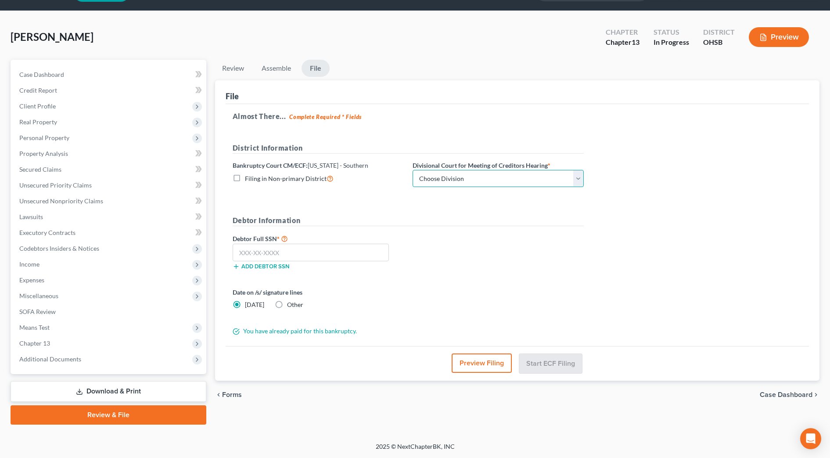
click at [471, 182] on select "Choose Division Cincinnati Columbus [GEOGRAPHIC_DATA]" at bounding box center [498, 179] width 171 height 18
select select "1"
click at [413, 170] on select "Choose Division Cincinnati Columbus [GEOGRAPHIC_DATA]" at bounding box center [498, 179] width 171 height 18
click at [300, 251] on input "text" at bounding box center [311, 253] width 156 height 18
type input "271-68-9632"
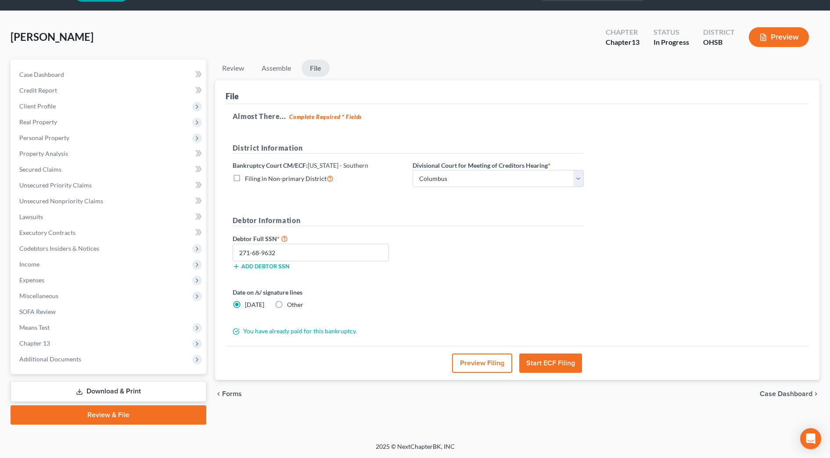
click at [467, 361] on button "Preview Filing" at bounding box center [482, 362] width 60 height 19
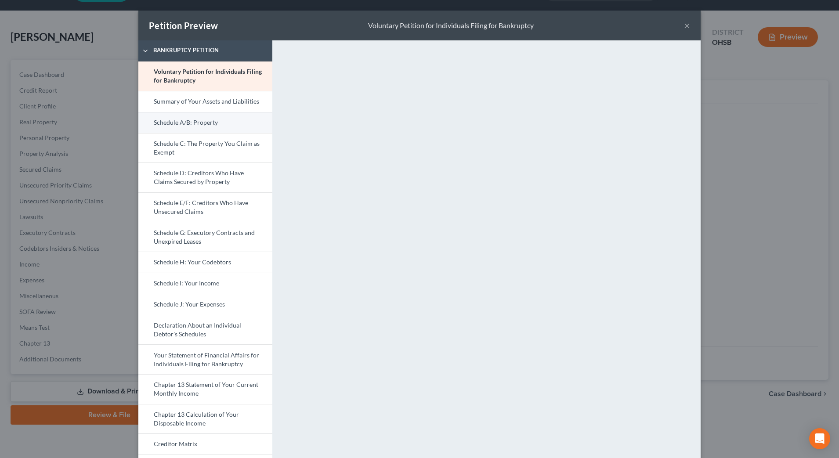
click at [208, 126] on link "Schedule A/B: Property" at bounding box center [205, 122] width 134 height 21
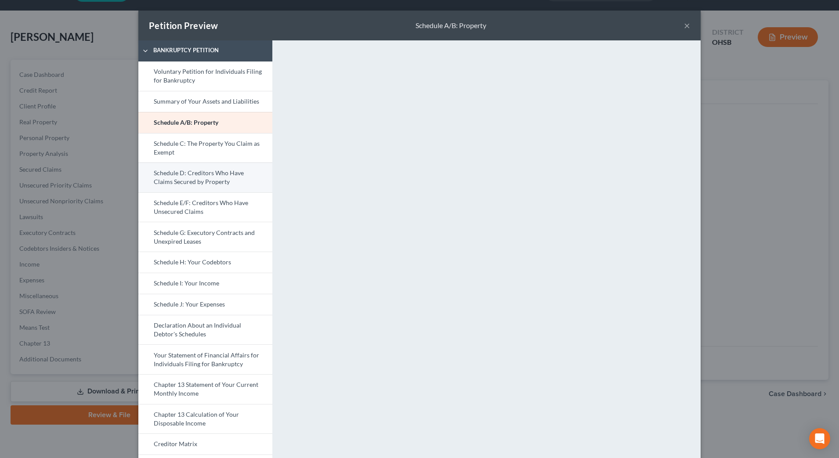
click at [191, 178] on link "Schedule D: Creditors Who Have Claims Secured by Property" at bounding box center [205, 177] width 134 height 30
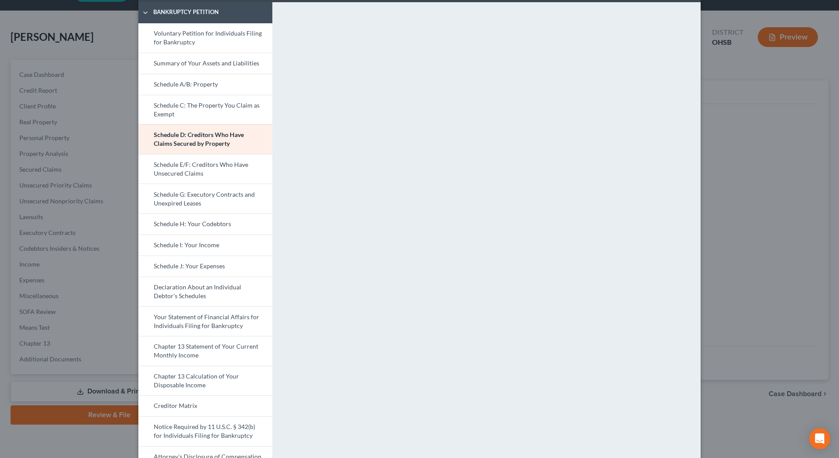
scroll to position [55, 0]
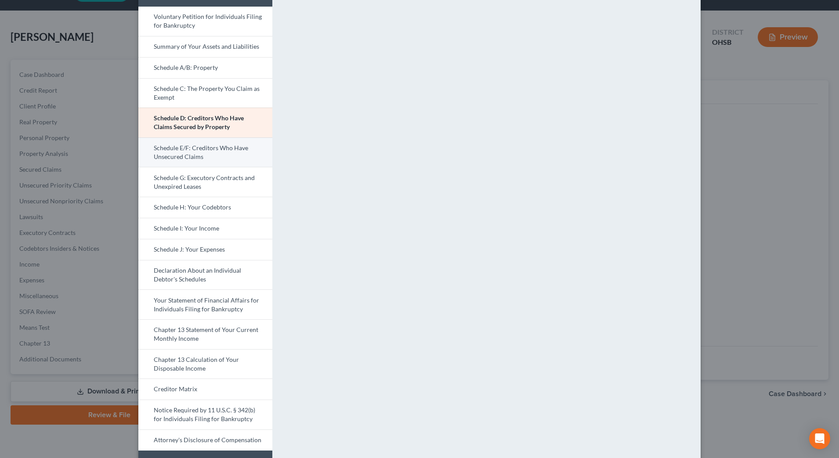
click at [215, 155] on link "Schedule E/F: Creditors Who Have Unsecured Claims" at bounding box center [205, 152] width 134 height 30
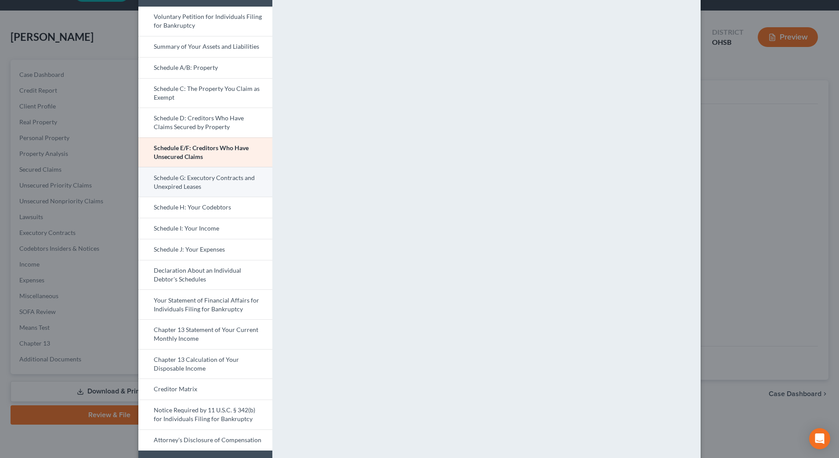
click at [230, 174] on link "Schedule G: Executory Contracts and Unexpired Leases" at bounding box center [205, 182] width 134 height 30
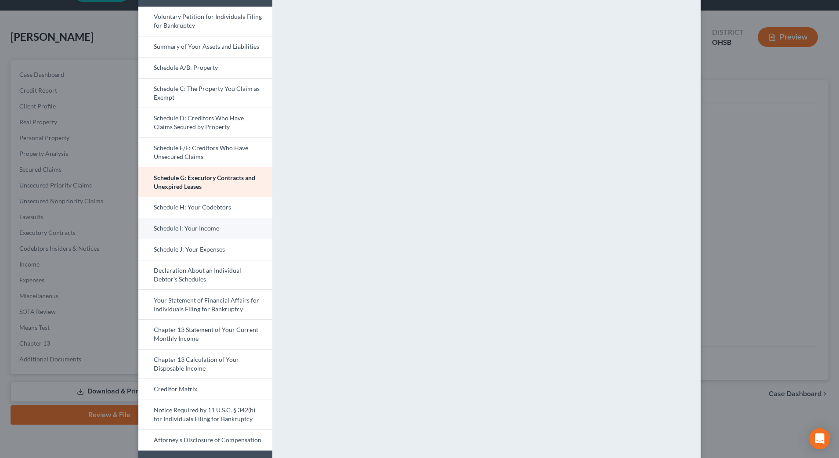
click at [226, 227] on link "Schedule I: Your Income" at bounding box center [205, 228] width 134 height 21
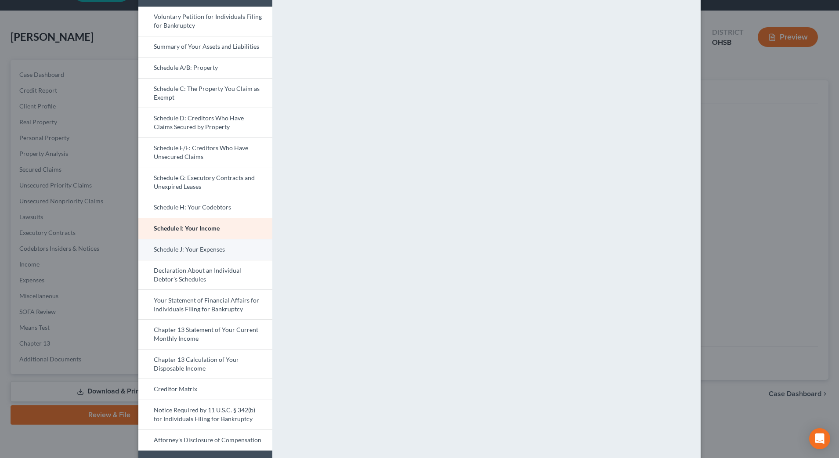
click at [230, 246] on link "Schedule J: Your Expenses" at bounding box center [205, 249] width 134 height 21
click at [230, 228] on link "Schedule I: Your Income" at bounding box center [205, 228] width 134 height 21
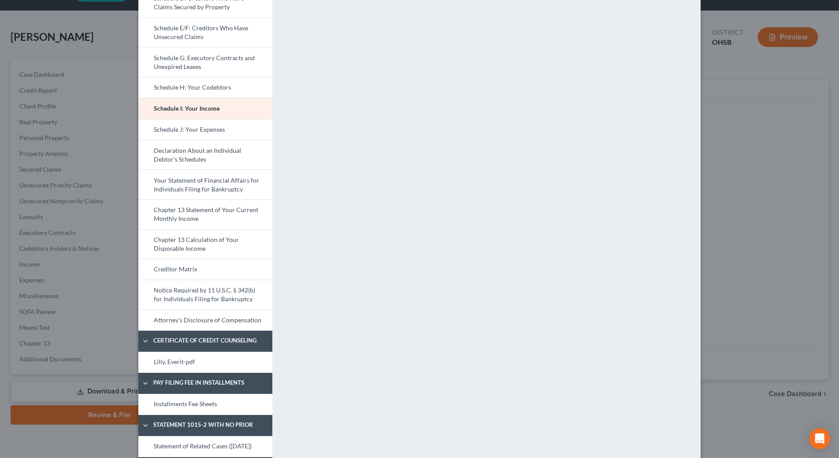
scroll to position [139, 0]
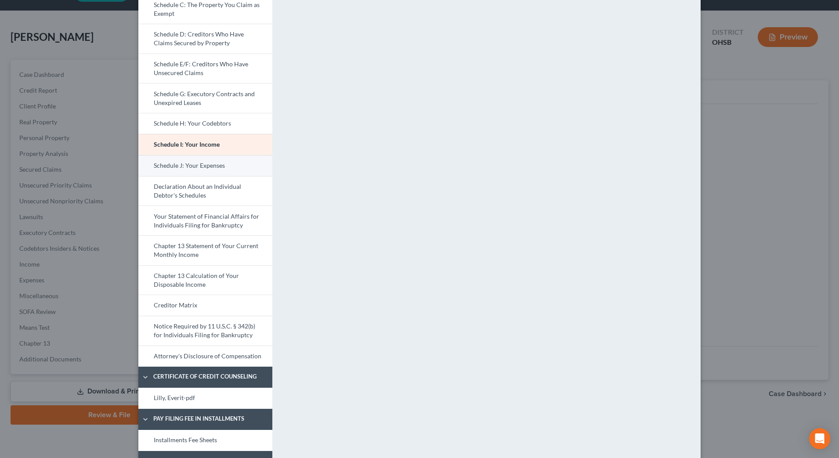
click at [221, 169] on link "Schedule J: Your Expenses" at bounding box center [205, 165] width 134 height 21
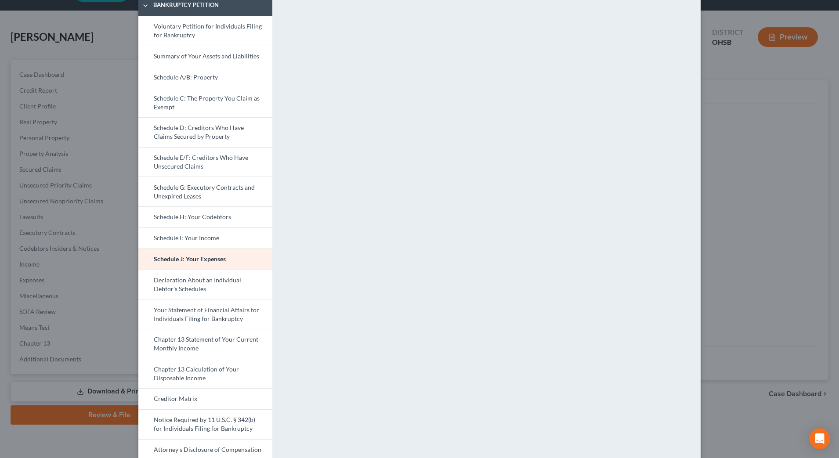
scroll to position [0, 0]
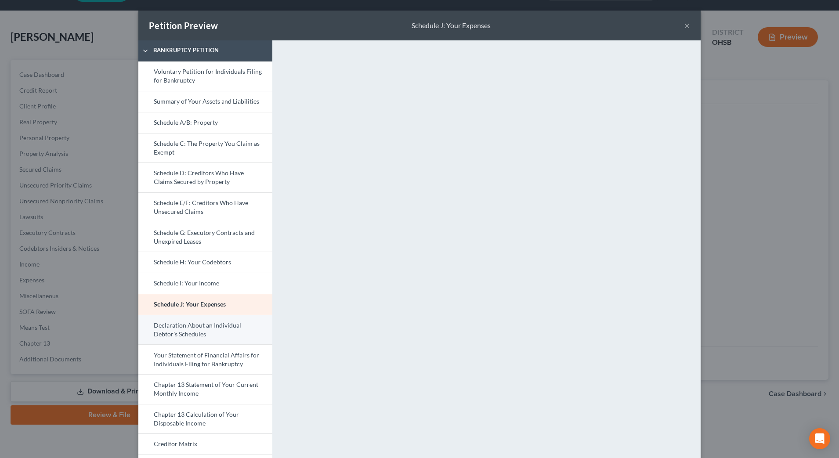
click at [225, 325] on link "Declaration About an Individual Debtor's Schedules" at bounding box center [205, 330] width 134 height 30
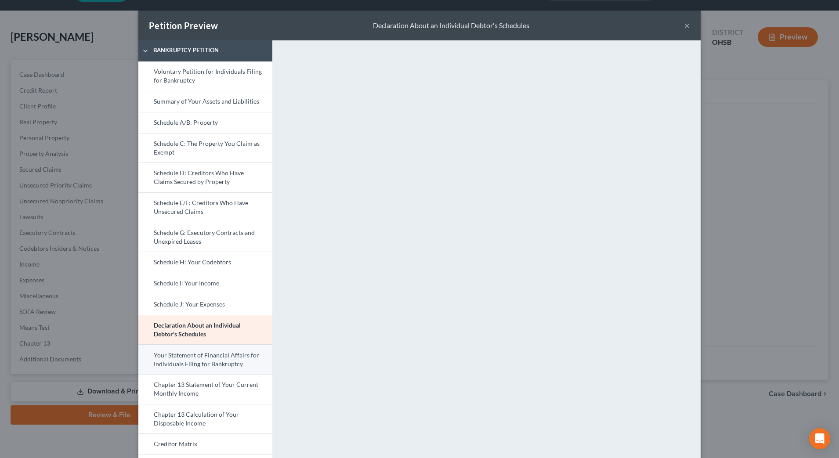
click at [230, 353] on link "Your Statement of Financial Affairs for Individuals Filing for Bankruptcy" at bounding box center [205, 359] width 134 height 30
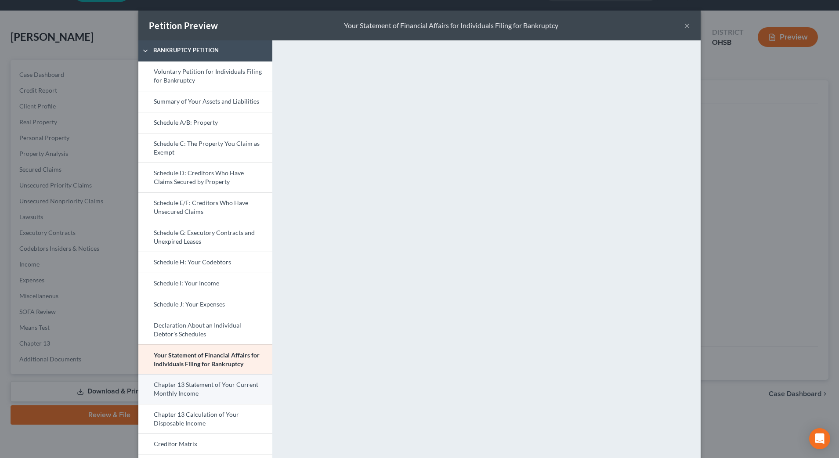
click at [245, 384] on link "Chapter 13 Statement of Your Current Monthly Income" at bounding box center [205, 389] width 134 height 30
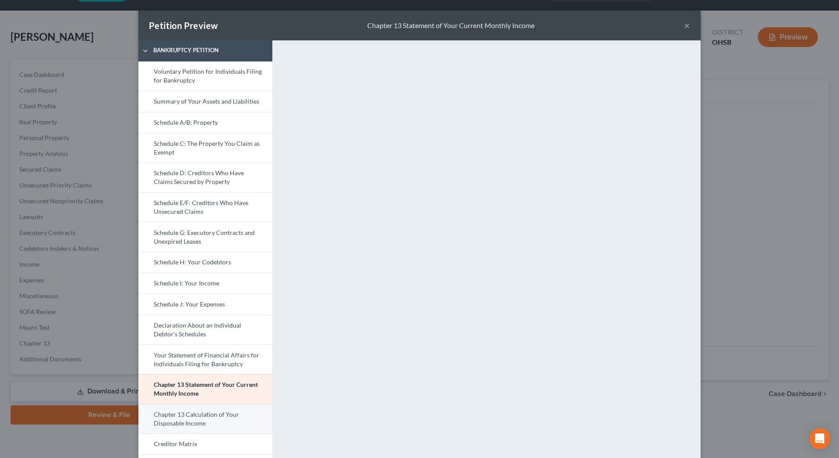
click at [231, 414] on link "Chapter 13 Calculation of Your Disposable Income" at bounding box center [205, 419] width 134 height 30
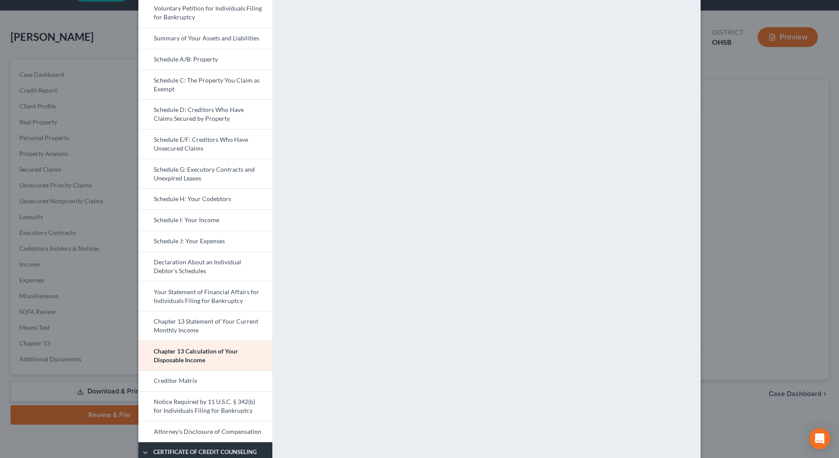
scroll to position [165, 0]
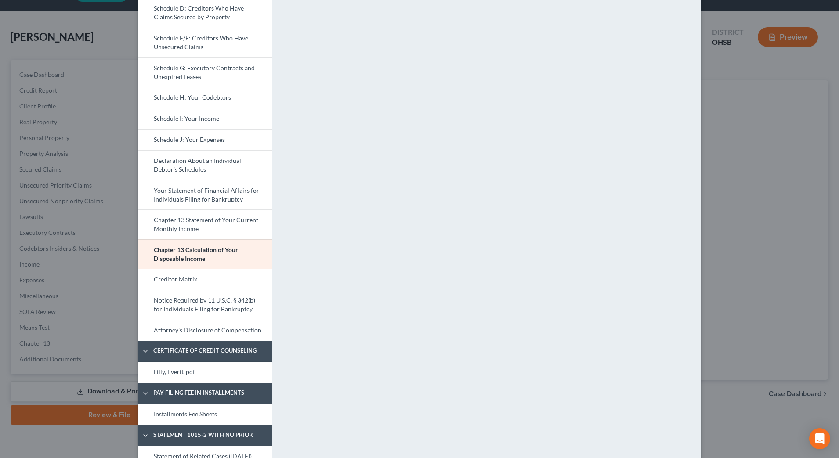
drag, startPoint x: 196, startPoint y: 418, endPoint x: 328, endPoint y: 339, distance: 154.2
click at [196, 418] on link "Installments Fee Sheets" at bounding box center [205, 414] width 134 height 21
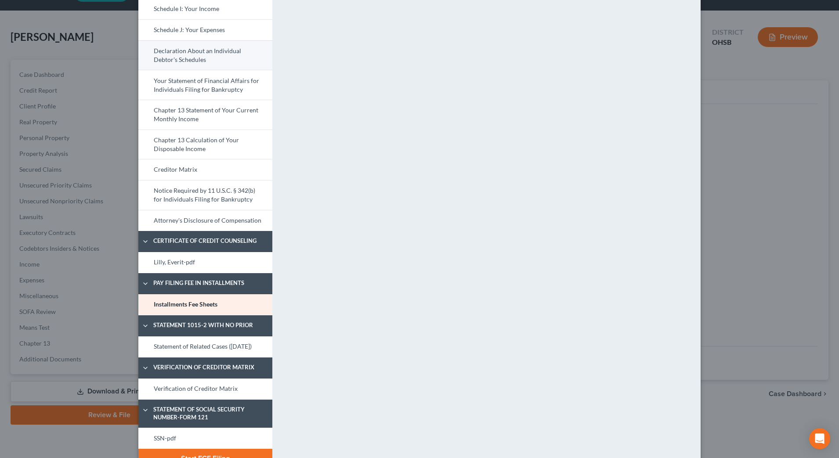
scroll to position [303, 0]
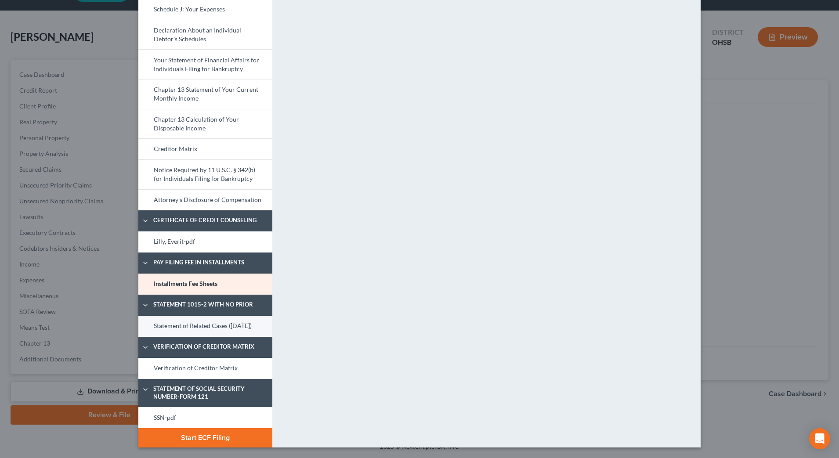
click at [211, 318] on link "Statement of Related Cases ([DATE])" at bounding box center [205, 326] width 134 height 21
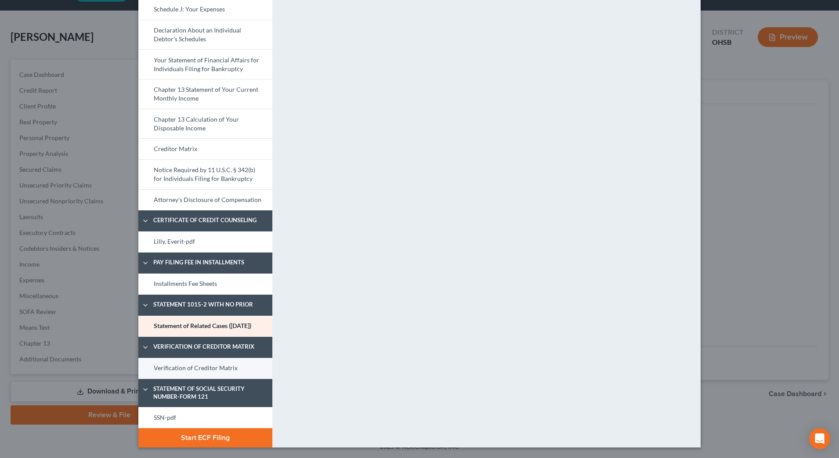
click at [173, 370] on link "Verification of Creditor Matrix" at bounding box center [205, 368] width 134 height 21
click at [161, 414] on link "SSN-pdf" at bounding box center [205, 417] width 134 height 21
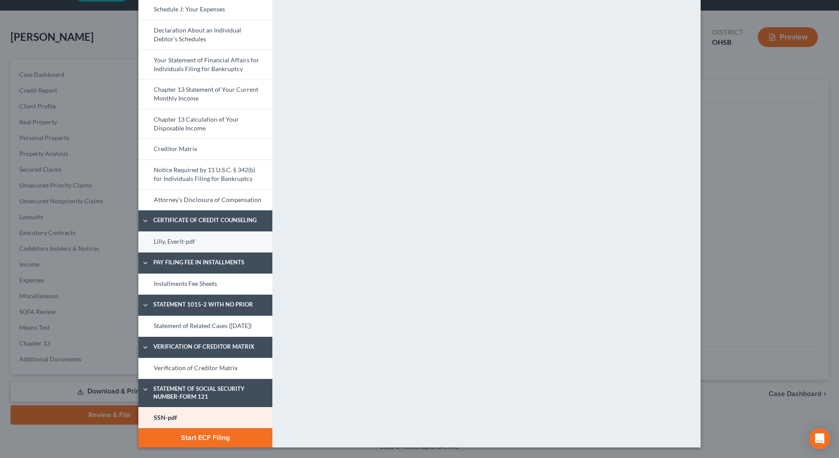
click at [177, 231] on link "Lilly, Everit-pdf" at bounding box center [205, 241] width 134 height 21
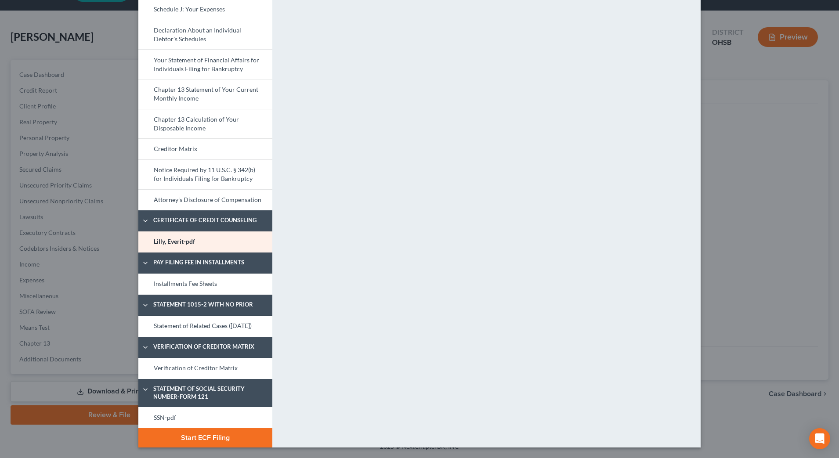
click at [219, 442] on button "Start ECF Filing" at bounding box center [205, 437] width 134 height 19
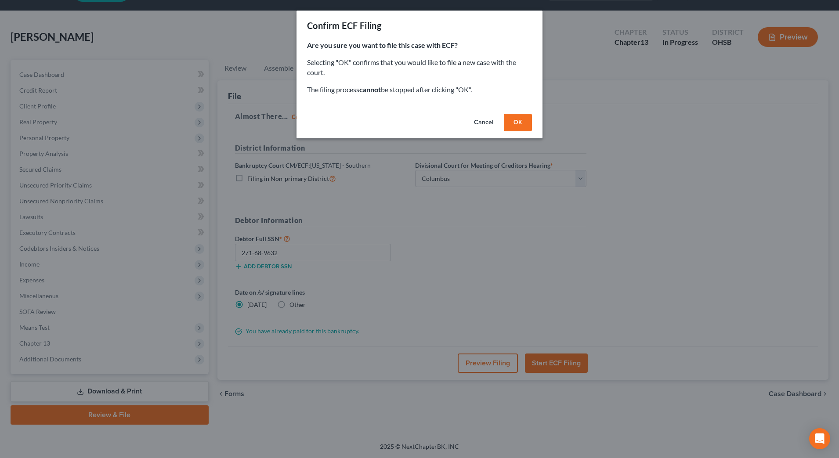
click at [520, 125] on button "OK" at bounding box center [518, 123] width 28 height 18
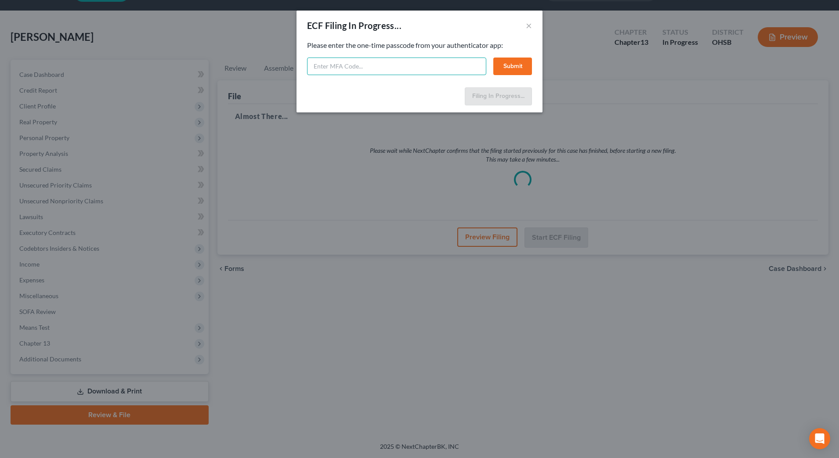
click at [439, 65] on input "text" at bounding box center [396, 67] width 179 height 18
type input "066390"
click at [512, 63] on button "Submit" at bounding box center [512, 67] width 39 height 18
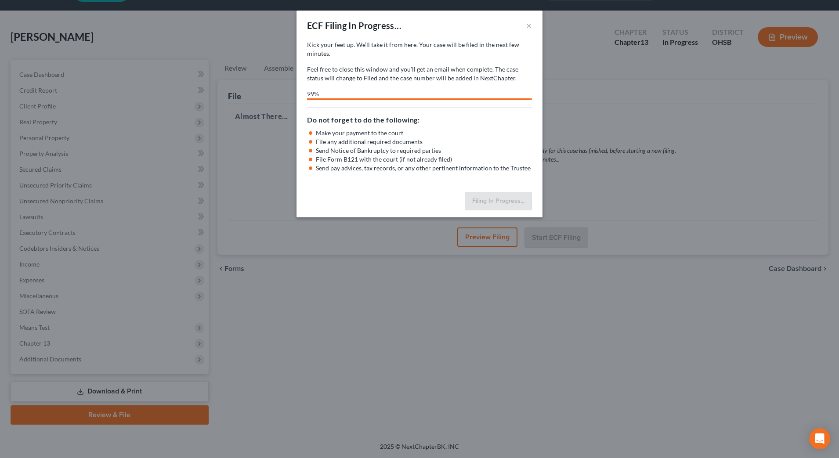
select select "1"
